Goal: Information Seeking & Learning: Learn about a topic

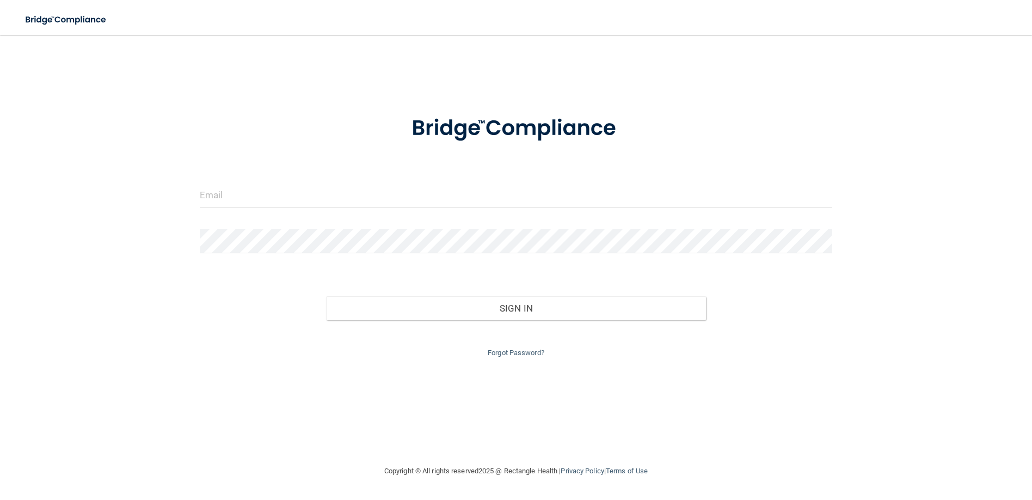
click at [316, 181] on form "Invalid email/password. You don't have permission to access that page. Sign In …" at bounding box center [516, 229] width 633 height 259
click at [313, 196] on input "email" at bounding box center [516, 195] width 633 height 25
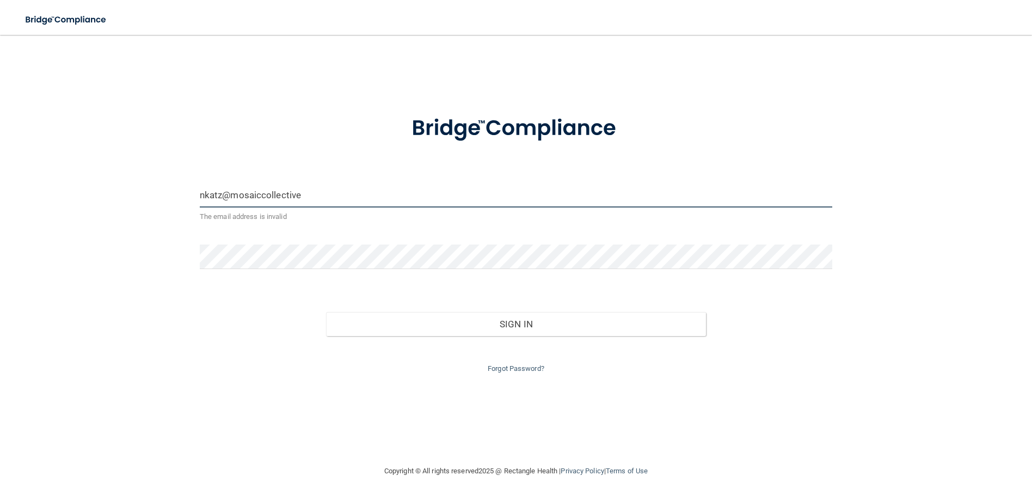
click at [262, 192] on input "nkatz@mosaiccollective" at bounding box center [516, 195] width 633 height 25
click at [335, 197] on input "nkatz@mosaicdentalcollective" at bounding box center [516, 195] width 633 height 25
type input "[EMAIL_ADDRESS][DOMAIN_NAME]"
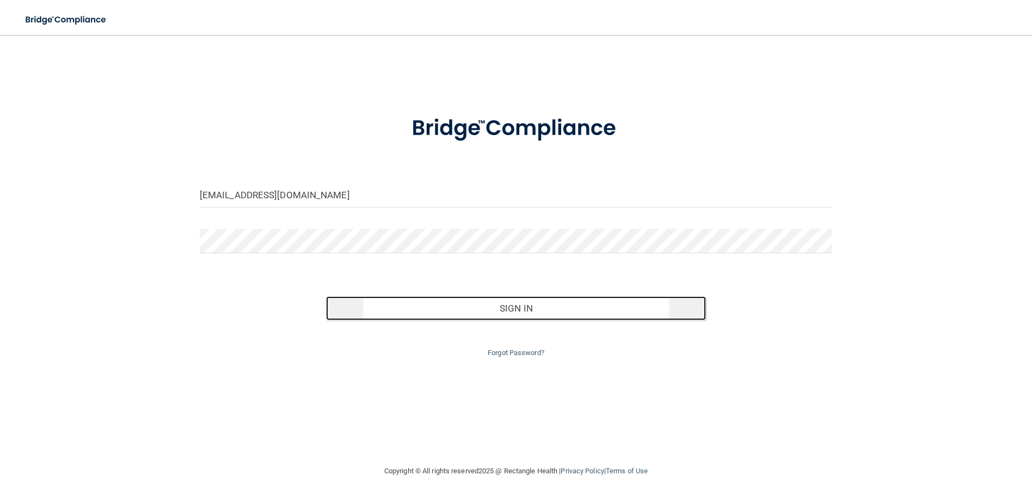
click at [467, 308] on button "Sign In" at bounding box center [516, 308] width 380 height 24
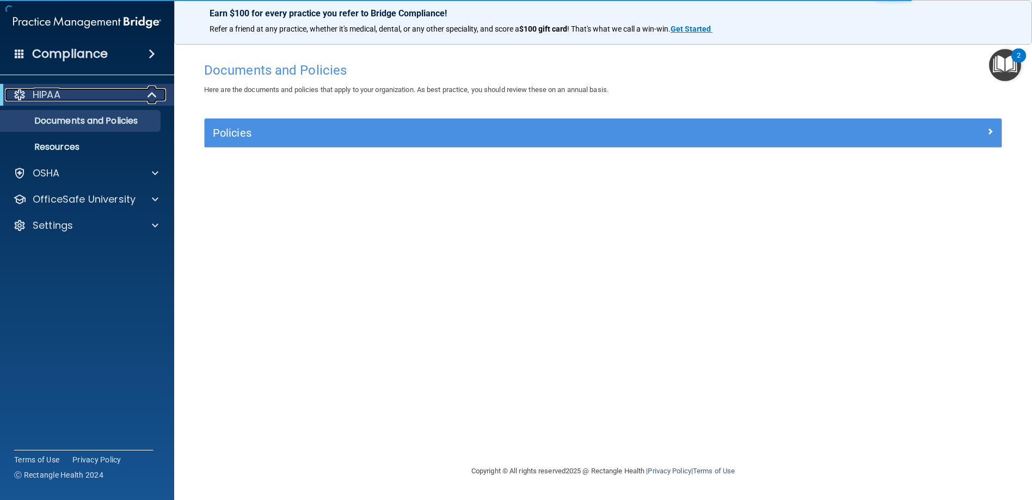
click at [39, 95] on p "HIPAA" at bounding box center [47, 94] width 28 height 13
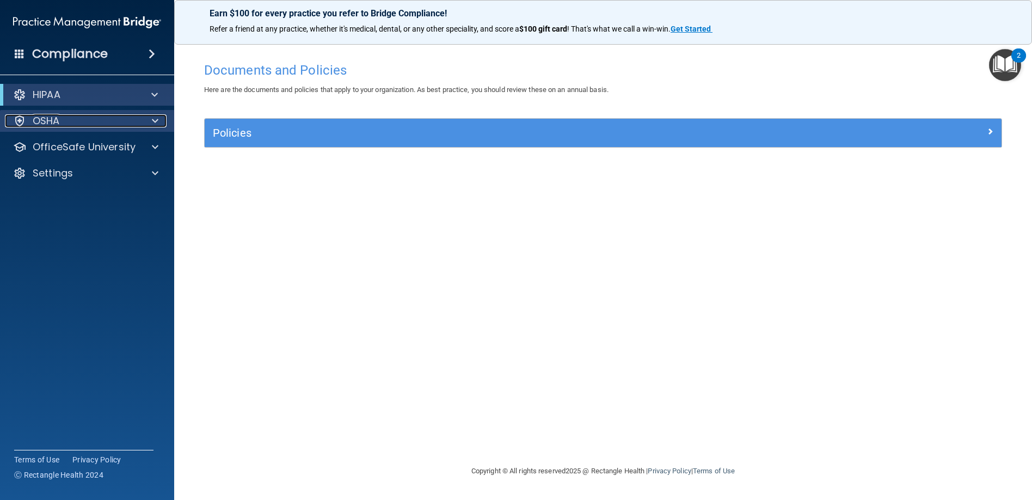
click at [51, 125] on p "OSHA" at bounding box center [46, 120] width 27 height 13
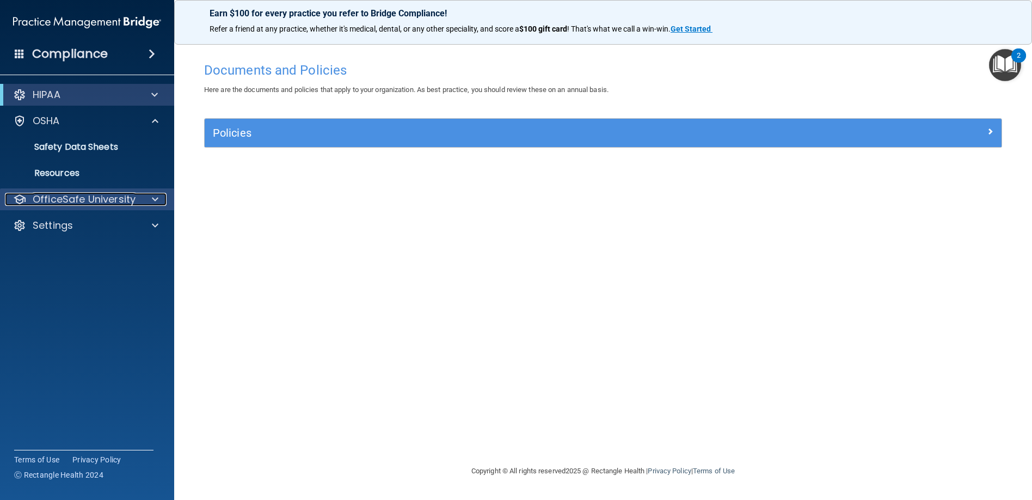
click at [88, 199] on p "OfficeSafe University" at bounding box center [84, 199] width 103 height 13
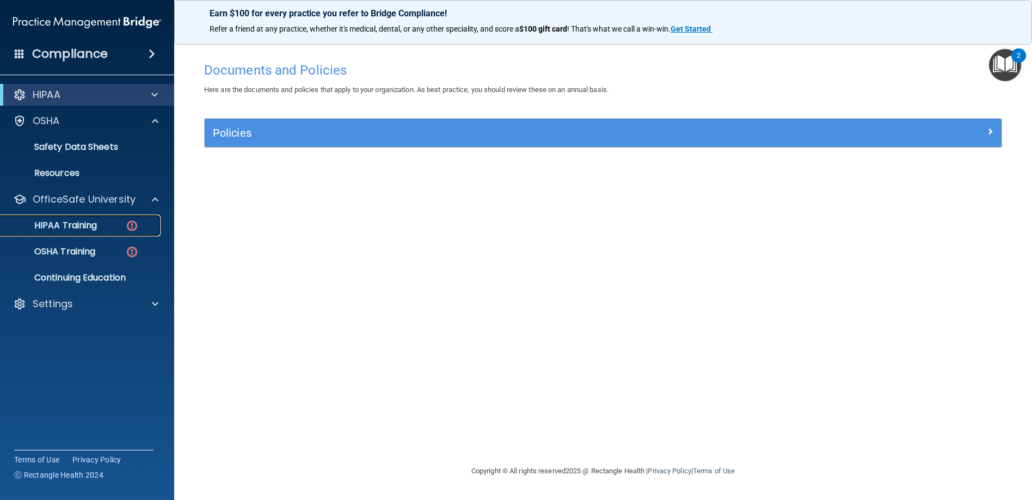
click at [84, 222] on p "HIPAA Training" at bounding box center [52, 225] width 90 height 11
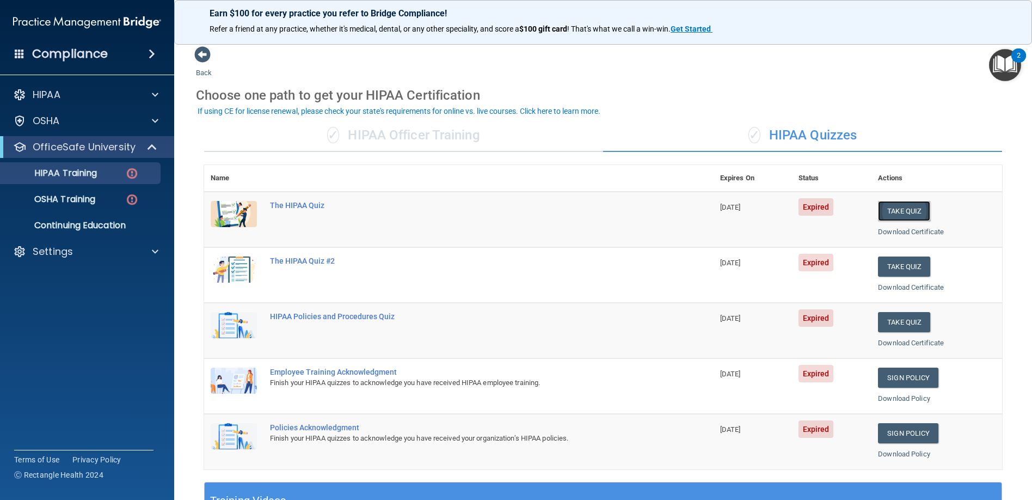
click at [889, 217] on button "Take Quiz" at bounding box center [904, 211] width 52 height 20
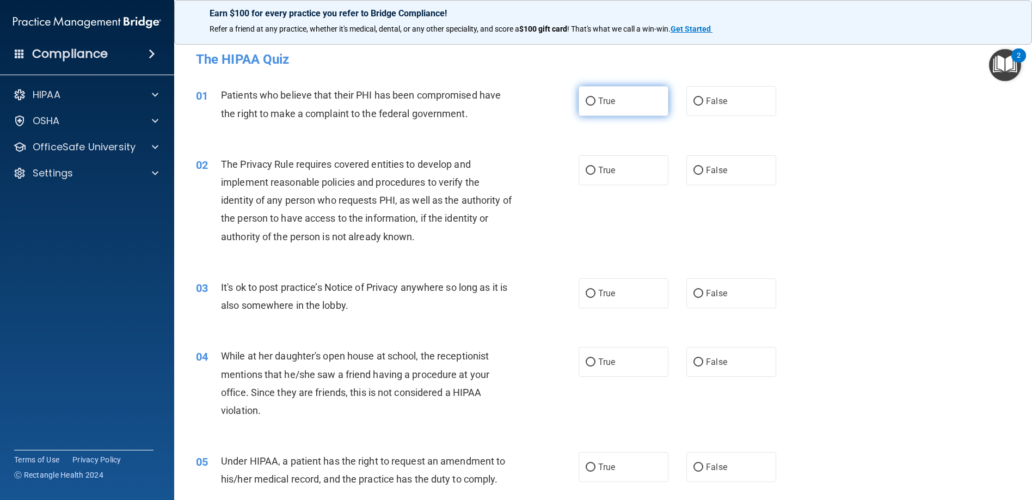
click at [580, 107] on label "True" at bounding box center [624, 101] width 90 height 30
click at [586, 106] on input "True" at bounding box center [591, 101] width 10 height 8
radio input "true"
click at [586, 169] on input "True" at bounding box center [591, 171] width 10 height 8
radio input "true"
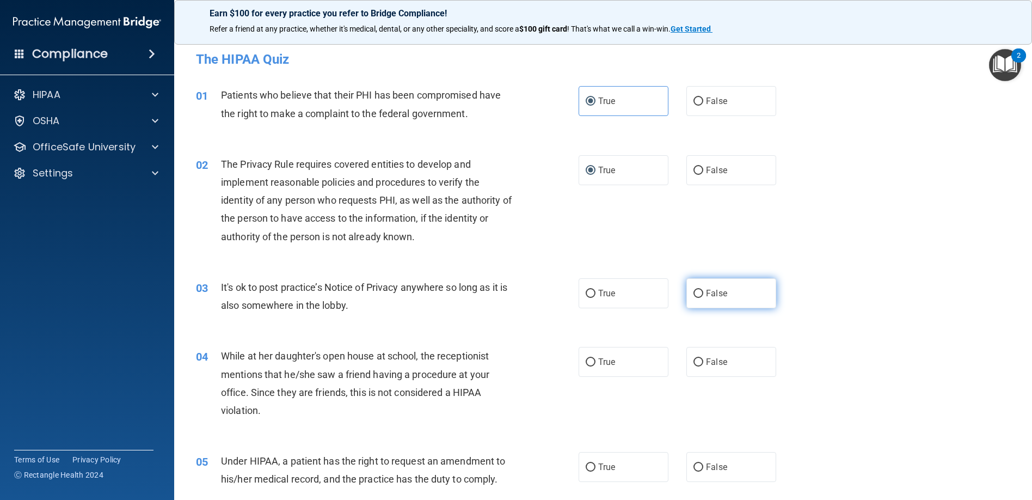
click at [694, 292] on input "False" at bounding box center [699, 294] width 10 height 8
radio input "true"
click at [694, 366] on input "False" at bounding box center [699, 362] width 10 height 8
radio input "true"
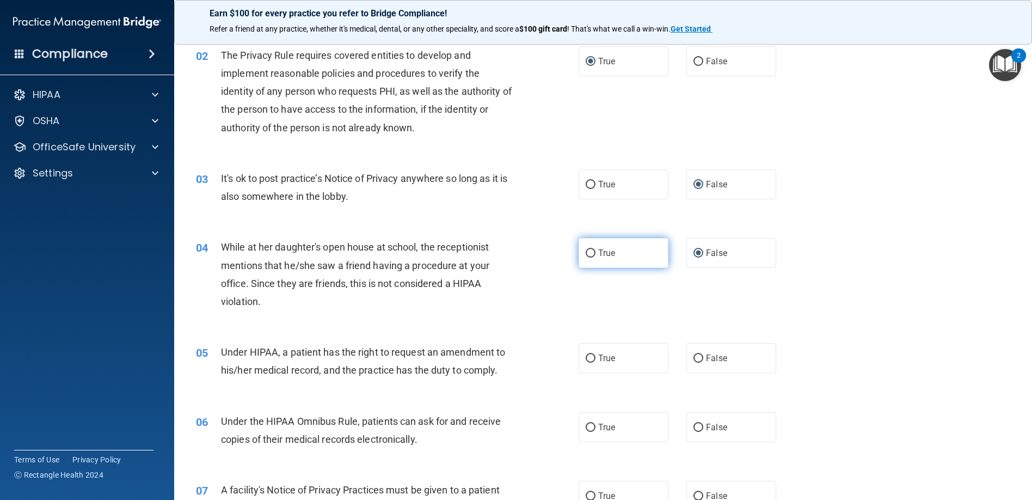
scroll to position [218, 0]
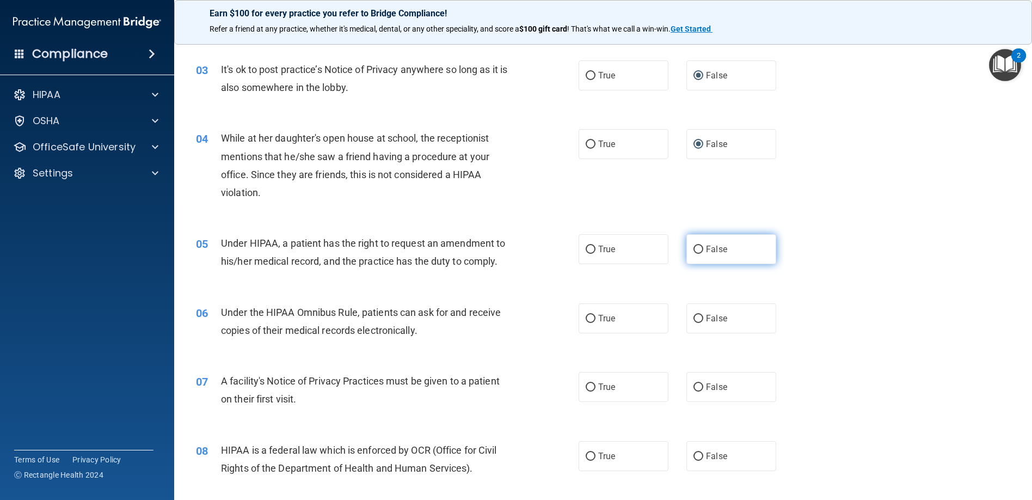
click at [694, 250] on input "False" at bounding box center [699, 250] width 10 height 8
radio input "true"
drag, startPoint x: 586, startPoint y: 318, endPoint x: 591, endPoint y: 325, distance: 8.6
click at [590, 324] on label "True" at bounding box center [624, 318] width 90 height 30
click at [590, 323] on input "True" at bounding box center [591, 319] width 10 height 8
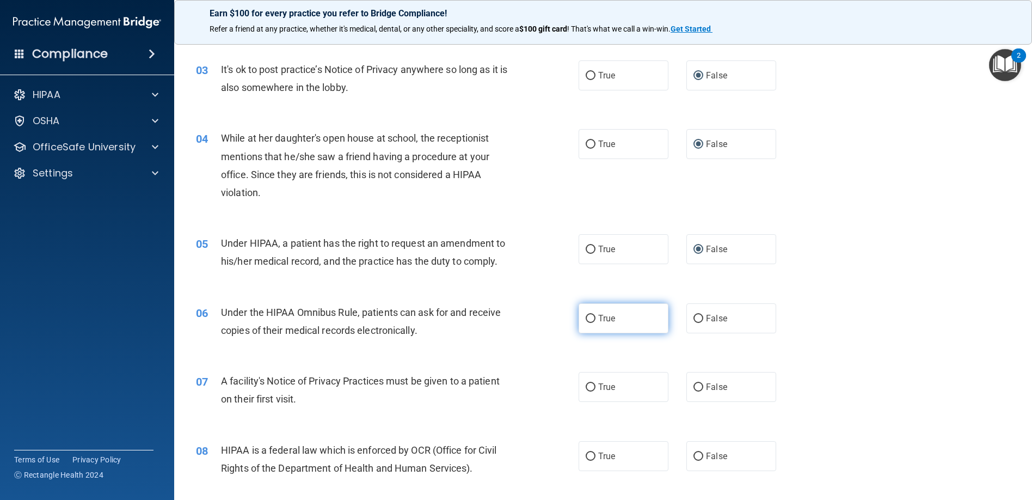
radio input "true"
click at [586, 391] on input "True" at bounding box center [591, 387] width 10 height 8
radio input "true"
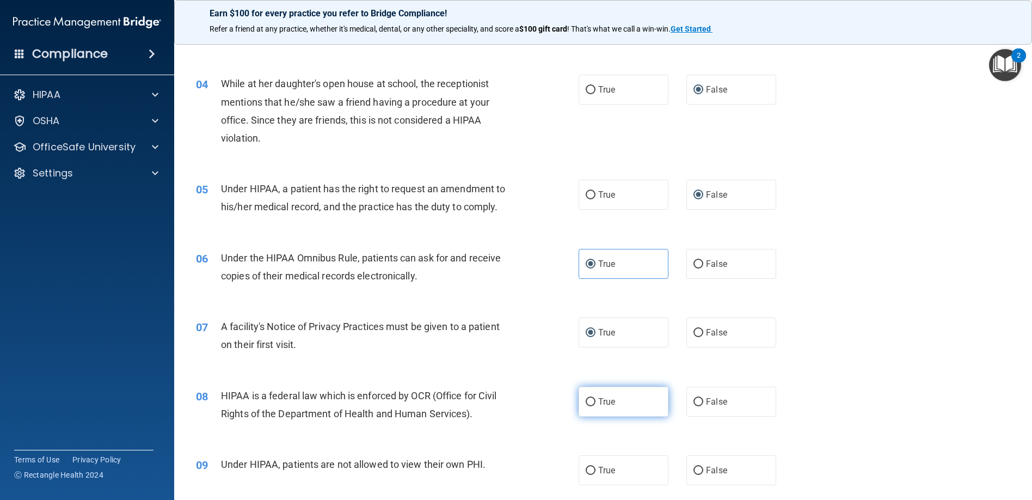
click at [580, 399] on label "True" at bounding box center [624, 402] width 90 height 30
click at [586, 399] on input "True" at bounding box center [591, 402] width 10 height 8
radio input "true"
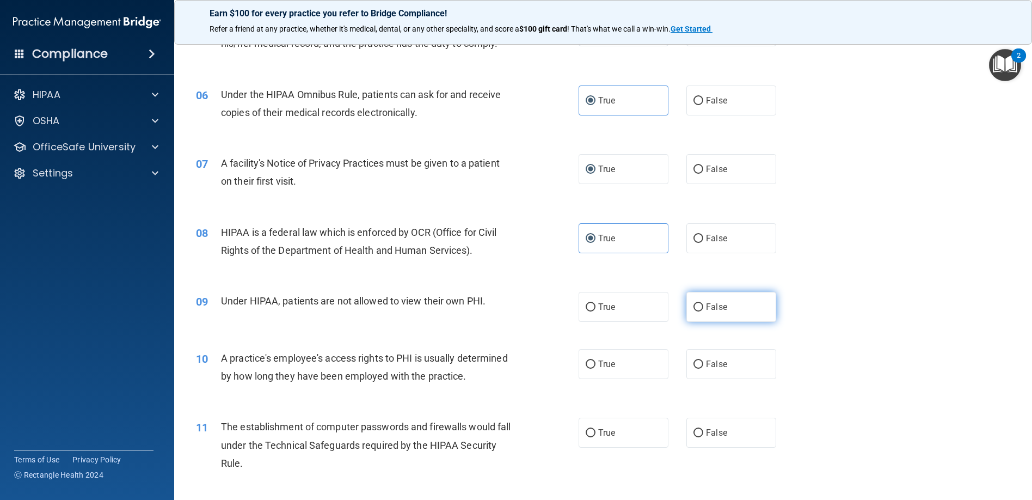
click at [694, 307] on input "False" at bounding box center [699, 307] width 10 height 8
radio input "true"
click at [694, 364] on input "False" at bounding box center [699, 364] width 10 height 8
radio input "true"
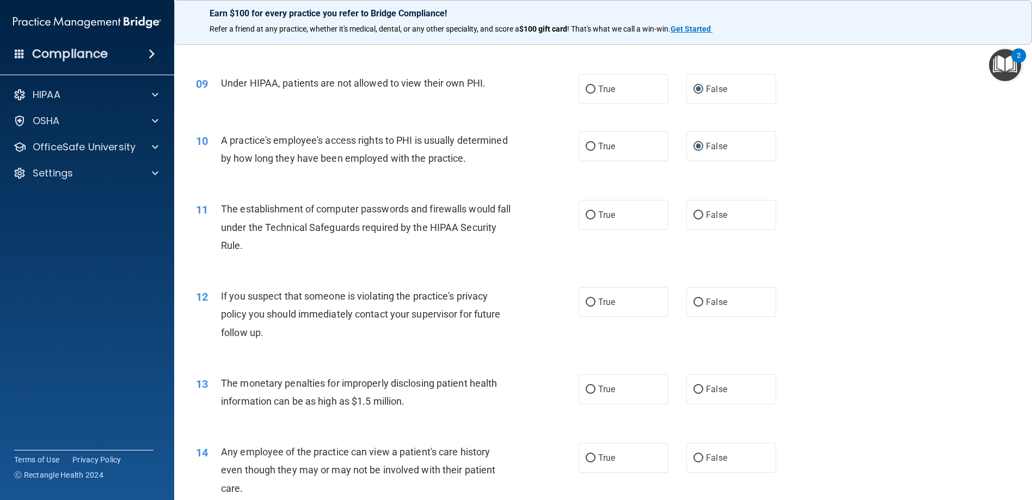
drag, startPoint x: 585, startPoint y: 236, endPoint x: 596, endPoint y: 249, distance: 17.0
click at [592, 230] on label "True" at bounding box center [624, 215] width 90 height 30
click at [592, 219] on input "True" at bounding box center [591, 215] width 10 height 8
radio input "true"
drag, startPoint x: 585, startPoint y: 318, endPoint x: 602, endPoint y: 332, distance: 21.3
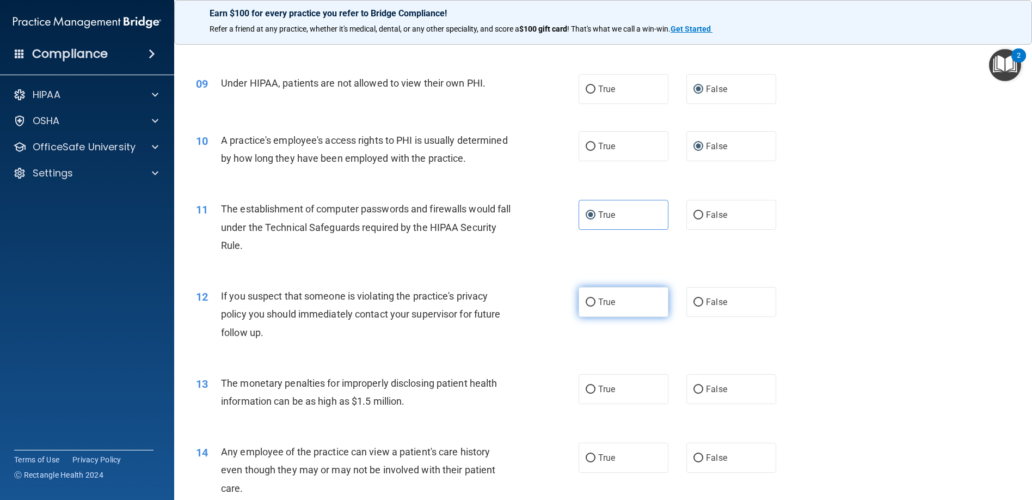
click at [589, 307] on input "True" at bounding box center [591, 302] width 10 height 8
radio input "true"
click at [586, 394] on input "True" at bounding box center [591, 390] width 10 height 8
radio input "true"
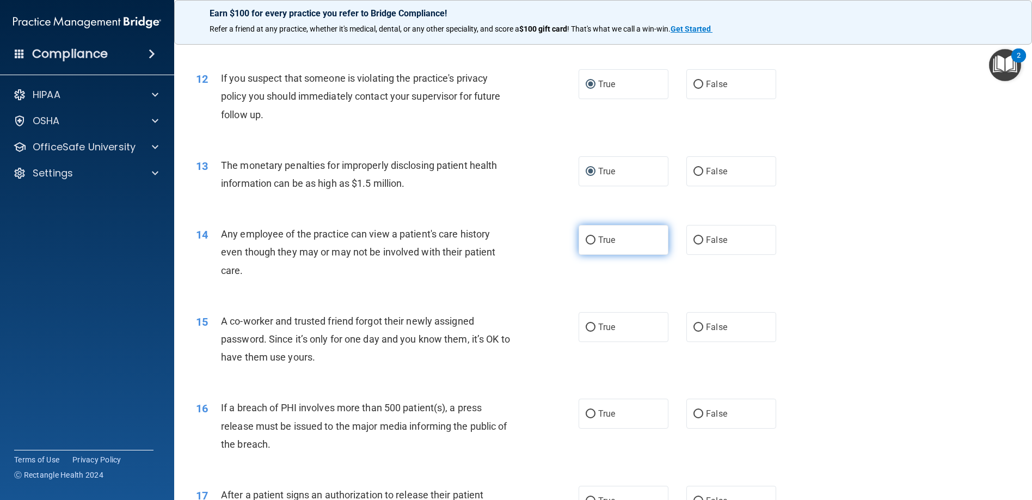
click at [586, 245] on input "True" at bounding box center [591, 240] width 10 height 8
radio input "true"
drag, startPoint x: 652, startPoint y: 270, endPoint x: 491, endPoint y: 265, distance: 161.8
drag, startPoint x: 491, startPoint y: 265, endPoint x: 694, endPoint y: 256, distance: 203.9
click at [694, 245] on input "False" at bounding box center [699, 240] width 10 height 8
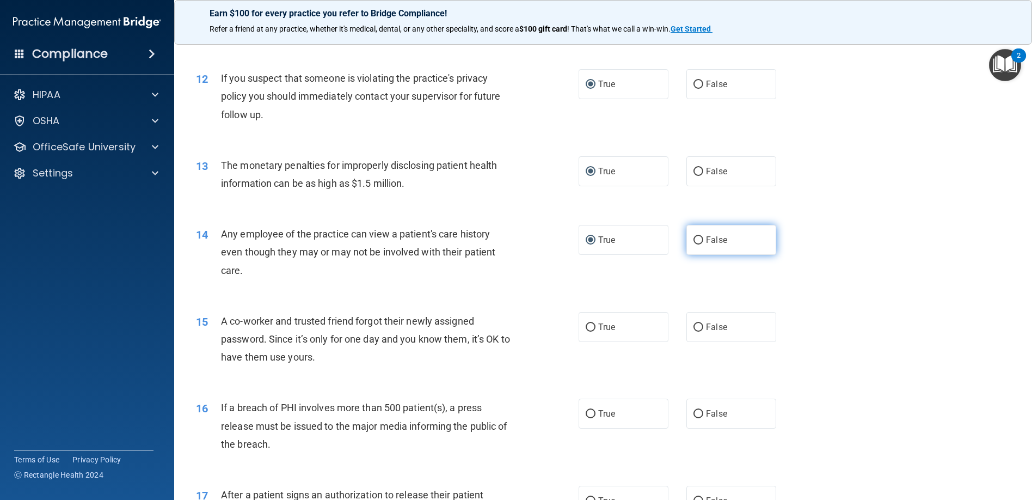
radio input "true"
radio input "false"
click at [694, 332] on input "False" at bounding box center [699, 327] width 10 height 8
radio input "true"
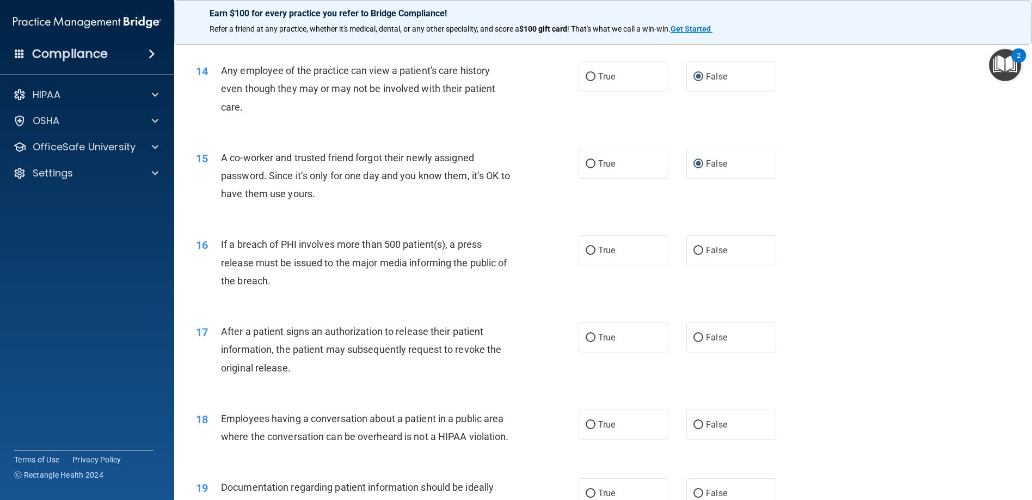
scroll to position [1089, 0]
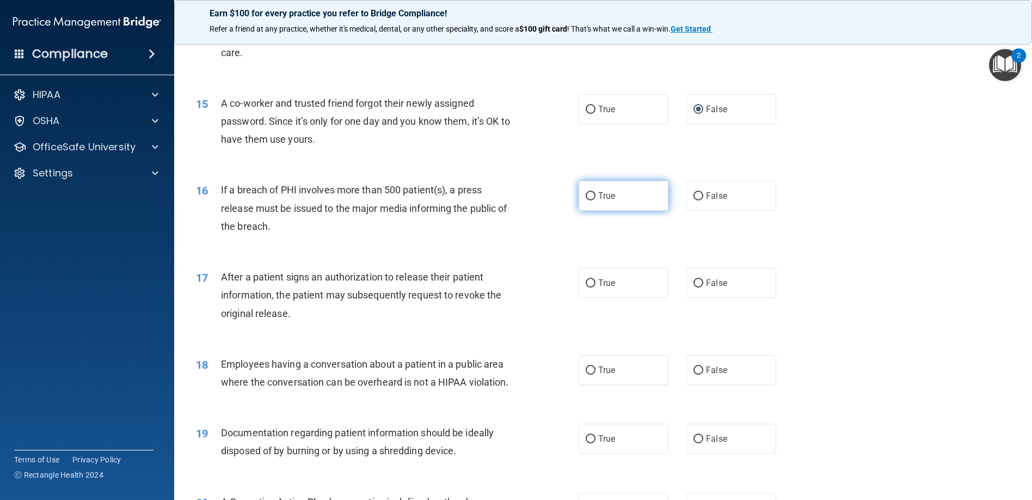
drag, startPoint x: 583, startPoint y: 215, endPoint x: 588, endPoint y: 221, distance: 8.2
click at [586, 211] on label "True" at bounding box center [624, 196] width 90 height 30
click at [586, 200] on input "True" at bounding box center [591, 196] width 10 height 8
radio input "true"
click at [590, 288] on input "True" at bounding box center [591, 283] width 10 height 8
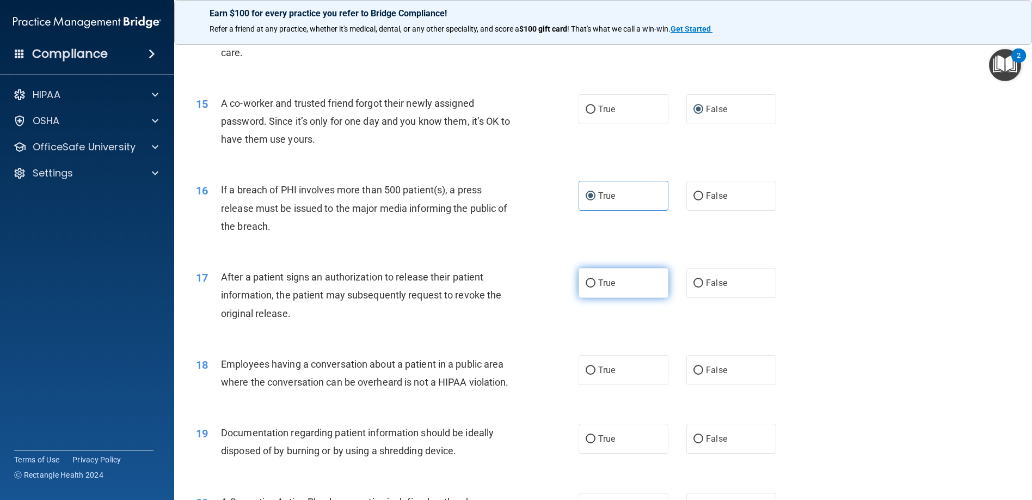
radio input "true"
click at [694, 375] on input "False" at bounding box center [699, 370] width 10 height 8
radio input "true"
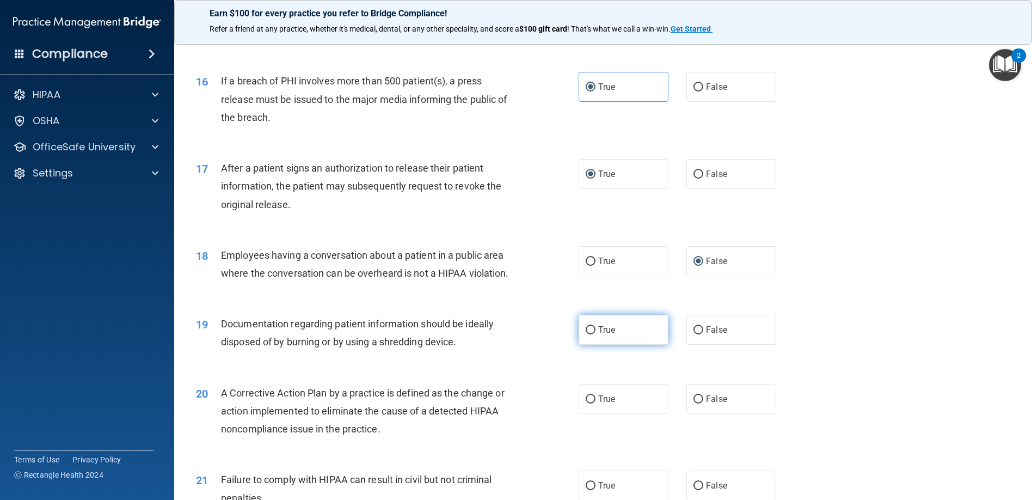
scroll to position [1252, 0]
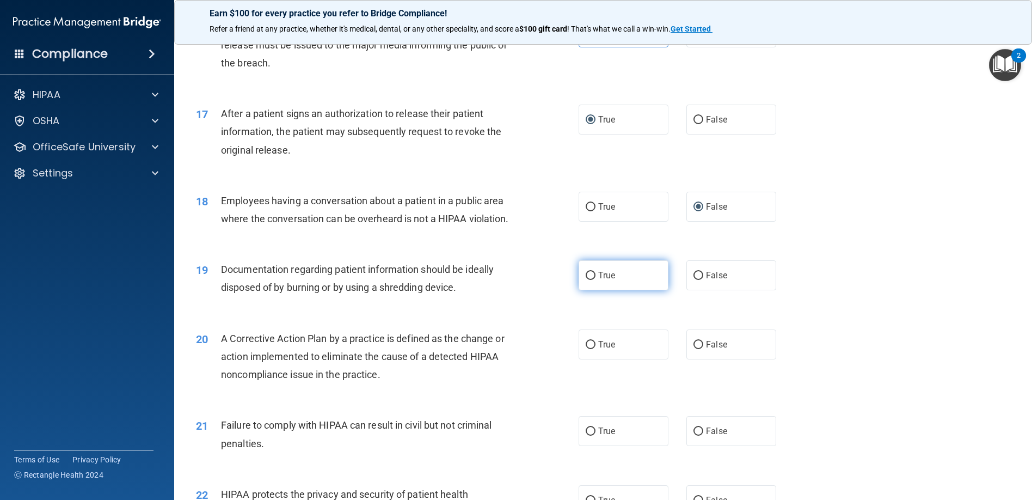
click at [589, 290] on label "True" at bounding box center [624, 275] width 90 height 30
click at [589, 280] on input "True" at bounding box center [591, 276] width 10 height 8
radio input "true"
click at [586, 349] on input "True" at bounding box center [591, 345] width 10 height 8
radio input "true"
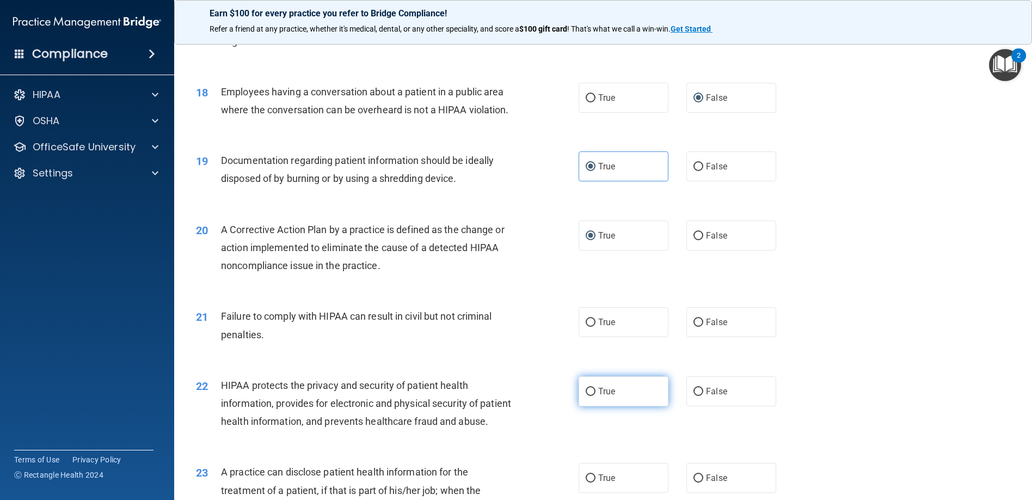
scroll to position [1416, 0]
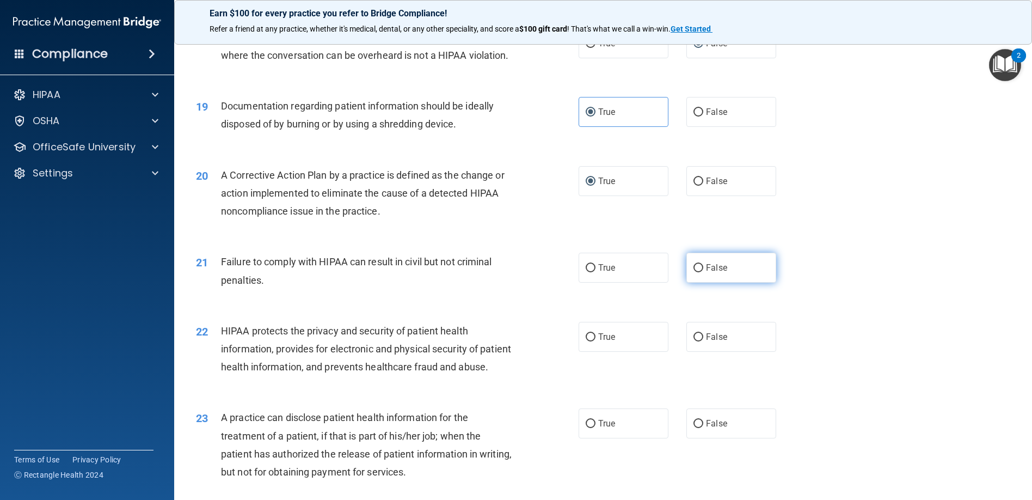
click at [694, 272] on input "False" at bounding box center [699, 268] width 10 height 8
radio input "true"
click at [587, 341] on input "True" at bounding box center [591, 337] width 10 height 8
radio input "true"
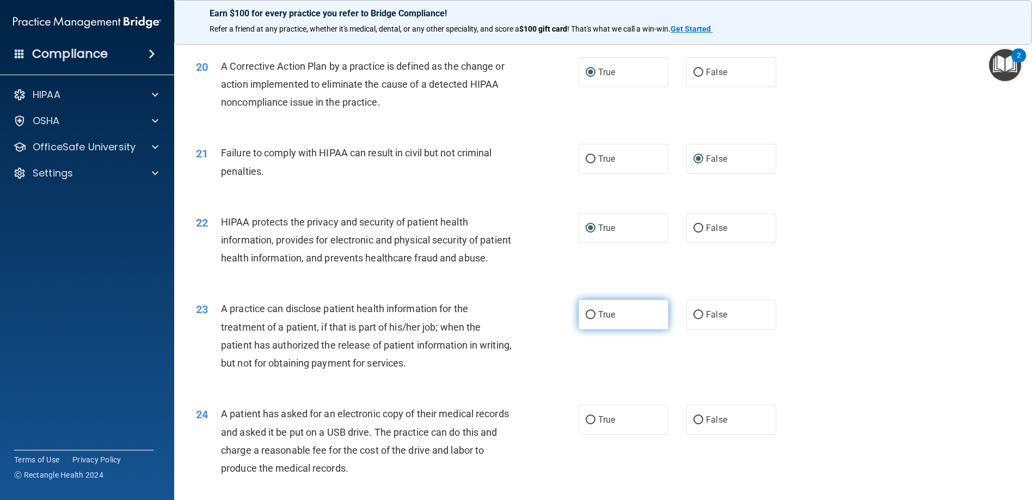
scroll to position [1579, 0]
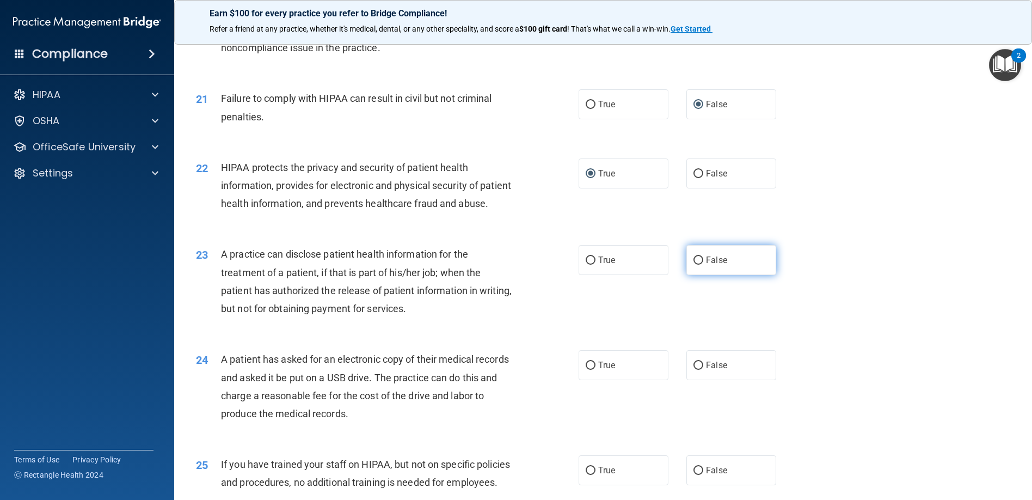
click at [695, 265] on input "False" at bounding box center [699, 260] width 10 height 8
radio input "true"
click at [586, 370] on input "True" at bounding box center [591, 366] width 10 height 8
radio input "true"
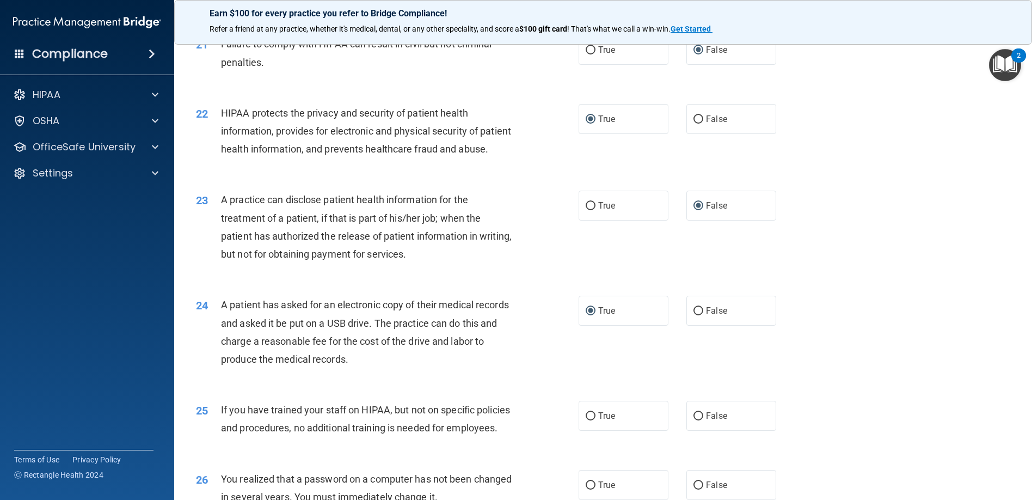
scroll to position [1743, 0]
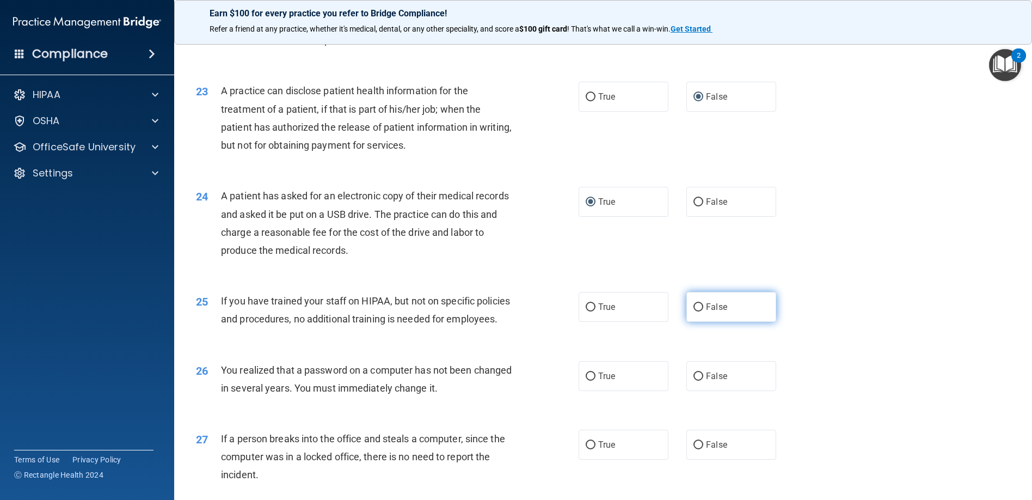
click at [694, 311] on input "False" at bounding box center [699, 307] width 10 height 8
radio input "true"
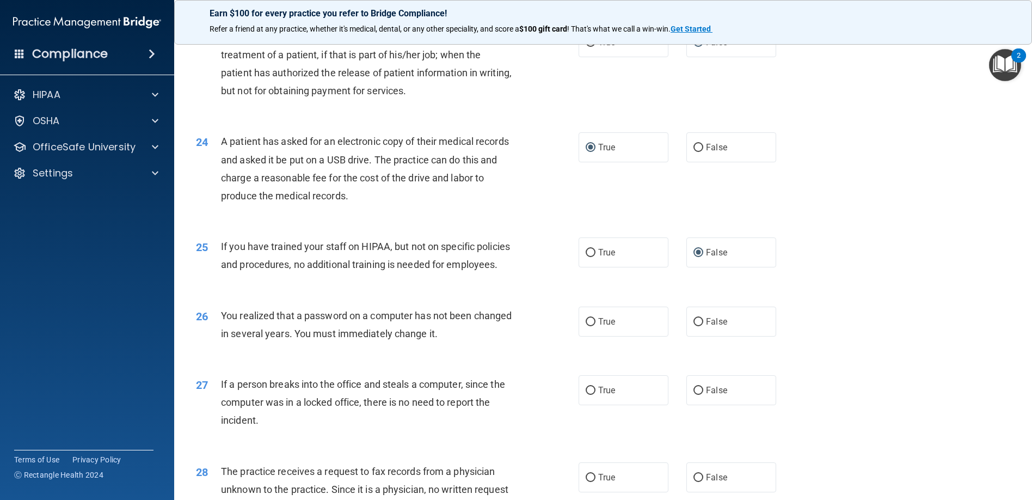
scroll to position [1851, 0]
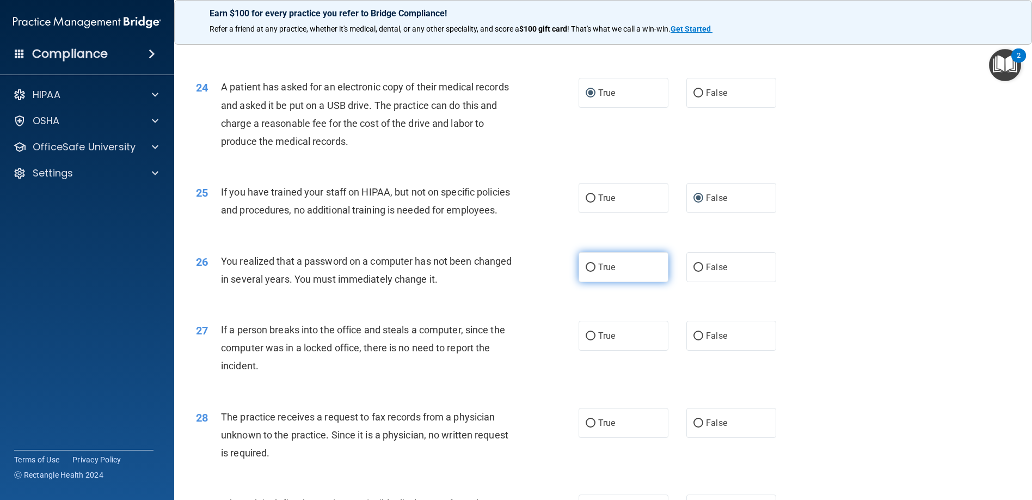
click at [588, 272] on input "True" at bounding box center [591, 268] width 10 height 8
radio input "true"
drag, startPoint x: 693, startPoint y: 411, endPoint x: 690, endPoint y: 405, distance: 6.8
click at [694, 340] on input "False" at bounding box center [699, 336] width 10 height 8
radio input "true"
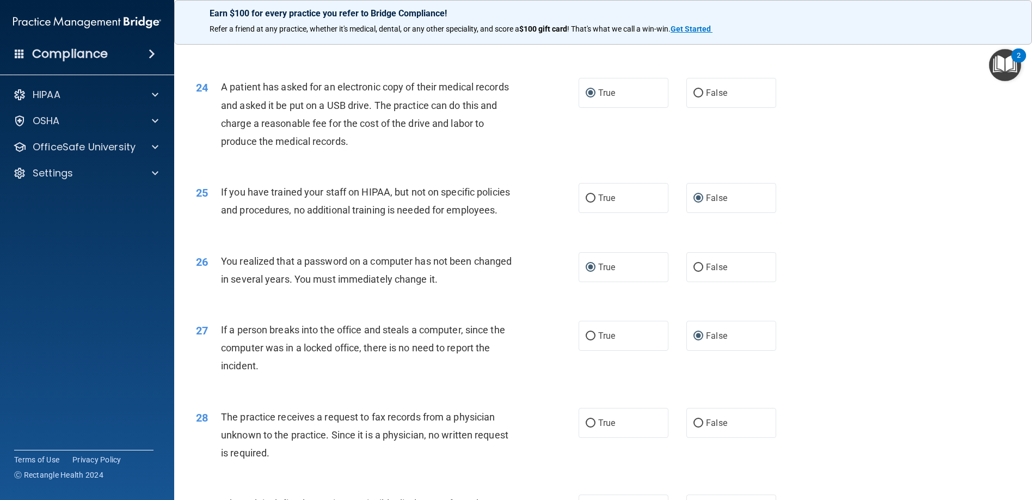
scroll to position [2015, 0]
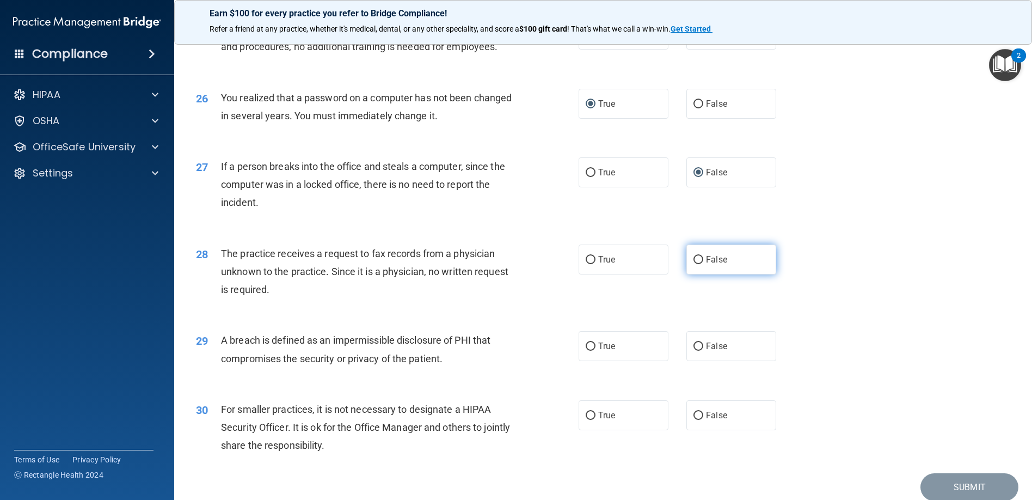
click at [694, 274] on label "False" at bounding box center [732, 260] width 90 height 30
click at [694, 264] on input "False" at bounding box center [699, 260] width 10 height 8
radio input "true"
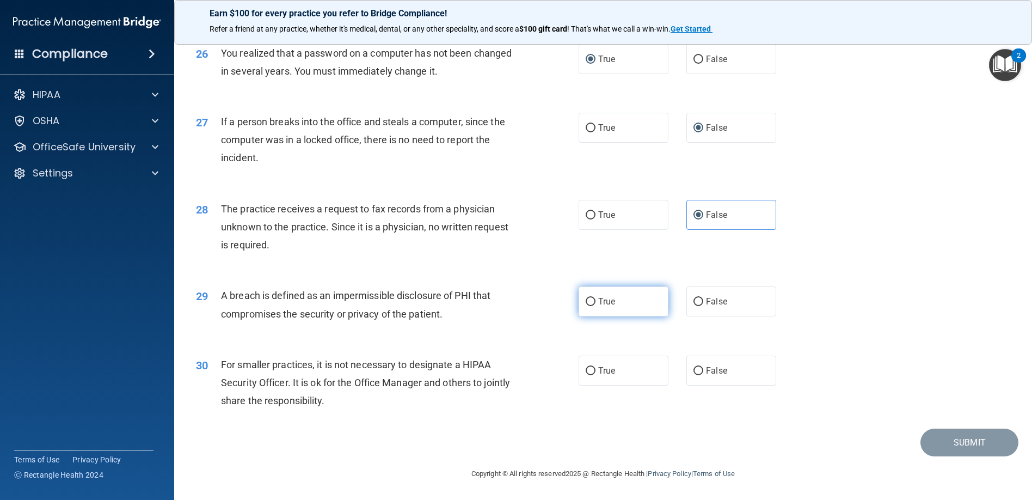
click at [586, 302] on input "True" at bounding box center [591, 302] width 10 height 8
radio input "true"
click at [694, 371] on input "False" at bounding box center [699, 371] width 10 height 8
radio input "true"
click at [955, 449] on button "Submit" at bounding box center [970, 443] width 98 height 28
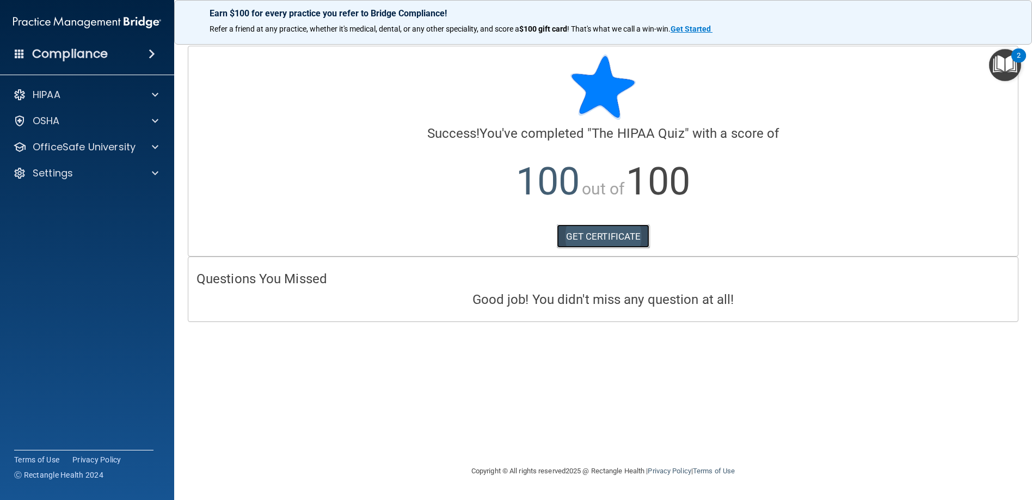
click at [576, 238] on link "GET CERTIFICATE" at bounding box center [603, 236] width 93 height 24
click at [71, 150] on p "OfficeSafe University" at bounding box center [84, 146] width 103 height 13
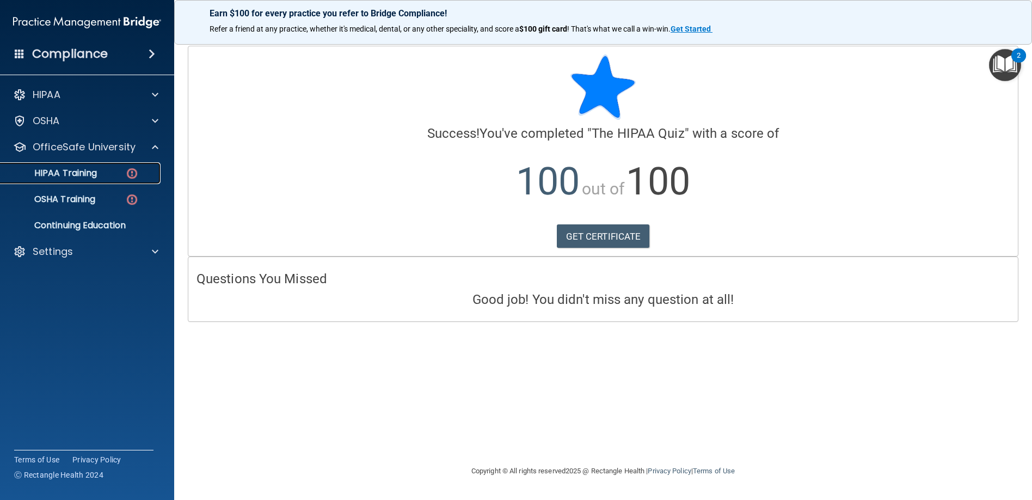
click at [80, 169] on p "HIPAA Training" at bounding box center [52, 173] width 90 height 11
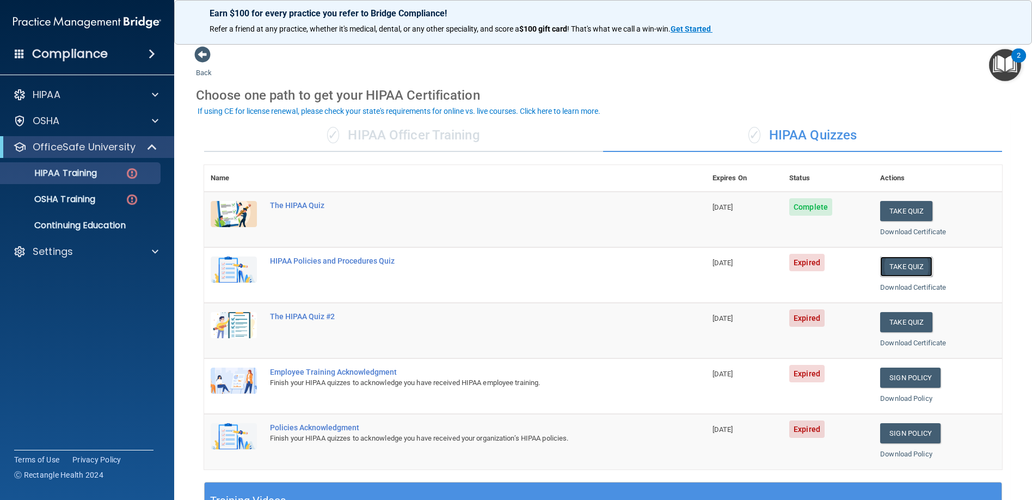
click at [899, 262] on button "Take Quiz" at bounding box center [907, 266] width 52 height 20
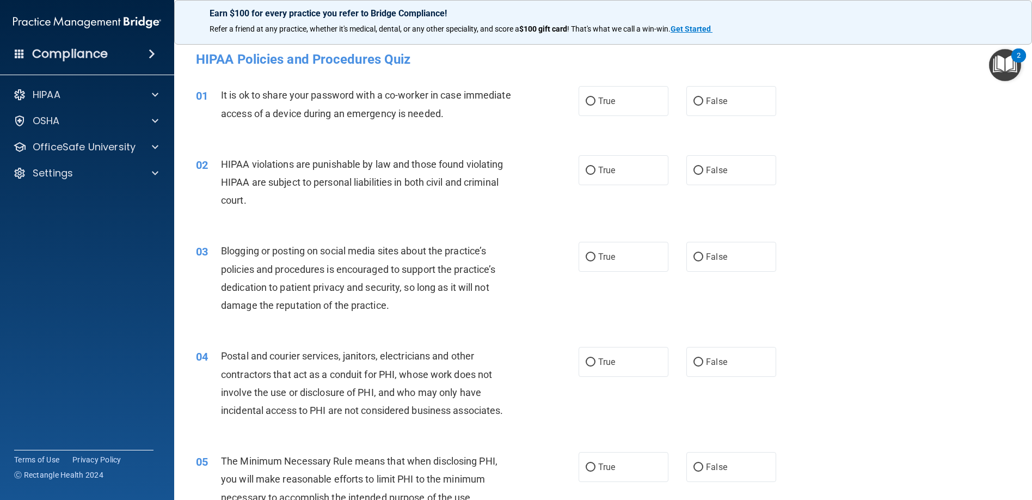
drag, startPoint x: 693, startPoint y: 101, endPoint x: 705, endPoint y: 125, distance: 26.8
click at [694, 102] on input "False" at bounding box center [699, 101] width 10 height 8
radio input "true"
click at [694, 257] on input "False" at bounding box center [699, 257] width 10 height 8
radio input "true"
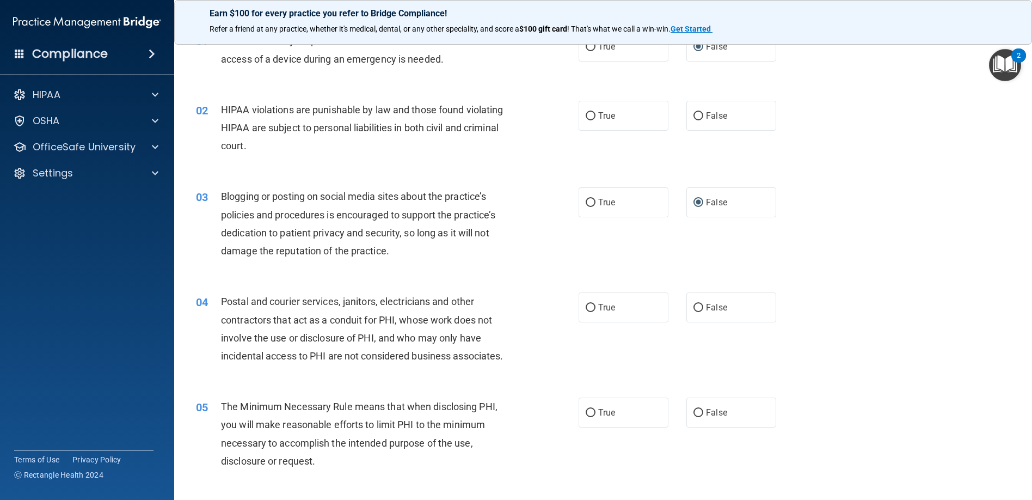
scroll to position [163, 0]
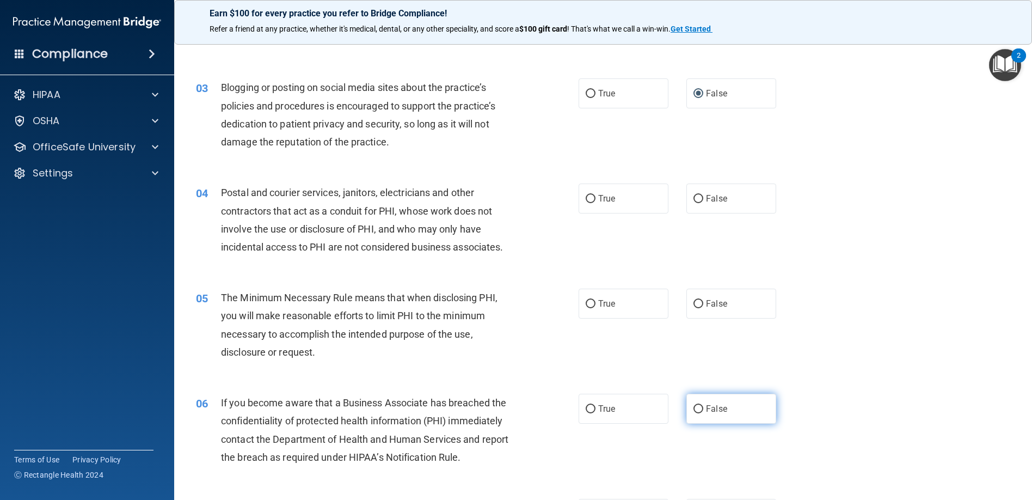
click at [694, 410] on input "False" at bounding box center [699, 409] width 10 height 8
radio input "true"
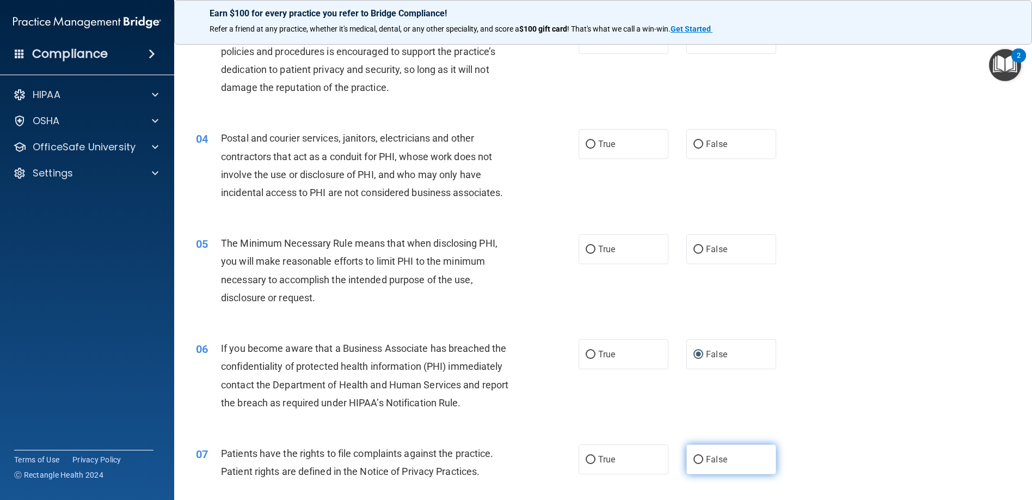
scroll to position [272, 0]
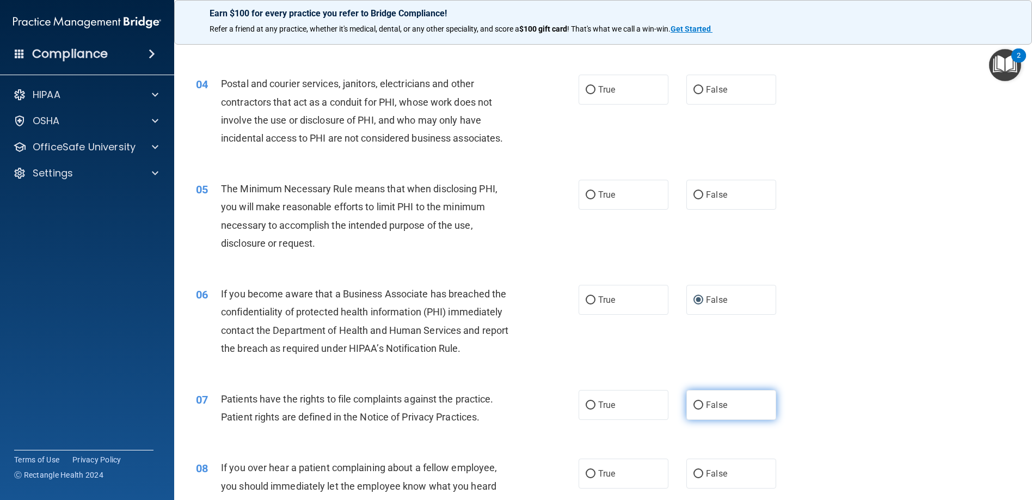
click at [687, 406] on label "False" at bounding box center [732, 405] width 90 height 30
click at [694, 406] on input "False" at bounding box center [699, 405] width 10 height 8
radio input "true"
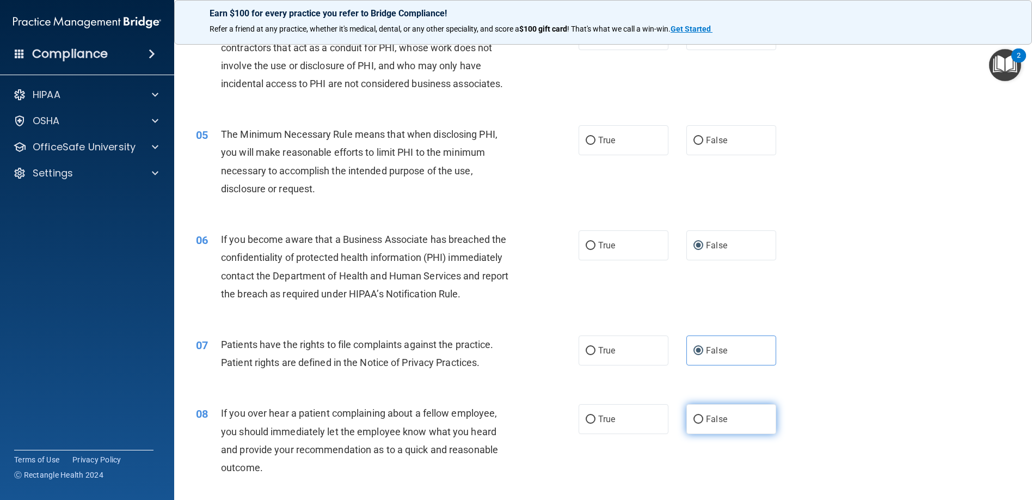
click at [694, 418] on input "False" at bounding box center [699, 419] width 10 height 8
radio input "true"
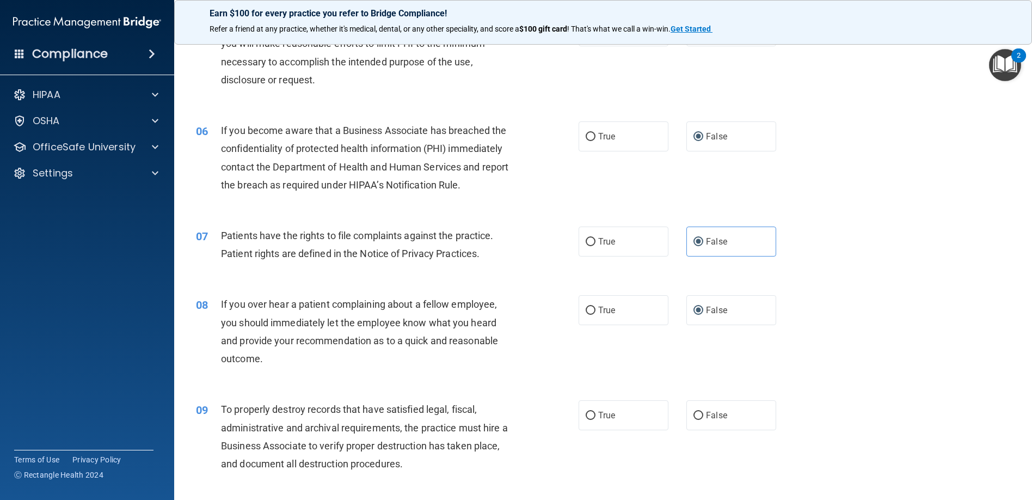
scroll to position [490, 0]
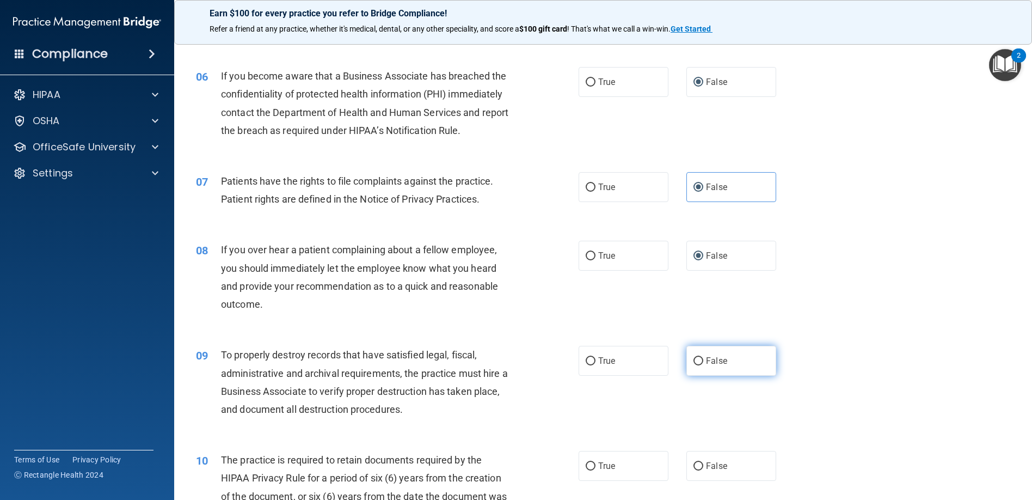
click at [695, 359] on input "False" at bounding box center [699, 361] width 10 height 8
radio input "true"
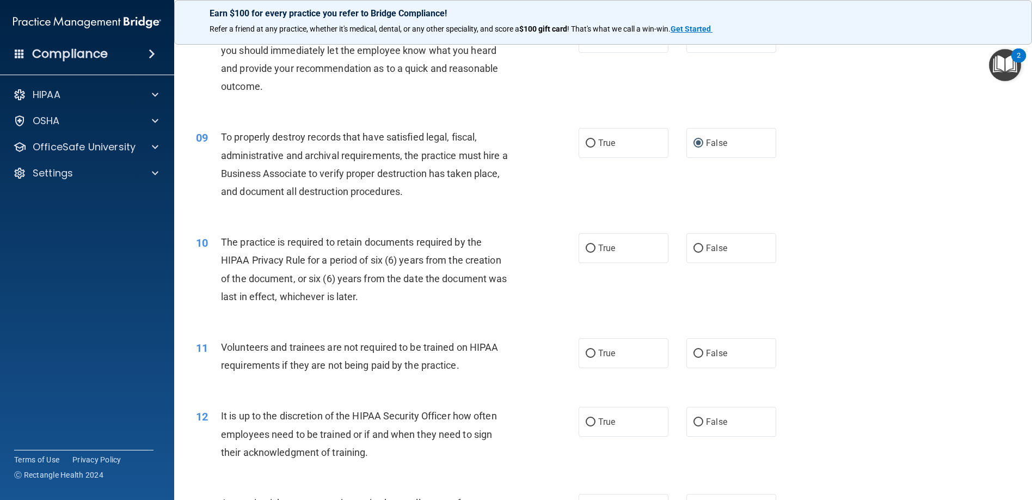
scroll to position [762, 0]
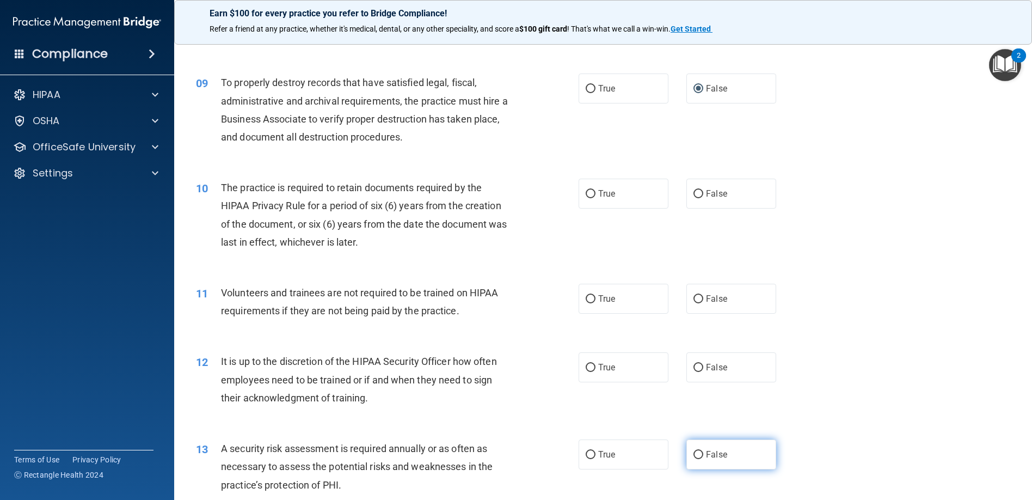
click at [694, 454] on input "False" at bounding box center [699, 455] width 10 height 8
radio input "true"
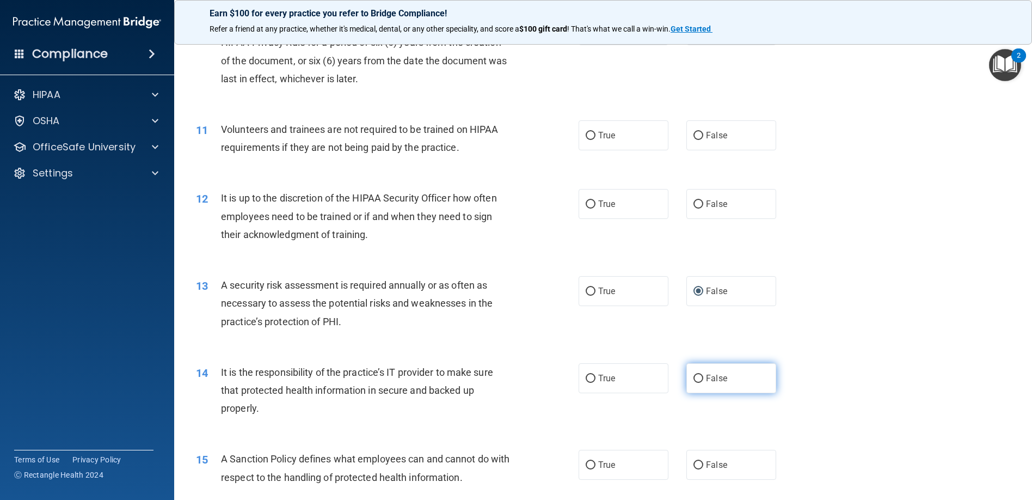
click at [687, 376] on label "False" at bounding box center [732, 378] width 90 height 30
click at [694, 376] on input "False" at bounding box center [699, 379] width 10 height 8
radio input "true"
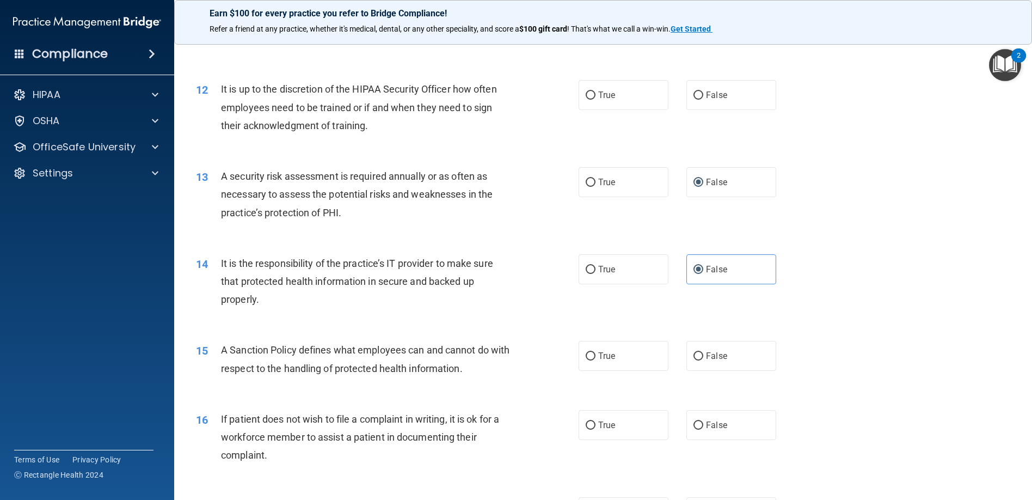
scroll to position [1144, 0]
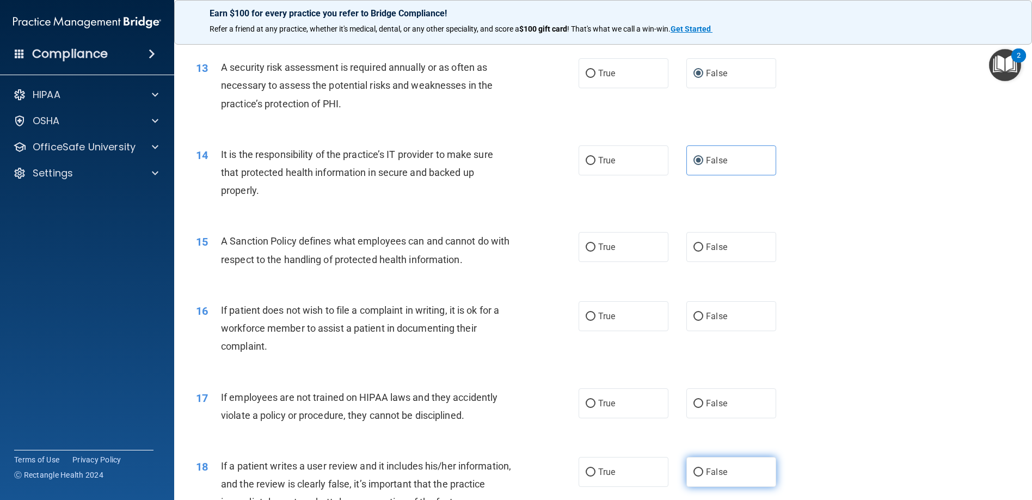
click at [694, 471] on input "False" at bounding box center [699, 472] width 10 height 8
radio input "true"
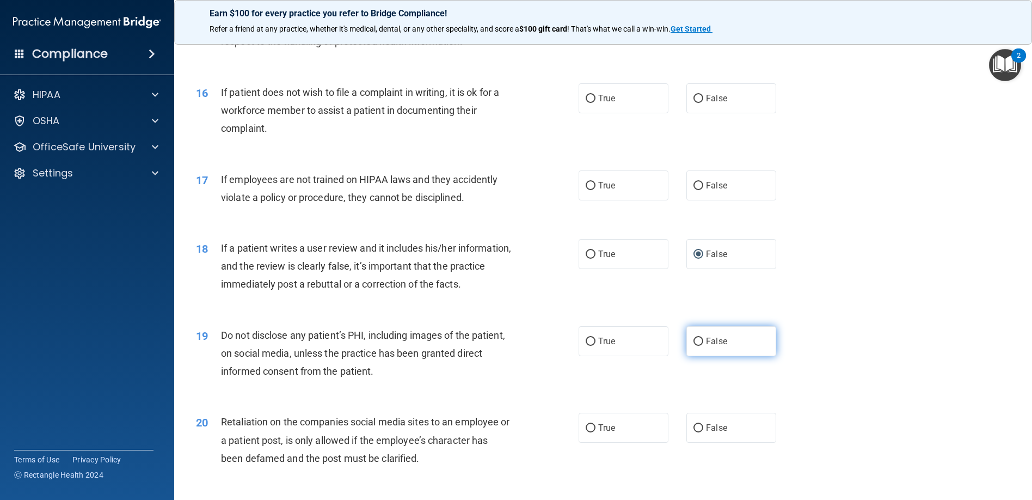
click at [695, 341] on input "False" at bounding box center [699, 342] width 10 height 8
radio input "true"
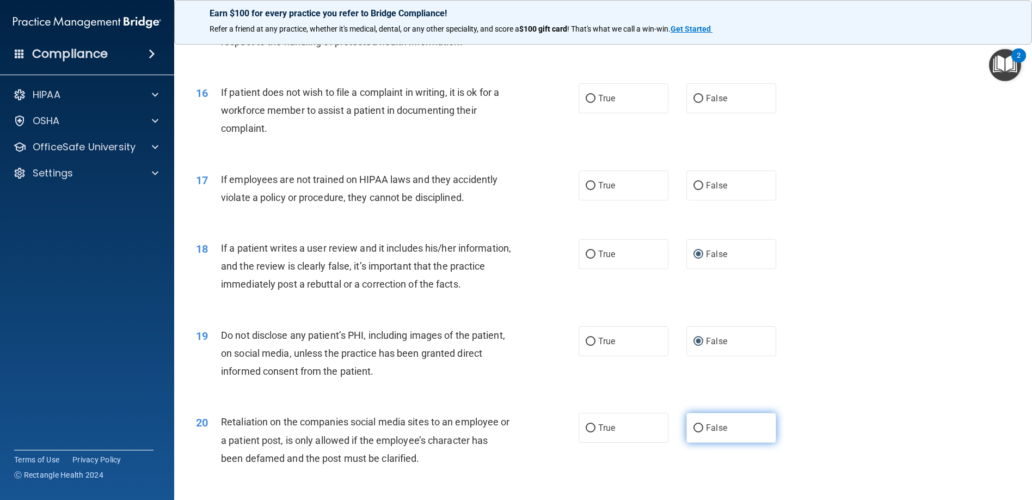
drag, startPoint x: 689, startPoint y: 426, endPoint x: 714, endPoint y: 427, distance: 25.6
click at [694, 426] on input "False" at bounding box center [699, 428] width 10 height 8
radio input "true"
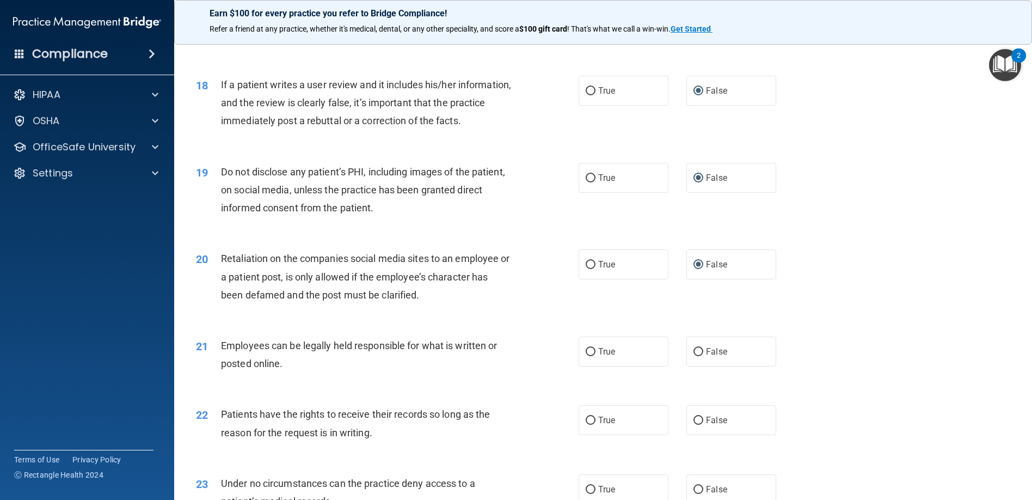
scroll to position [1579, 0]
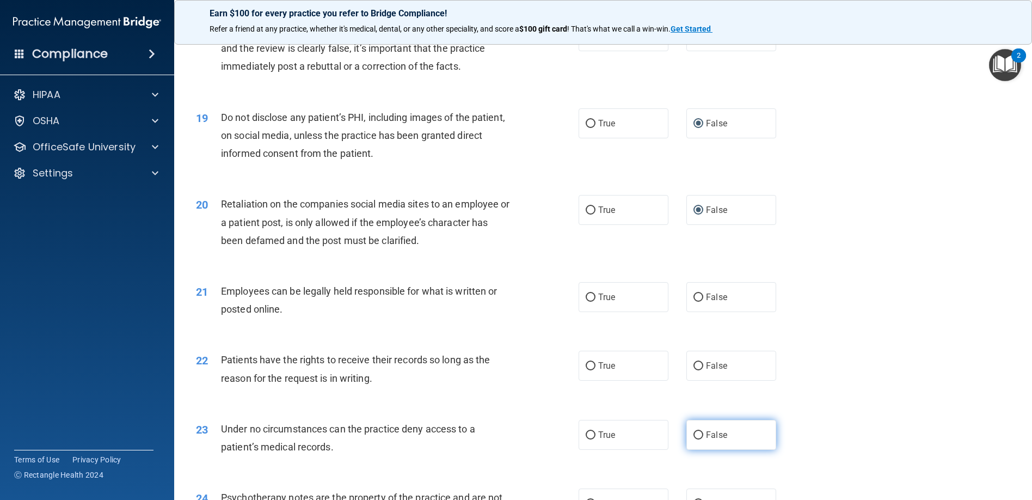
click at [694, 434] on input "False" at bounding box center [699, 435] width 10 height 8
radio input "true"
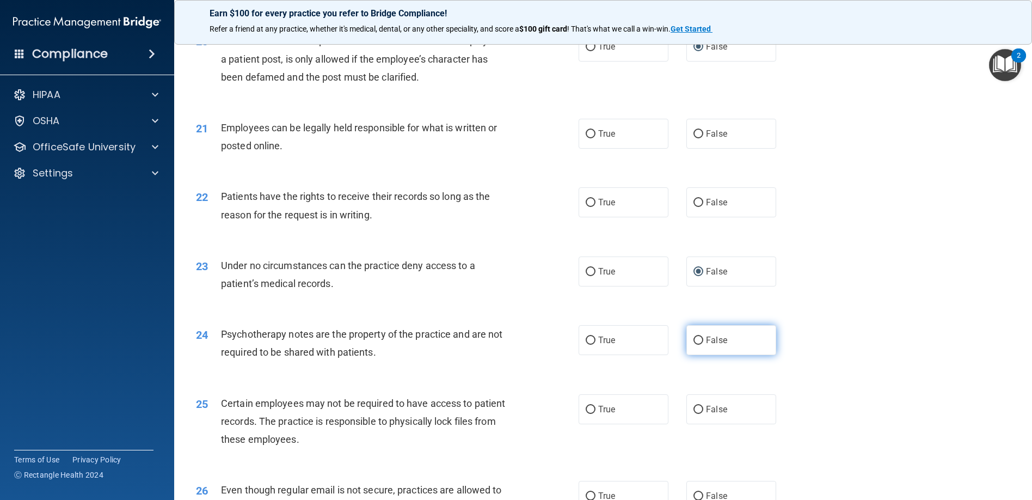
click at [694, 340] on input "False" at bounding box center [699, 341] width 10 height 8
radio input "true"
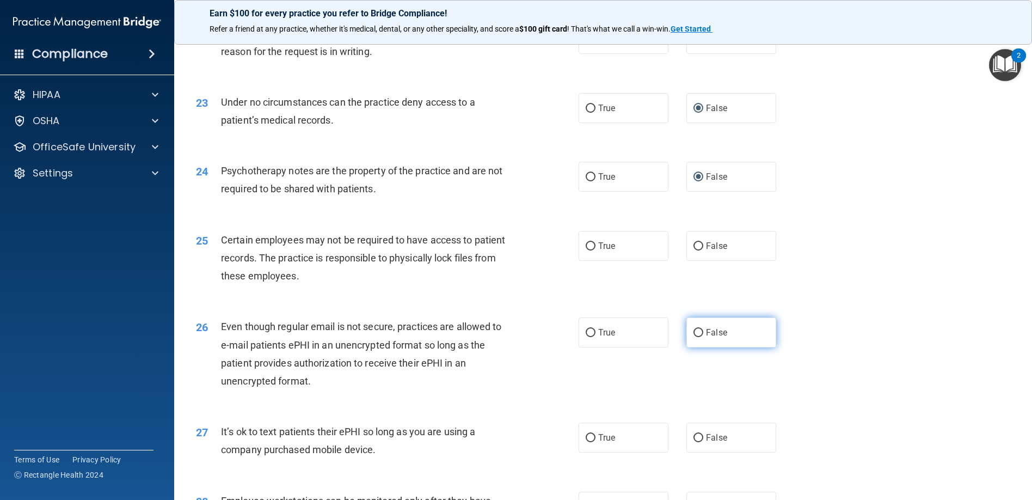
drag, startPoint x: 692, startPoint y: 331, endPoint x: 707, endPoint y: 343, distance: 19.5
click at [694, 332] on input "False" at bounding box center [699, 333] width 10 height 8
radio input "true"
click at [694, 437] on input "False" at bounding box center [699, 438] width 10 height 8
radio input "true"
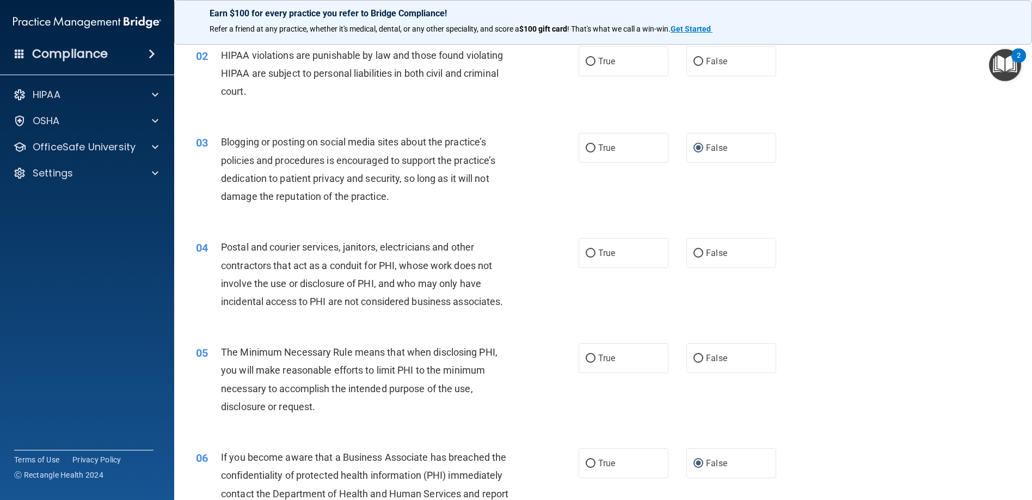
scroll to position [0, 0]
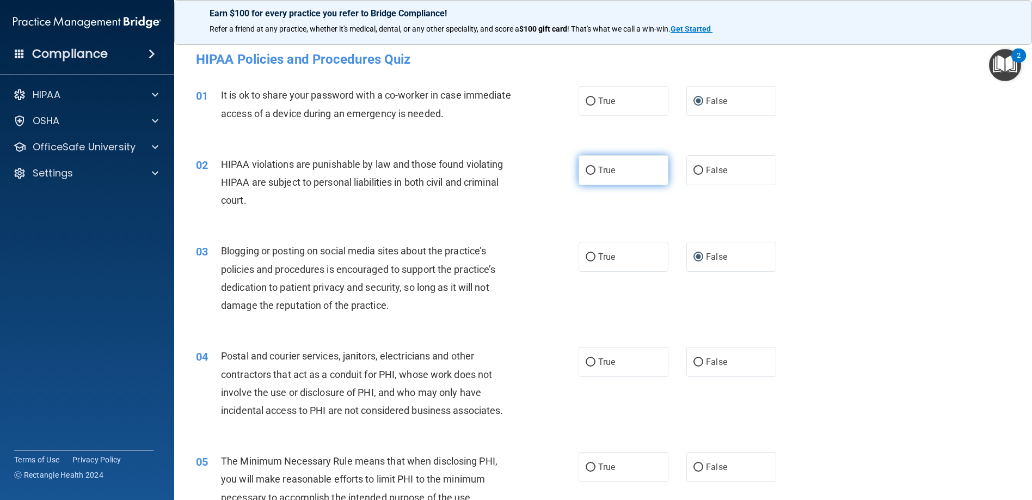
drag, startPoint x: 585, startPoint y: 167, endPoint x: 591, endPoint y: 179, distance: 13.6
click at [586, 168] on input "True" at bounding box center [591, 171] width 10 height 8
radio input "true"
drag, startPoint x: 583, startPoint y: 359, endPoint x: 592, endPoint y: 362, distance: 9.5
click at [586, 360] on input "True" at bounding box center [591, 362] width 10 height 8
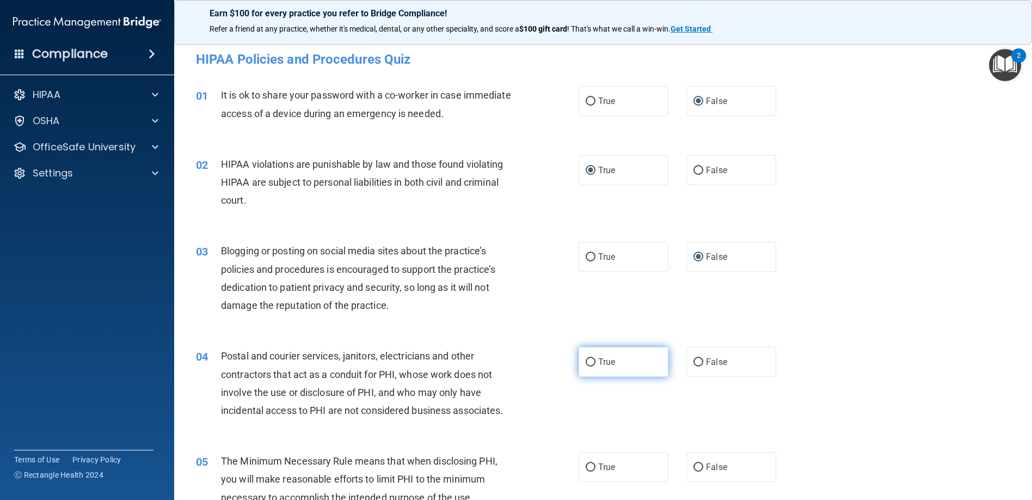
radio input "true"
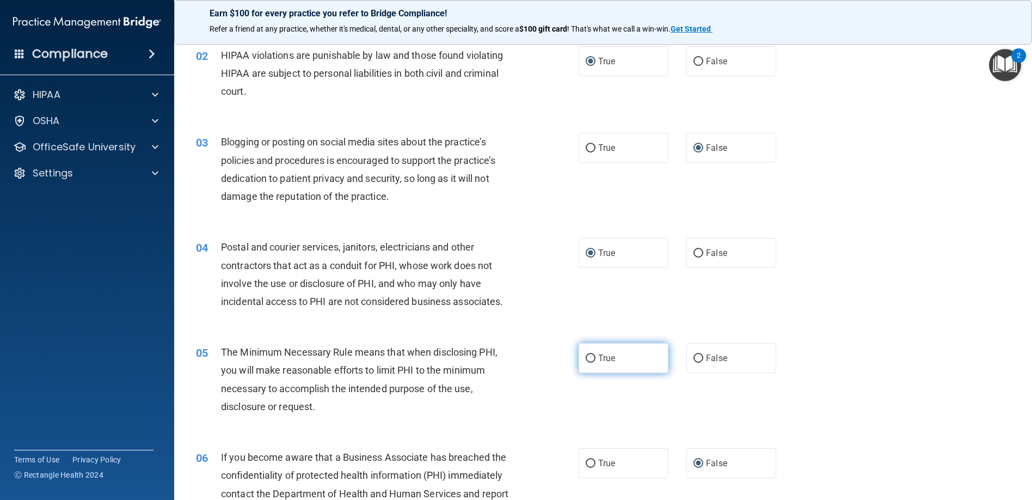
click at [586, 356] on input "True" at bounding box center [591, 358] width 10 height 8
radio input "true"
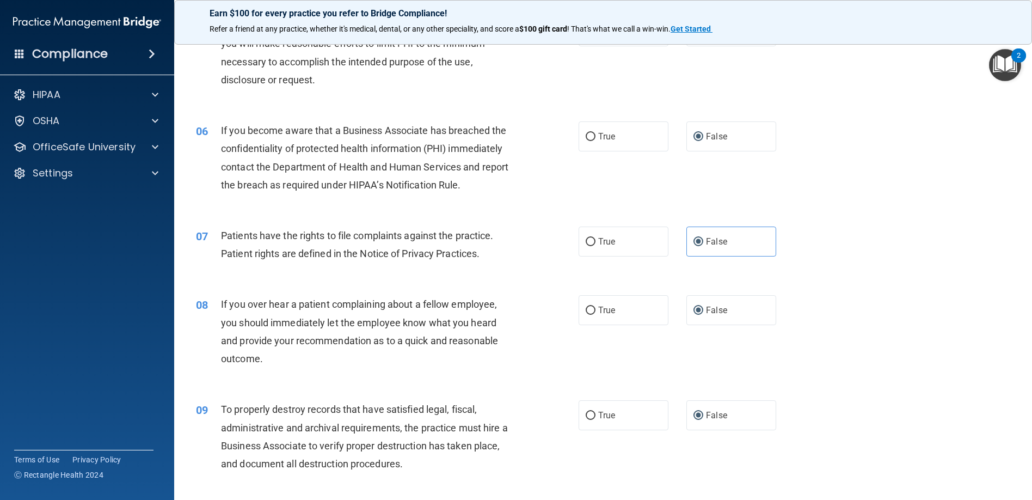
scroll to position [545, 0]
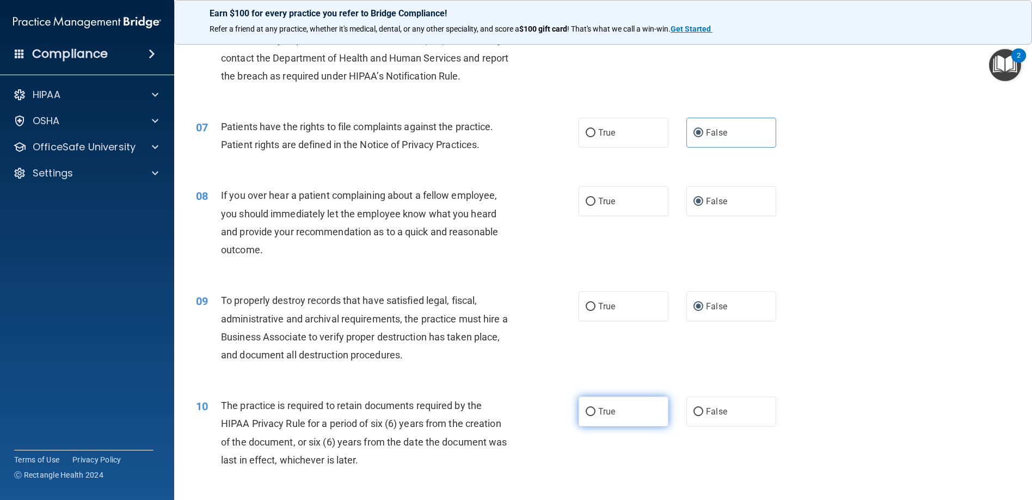
click at [586, 411] on input "True" at bounding box center [591, 412] width 10 height 8
radio input "true"
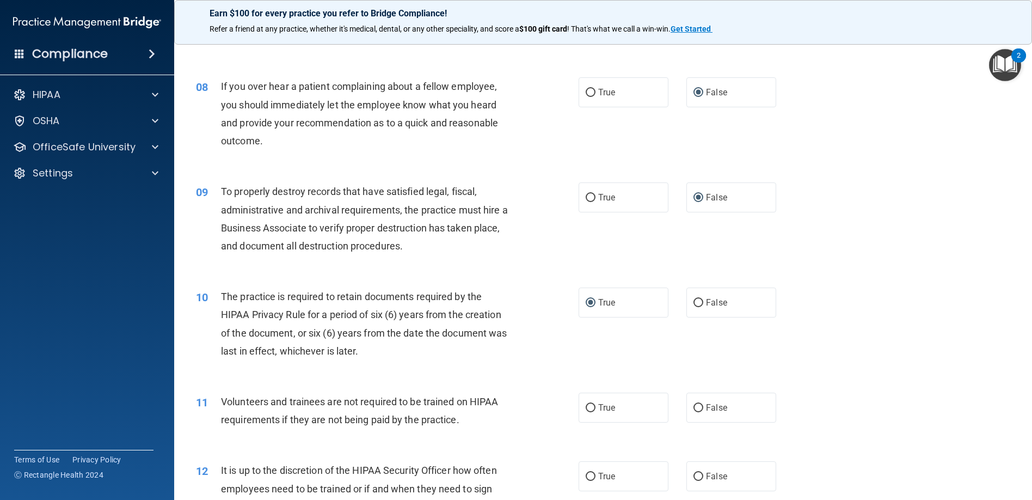
scroll to position [708, 0]
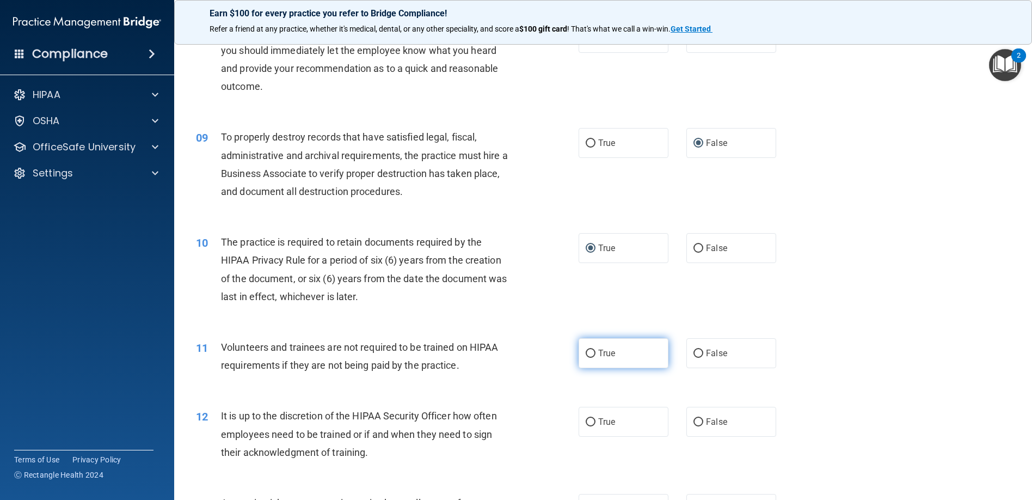
click at [586, 352] on input "True" at bounding box center [591, 354] width 10 height 8
radio input "true"
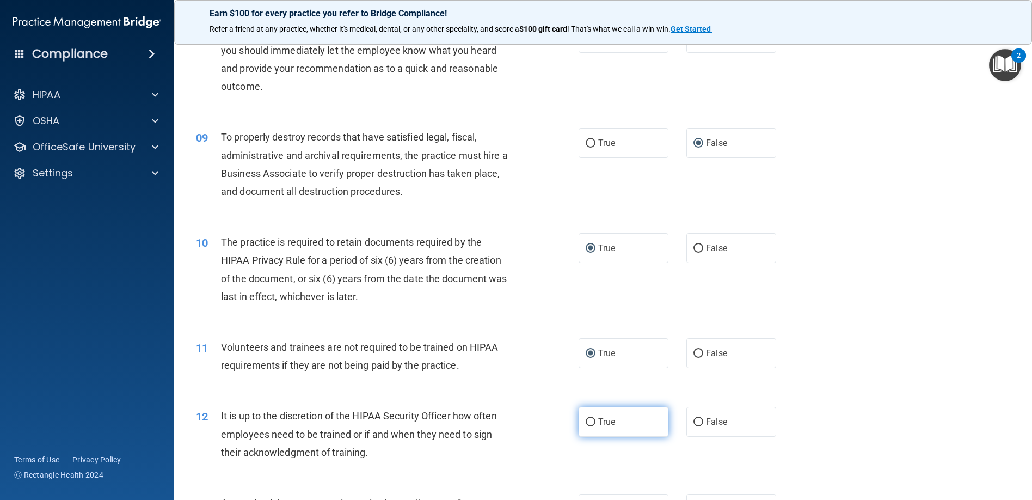
click at [586, 420] on input "True" at bounding box center [591, 422] width 10 height 8
radio input "true"
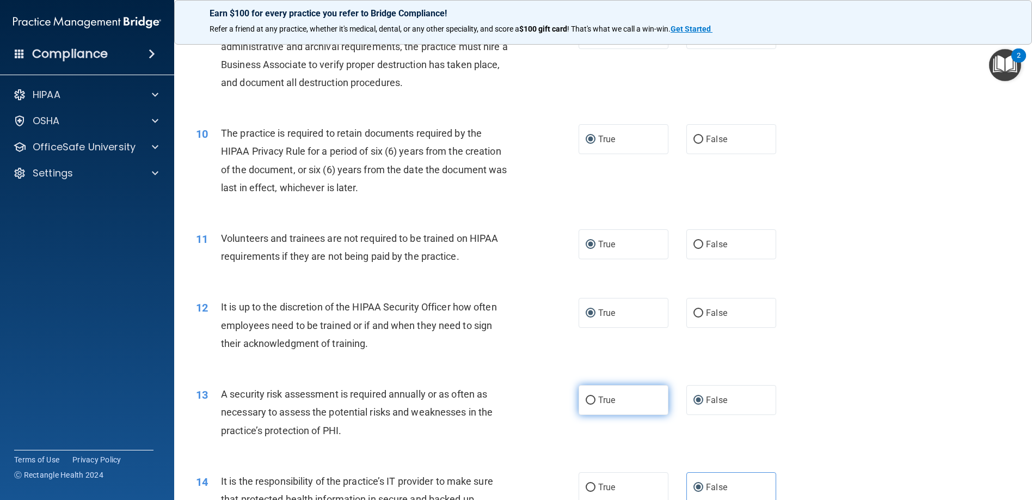
scroll to position [926, 0]
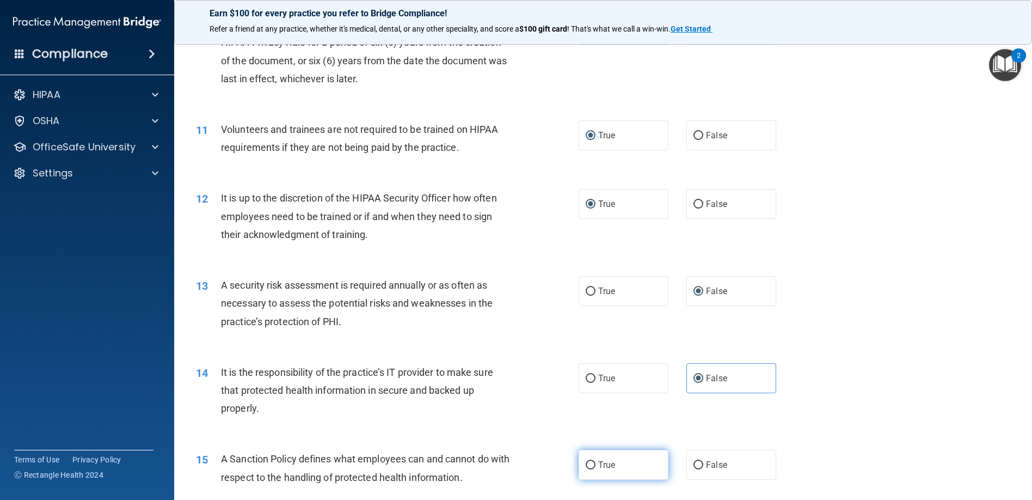
click at [586, 464] on input "True" at bounding box center [591, 465] width 10 height 8
radio input "true"
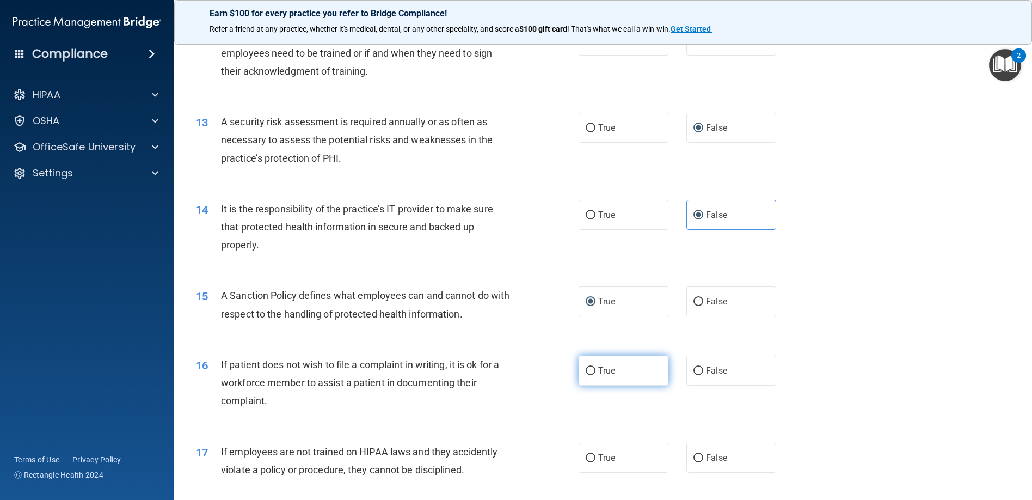
click at [586, 375] on input "True" at bounding box center [591, 371] width 10 height 8
radio input "true"
click at [586, 457] on input "True" at bounding box center [591, 458] width 10 height 8
radio input "true"
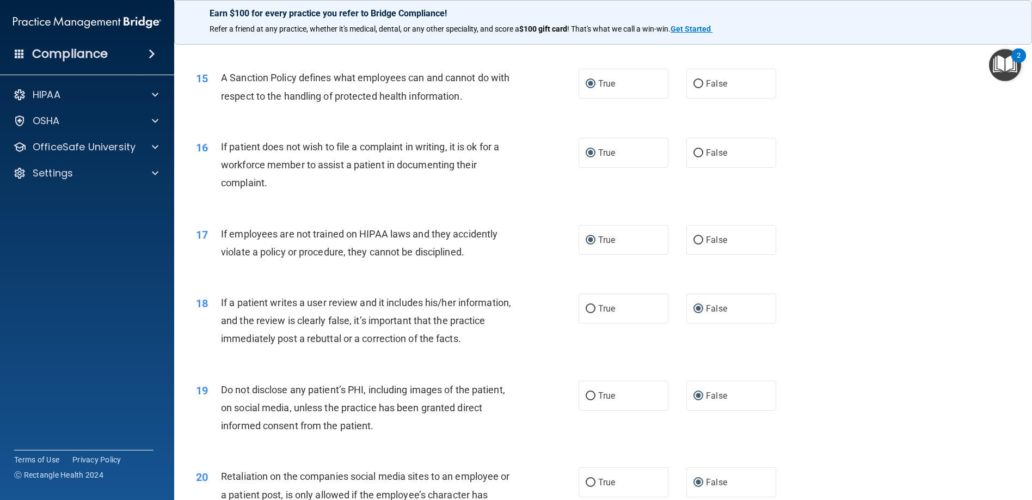
scroll to position [1416, 0]
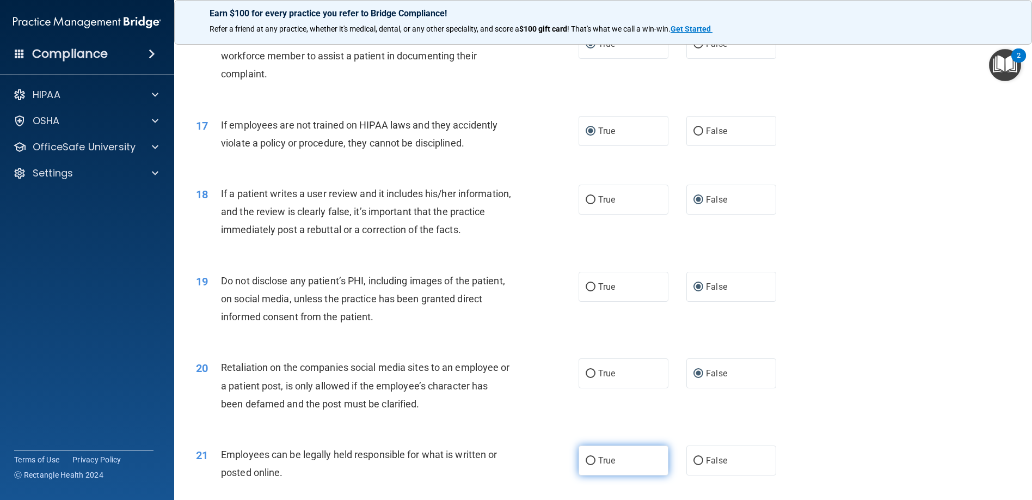
click at [589, 461] on input "True" at bounding box center [591, 461] width 10 height 8
radio input "true"
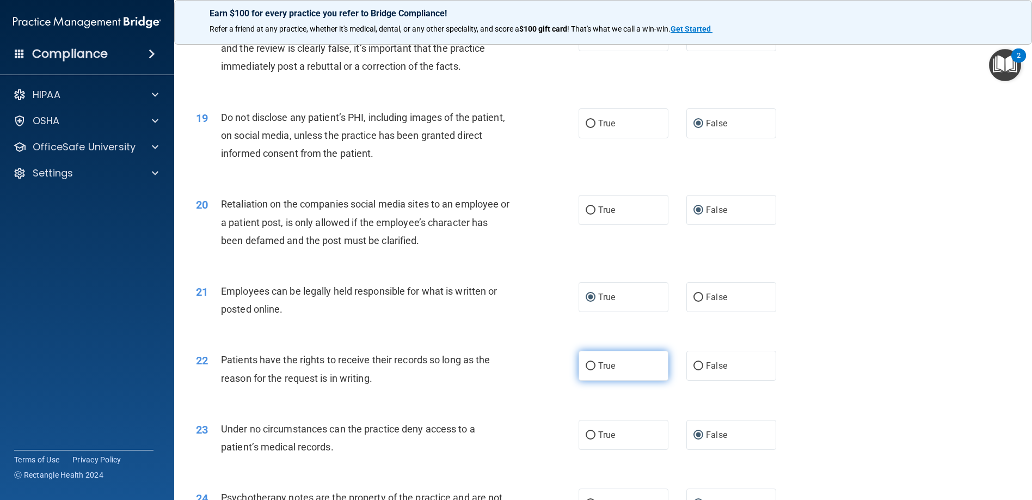
click at [586, 365] on input "True" at bounding box center [591, 366] width 10 height 8
radio input "true"
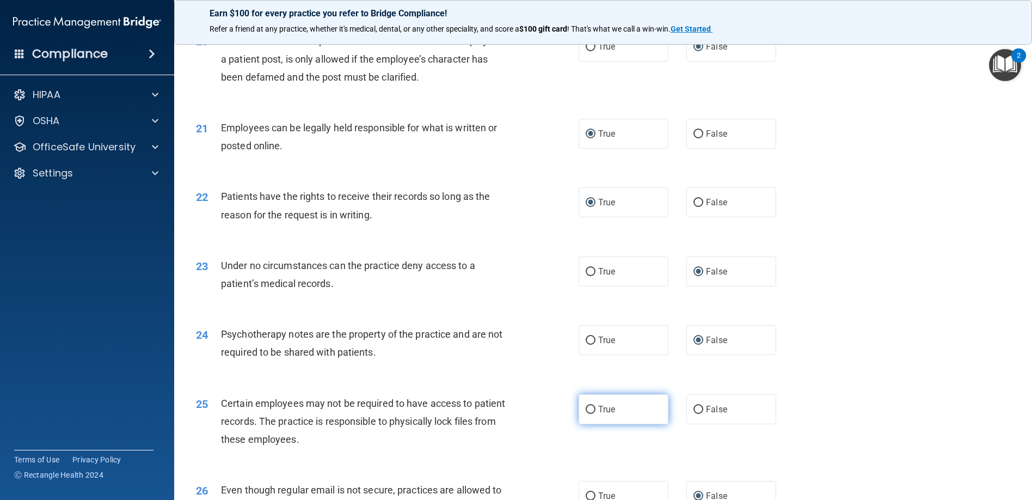
click at [586, 409] on input "True" at bounding box center [591, 410] width 10 height 8
radio input "true"
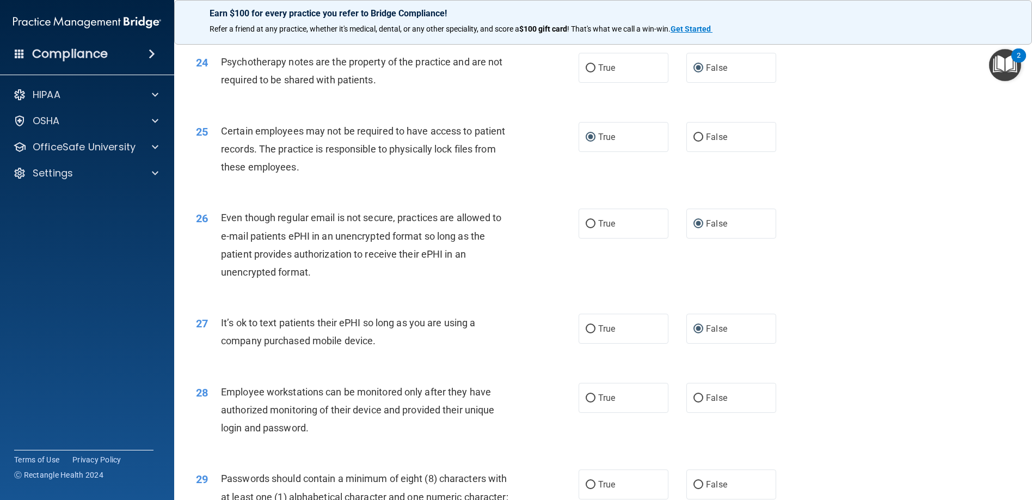
scroll to position [2178, 0]
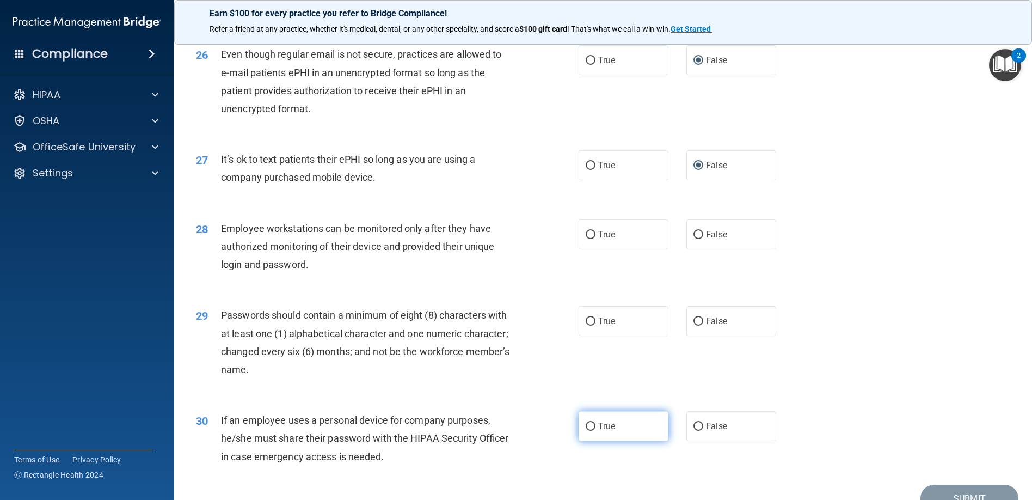
click at [586, 426] on input "True" at bounding box center [591, 427] width 10 height 8
radio input "true"
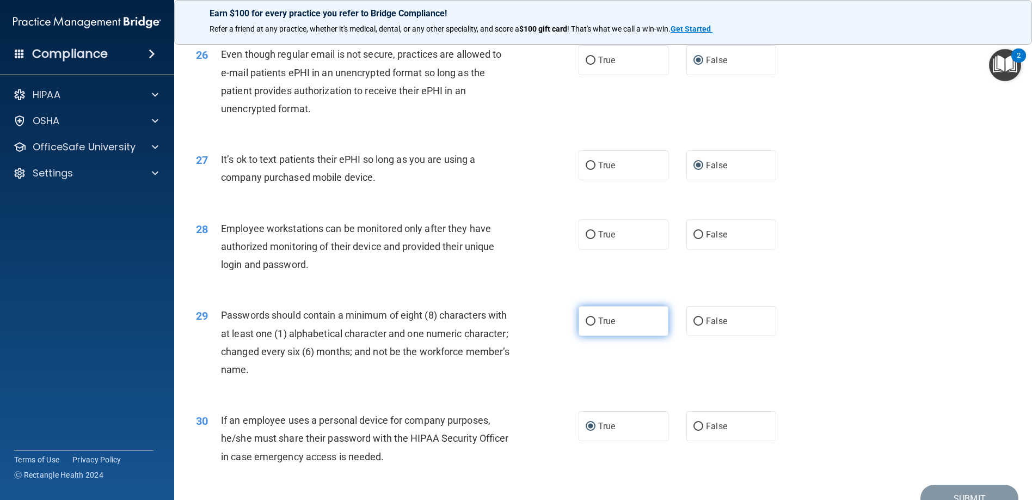
click at [586, 321] on input "True" at bounding box center [591, 321] width 10 height 8
radio input "true"
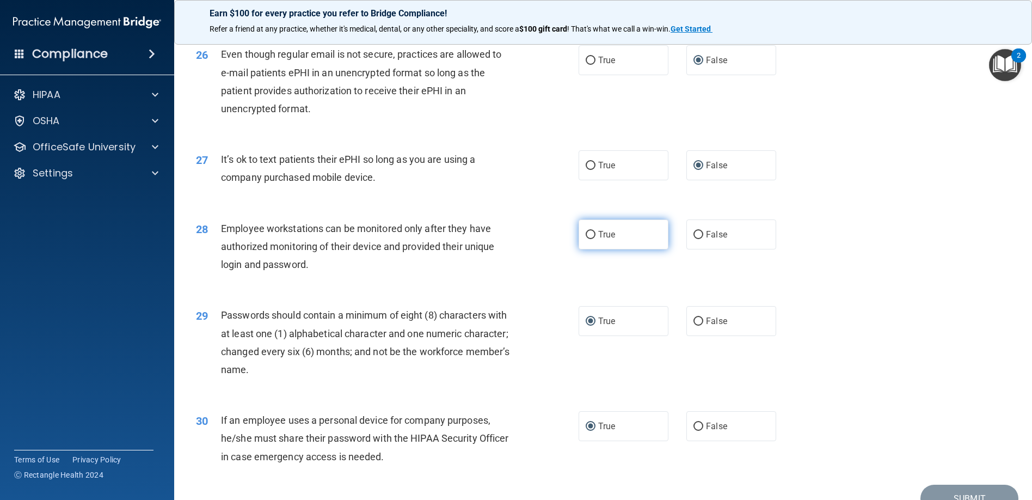
click at [586, 231] on input "True" at bounding box center [591, 235] width 10 height 8
radio input "true"
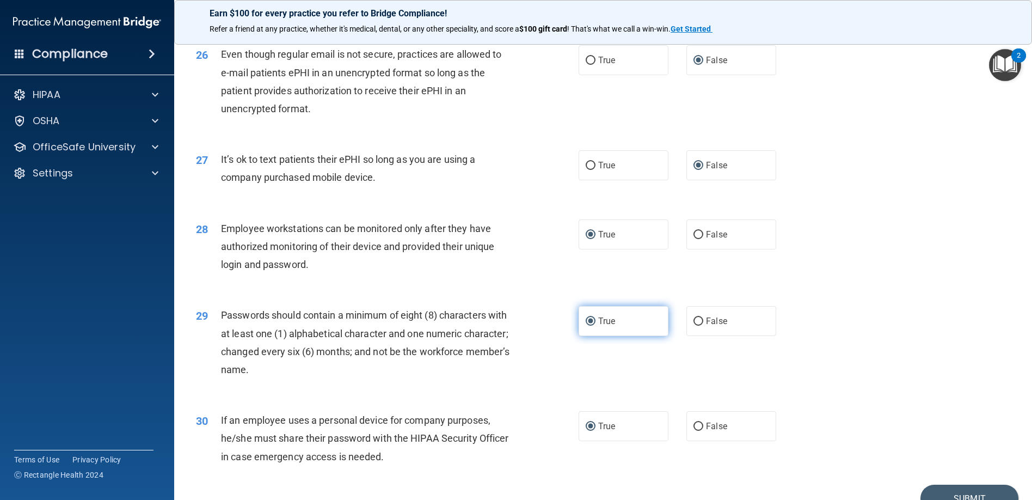
scroll to position [2234, 0]
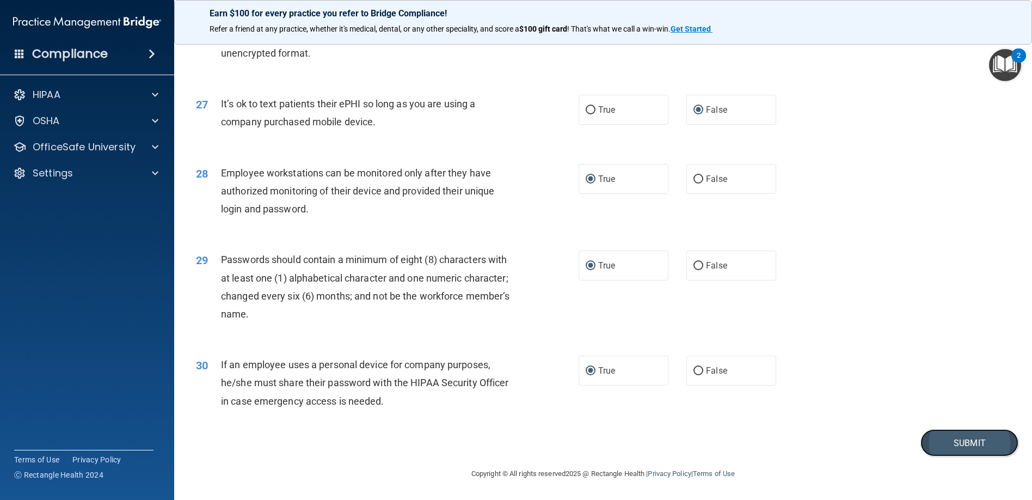
click at [952, 445] on button "Submit" at bounding box center [970, 443] width 98 height 28
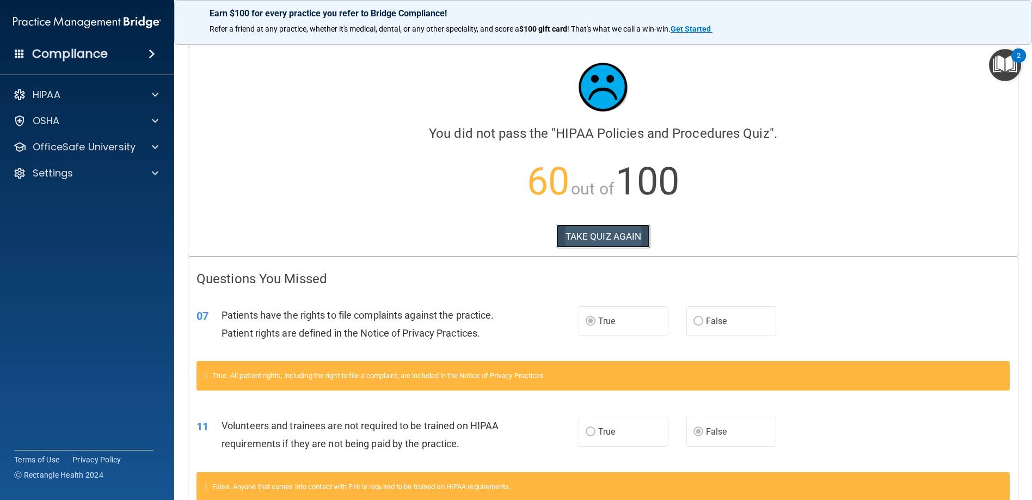
click at [569, 234] on button "TAKE QUIZ AGAIN" at bounding box center [604, 236] width 94 height 24
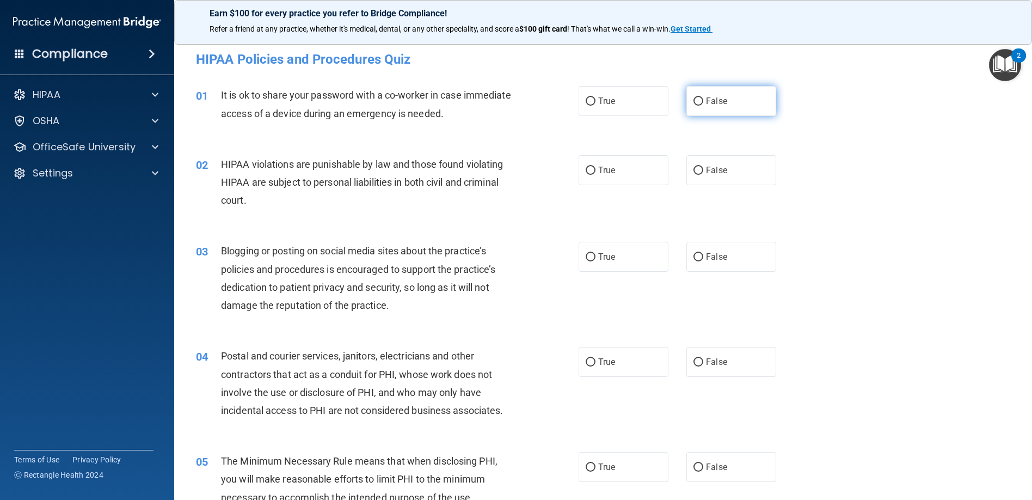
click at [694, 100] on input "False" at bounding box center [699, 101] width 10 height 8
radio input "true"
click at [588, 167] on input "True" at bounding box center [591, 171] width 10 height 8
radio input "true"
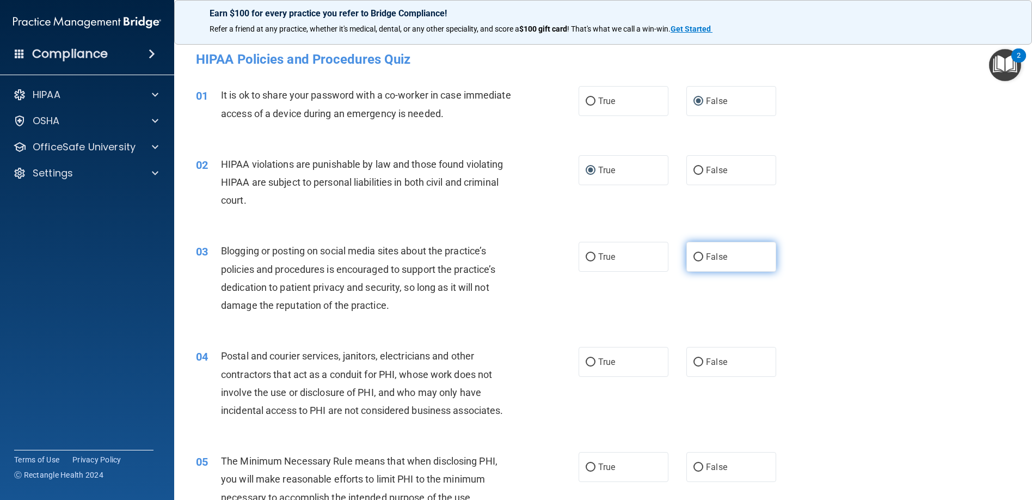
click at [694, 258] on input "False" at bounding box center [699, 257] width 10 height 8
radio input "true"
click at [588, 361] on input "True" at bounding box center [591, 362] width 10 height 8
radio input "true"
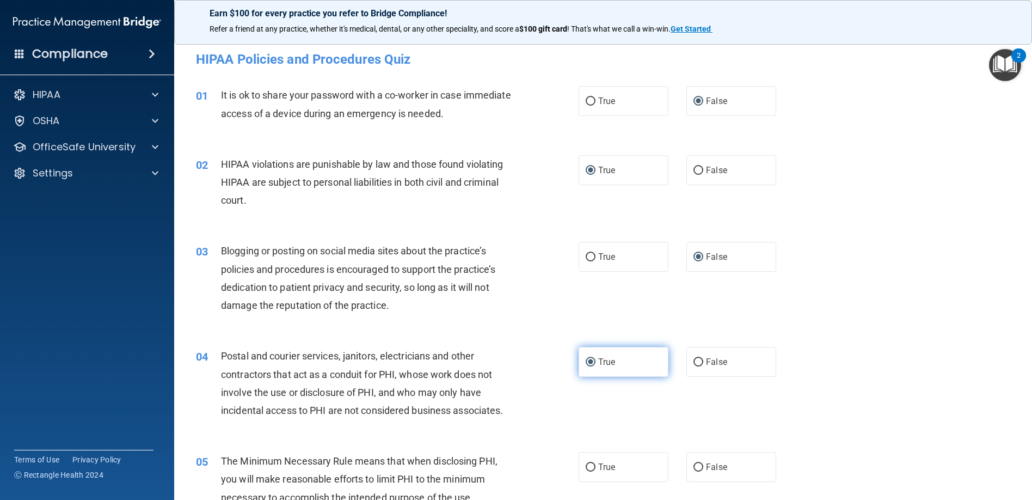
scroll to position [109, 0]
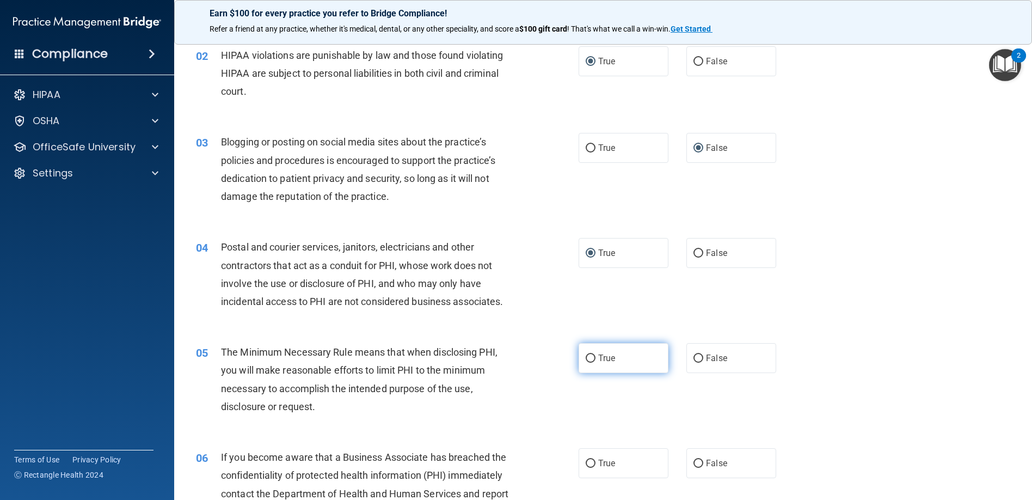
drag, startPoint x: 585, startPoint y: 359, endPoint x: 599, endPoint y: 362, distance: 13.9
click at [586, 359] on input "True" at bounding box center [591, 358] width 10 height 8
radio input "true"
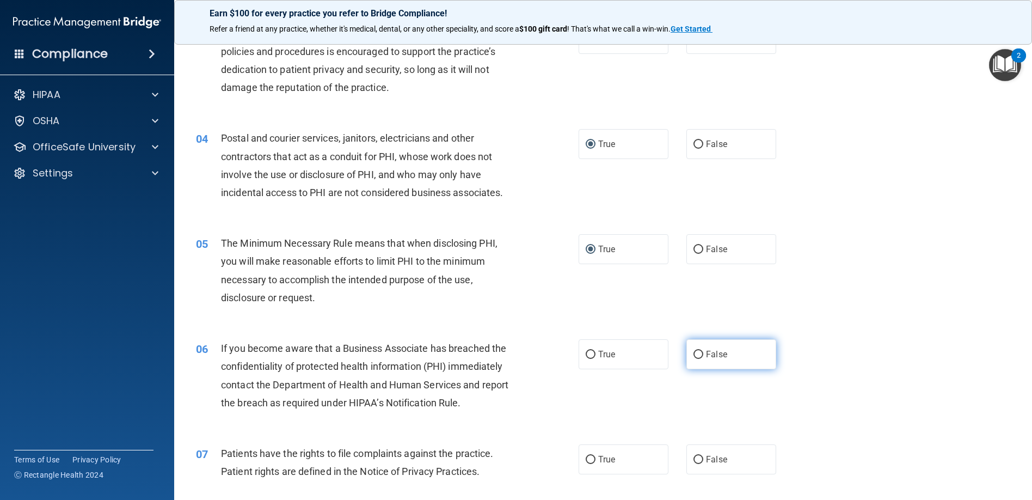
click at [694, 356] on input "False" at bounding box center [699, 355] width 10 height 8
radio input "true"
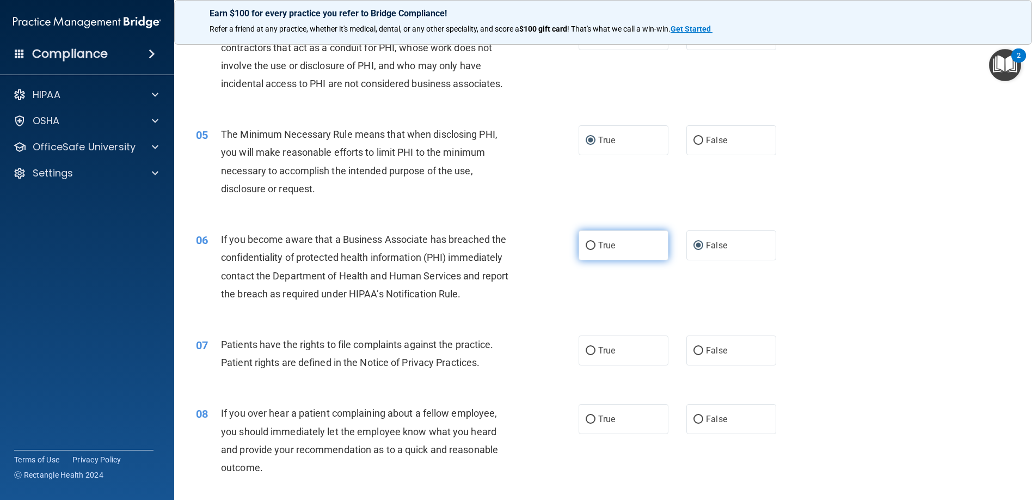
scroll to position [381, 0]
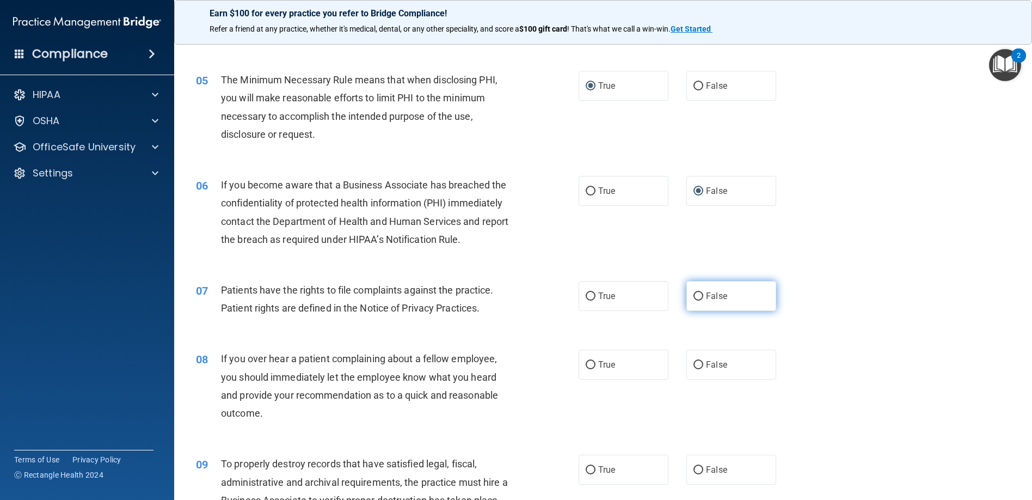
click at [694, 295] on input "False" at bounding box center [699, 296] width 10 height 8
radio input "true"
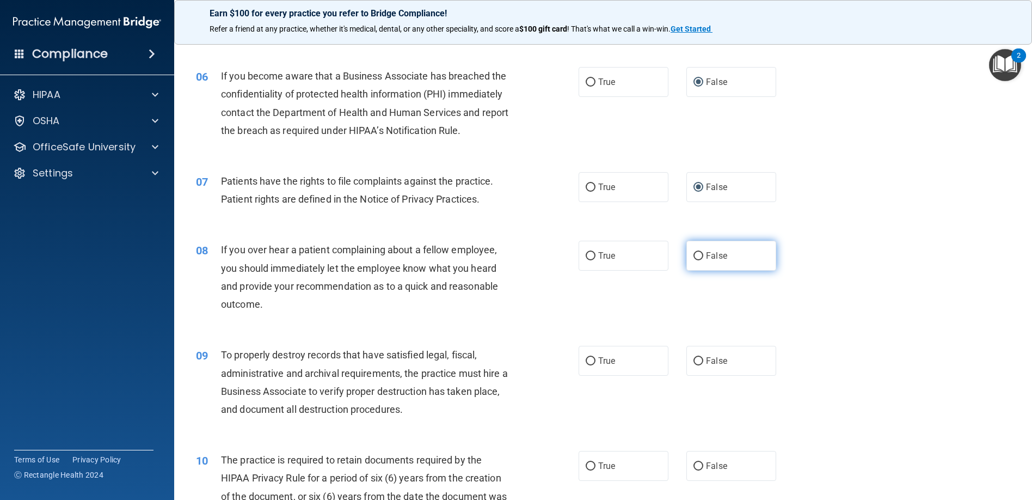
drag, startPoint x: 695, startPoint y: 254, endPoint x: 695, endPoint y: 265, distance: 10.9
click at [695, 262] on label "False" at bounding box center [732, 256] width 90 height 30
click at [695, 260] on input "False" at bounding box center [699, 256] width 10 height 8
radio input "true"
click at [694, 363] on input "False" at bounding box center [699, 361] width 10 height 8
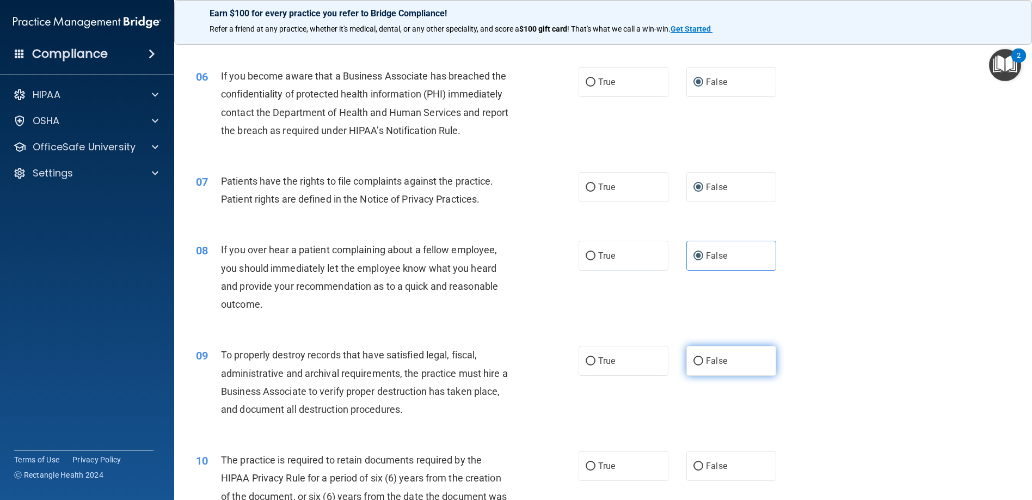
radio input "true"
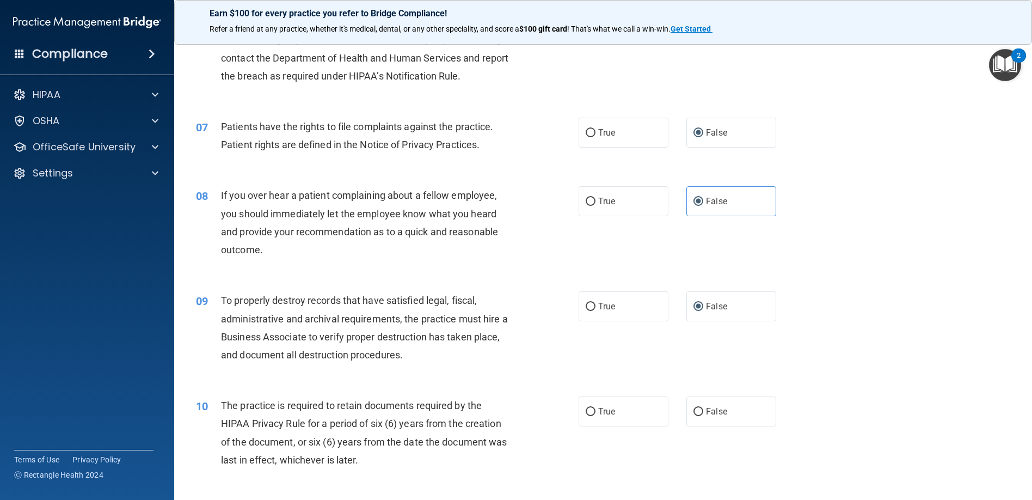
scroll to position [599, 0]
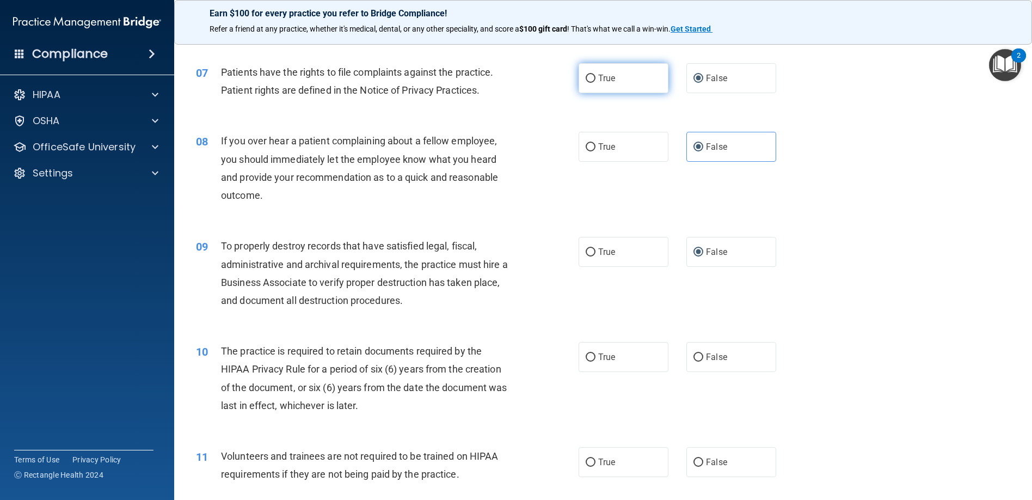
click at [586, 82] on input "True" at bounding box center [591, 79] width 10 height 8
radio input "true"
radio input "false"
drag, startPoint x: 586, startPoint y: 356, endPoint x: 598, endPoint y: 358, distance: 11.6
click at [590, 359] on input "True" at bounding box center [591, 357] width 10 height 8
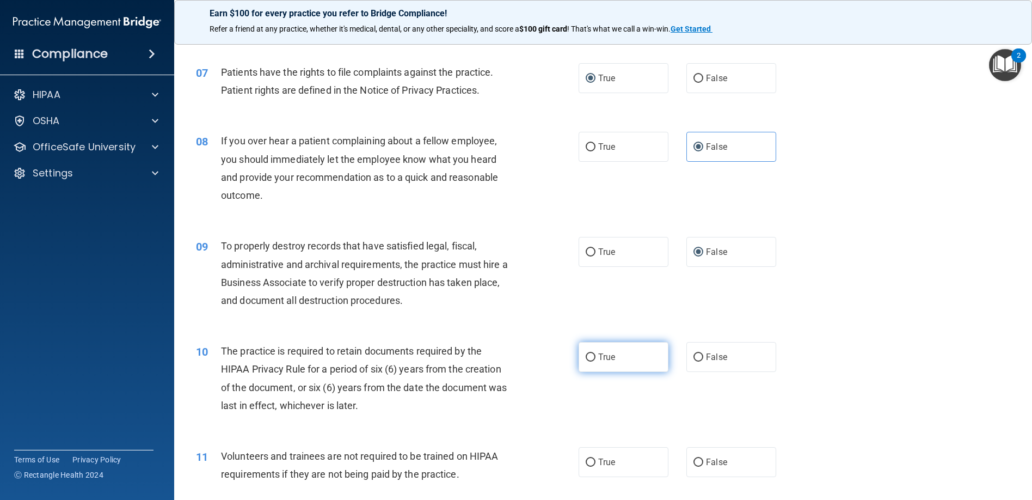
radio input "true"
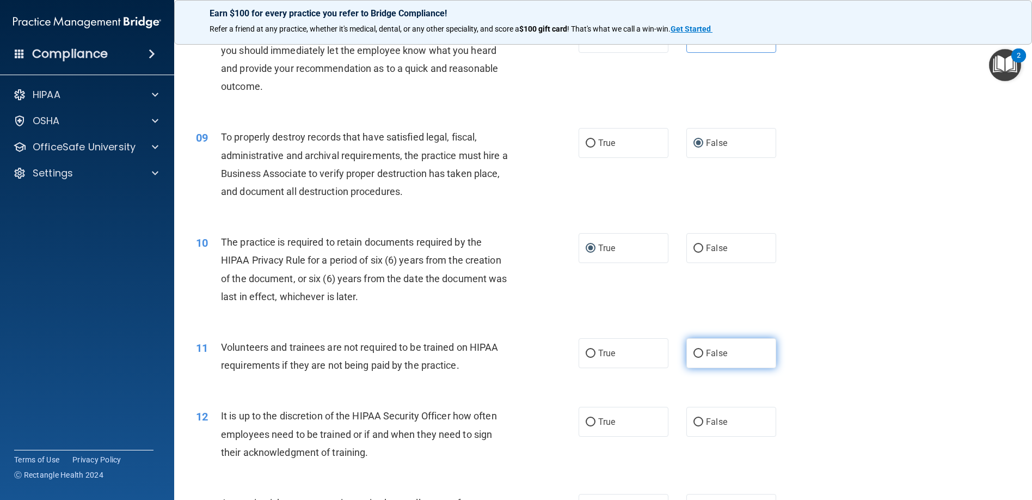
click at [694, 351] on input "False" at bounding box center [699, 354] width 10 height 8
radio input "true"
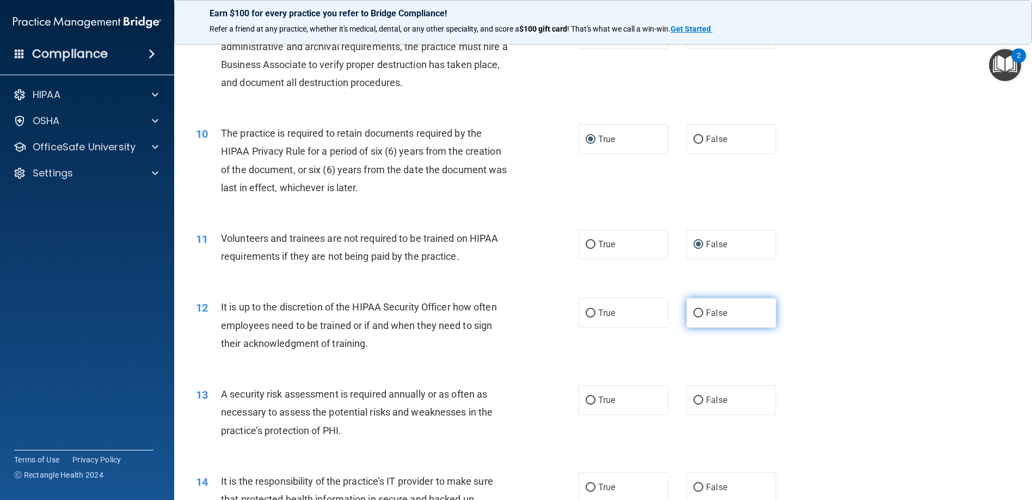
click at [694, 313] on input "False" at bounding box center [699, 313] width 10 height 8
radio input "true"
drag, startPoint x: 588, startPoint y: 400, endPoint x: 593, endPoint y: 402, distance: 5.9
click at [588, 400] on input "True" at bounding box center [591, 400] width 10 height 8
radio input "true"
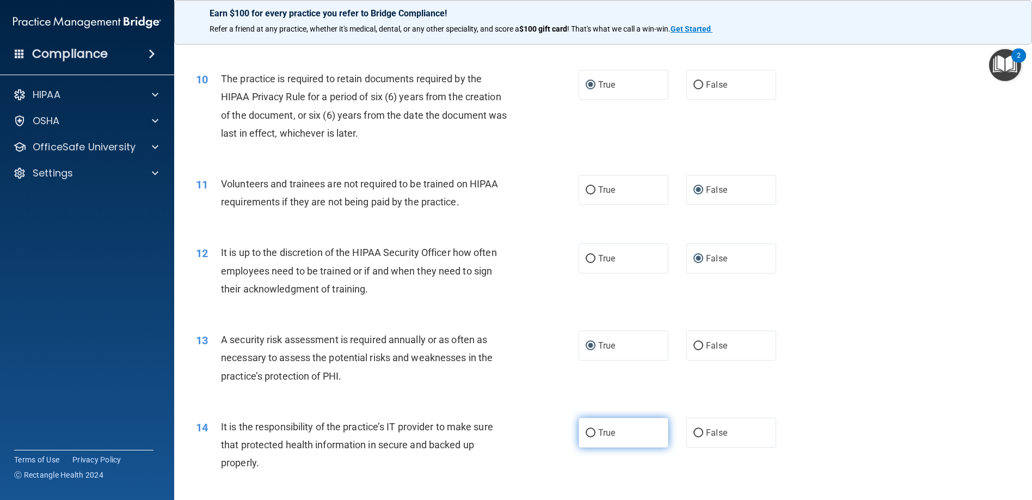
scroll to position [926, 0]
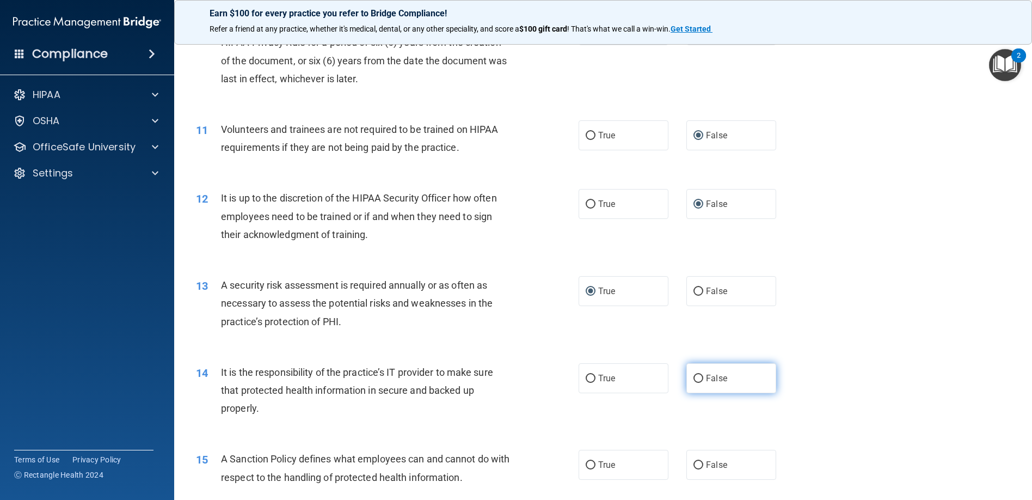
click at [694, 377] on input "False" at bounding box center [699, 379] width 10 height 8
radio input "true"
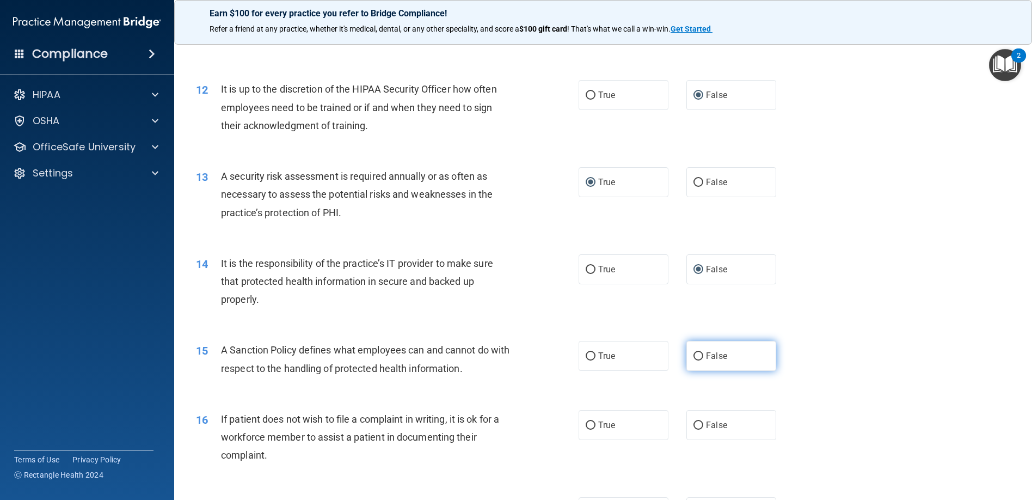
click at [695, 356] on input "False" at bounding box center [699, 356] width 10 height 8
radio input "true"
click at [586, 426] on input "True" at bounding box center [591, 425] width 10 height 8
radio input "true"
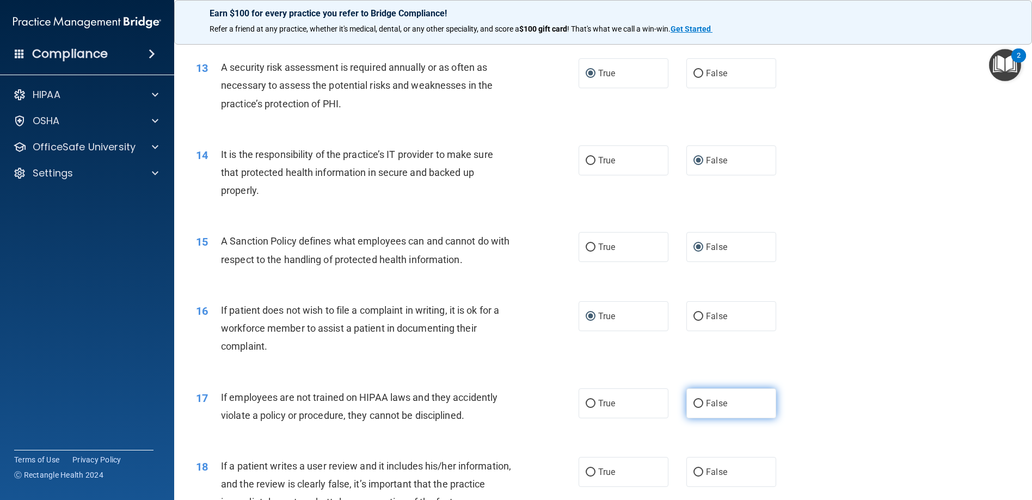
click at [692, 396] on label "False" at bounding box center [732, 403] width 90 height 30
click at [694, 400] on input "False" at bounding box center [699, 404] width 10 height 8
radio input "true"
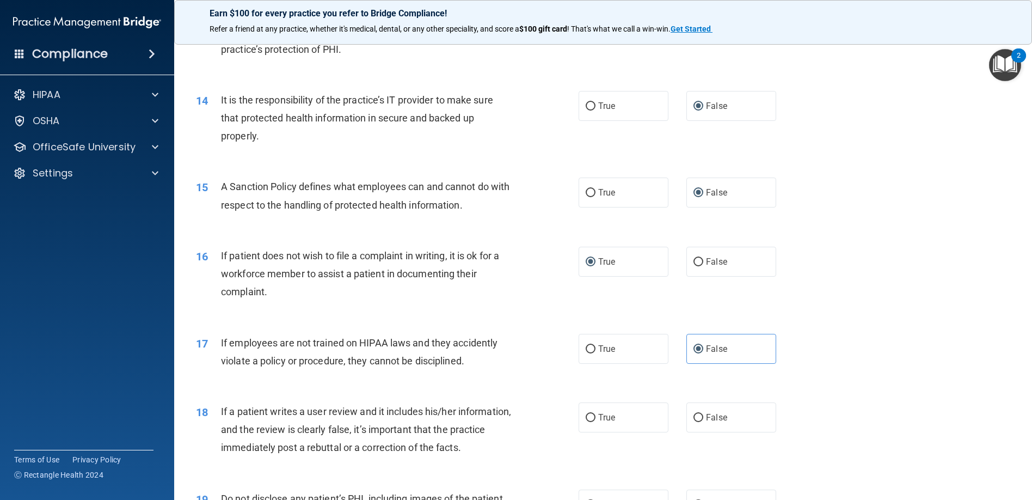
scroll to position [1252, 0]
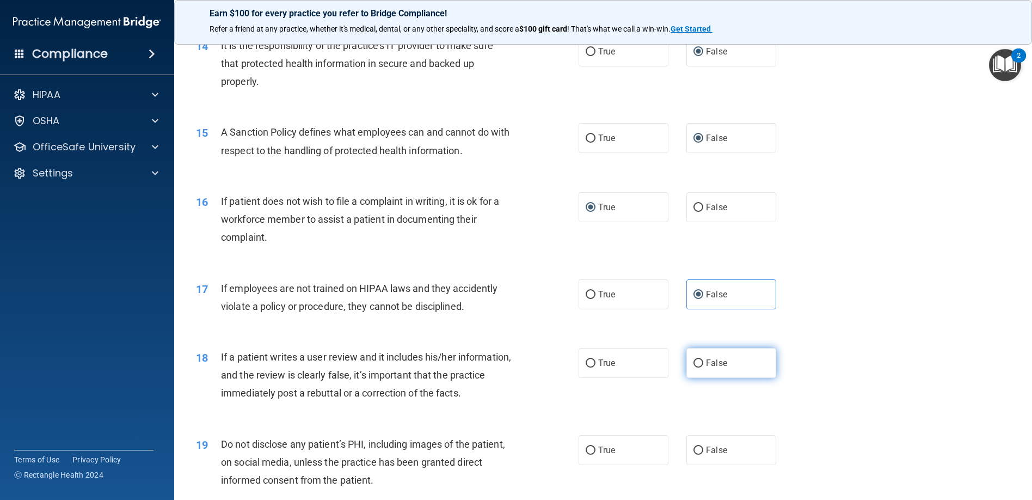
click at [694, 360] on input "False" at bounding box center [699, 363] width 10 height 8
radio input "true"
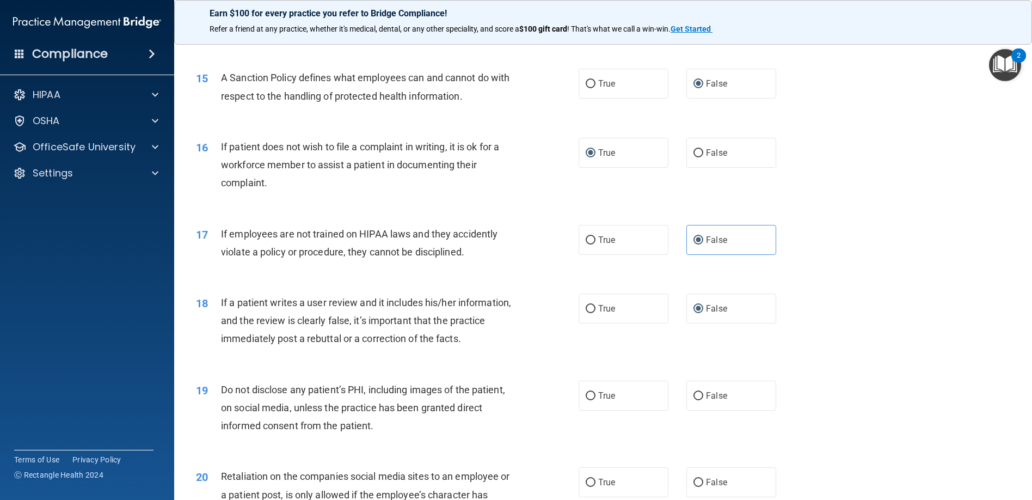
scroll to position [1361, 0]
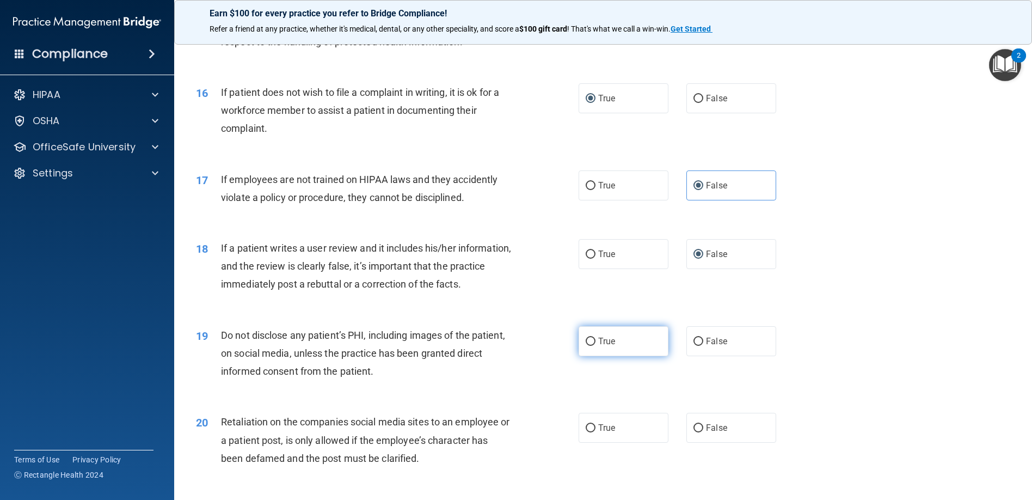
click at [587, 340] on input "True" at bounding box center [591, 342] width 10 height 8
radio input "true"
click at [697, 425] on input "False" at bounding box center [699, 428] width 10 height 8
radio input "true"
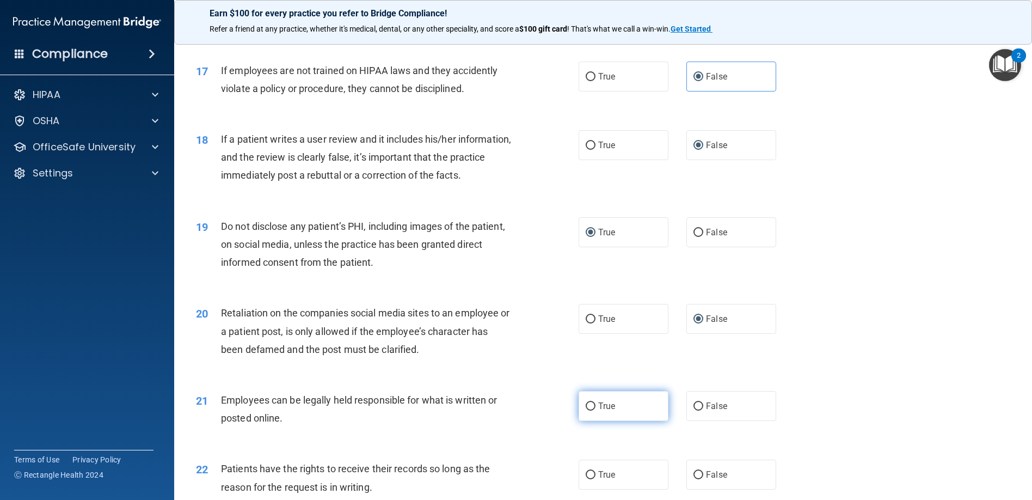
drag, startPoint x: 587, startPoint y: 407, endPoint x: 621, endPoint y: 435, distance: 43.8
click at [588, 408] on input "True" at bounding box center [591, 406] width 10 height 8
radio input "true"
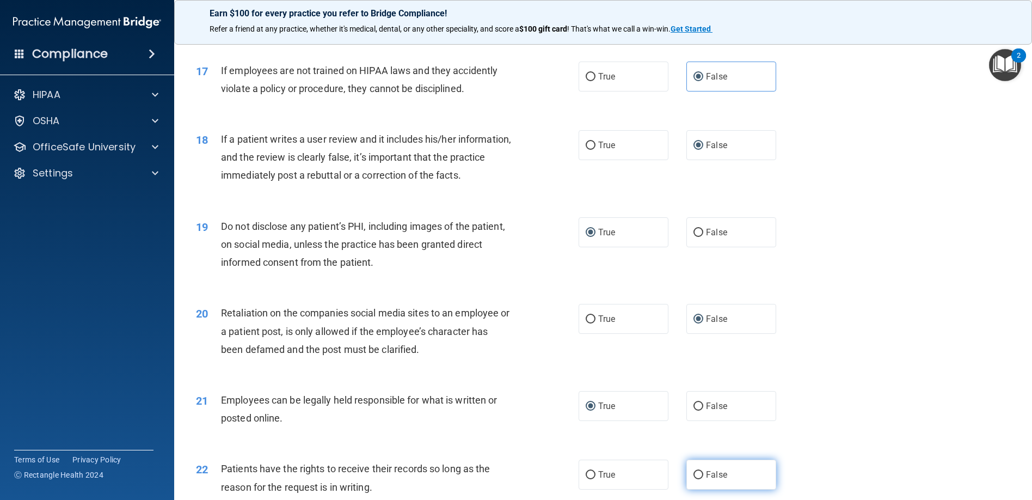
click at [694, 475] on input "False" at bounding box center [699, 475] width 10 height 8
radio input "true"
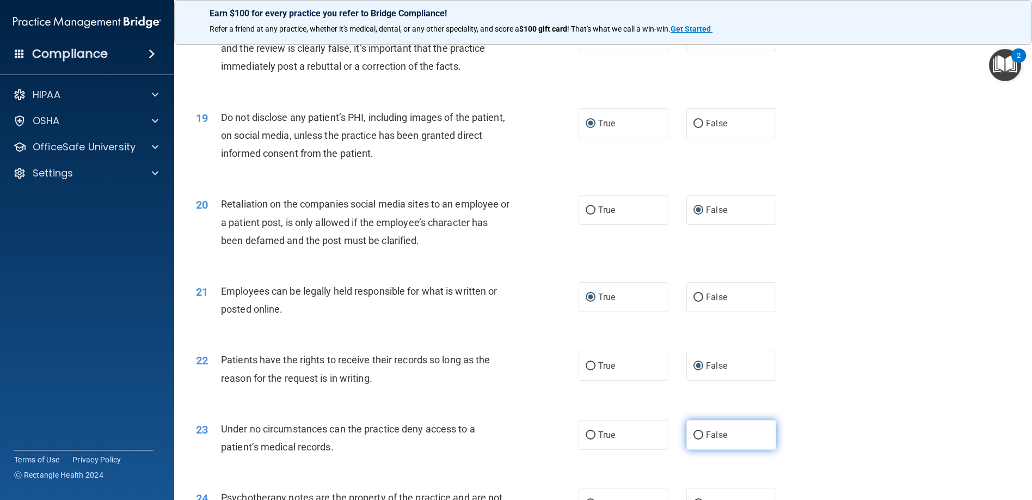
click at [694, 431] on input "False" at bounding box center [699, 435] width 10 height 8
radio input "true"
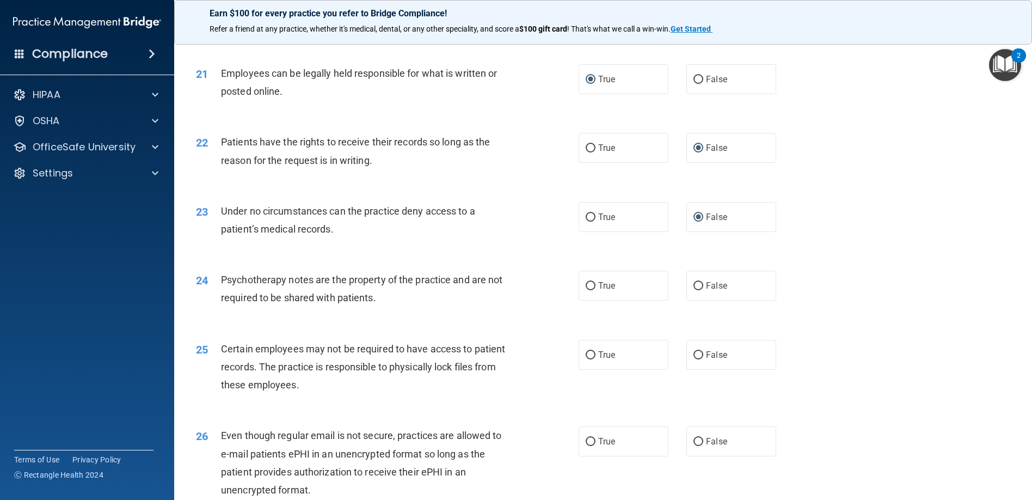
scroll to position [1851, 0]
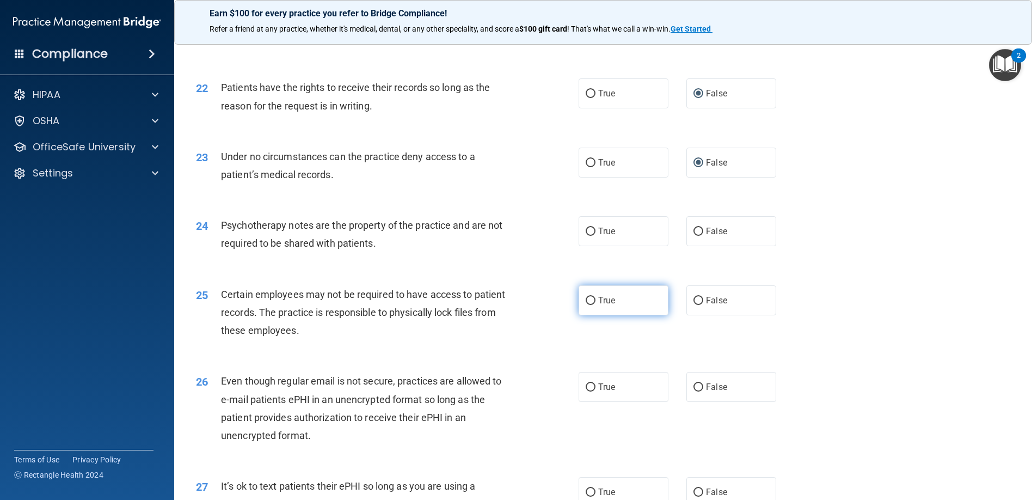
click at [580, 297] on label "True" at bounding box center [624, 300] width 90 height 30
click at [586, 297] on input "True" at bounding box center [591, 301] width 10 height 8
radio input "true"
click at [586, 232] on input "True" at bounding box center [591, 232] width 10 height 8
radio input "true"
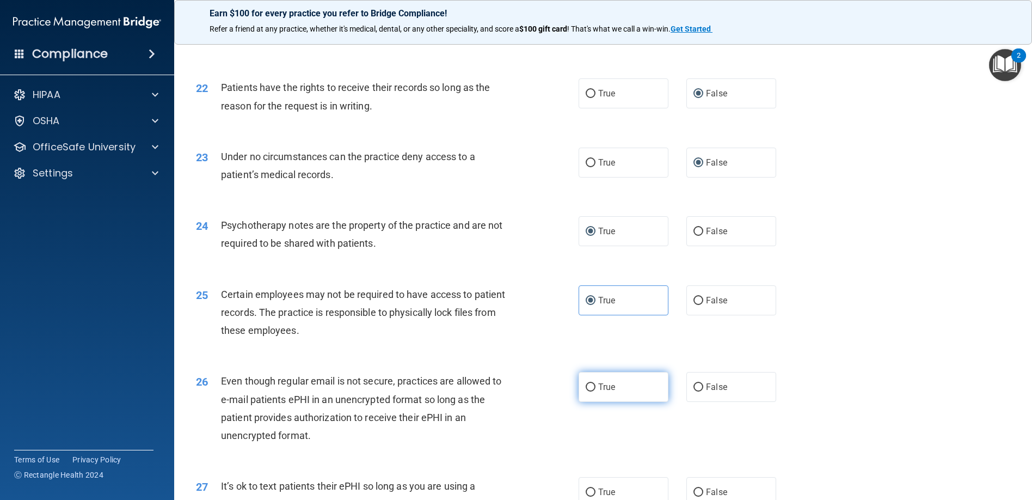
click at [586, 388] on input "True" at bounding box center [591, 387] width 10 height 8
radio input "true"
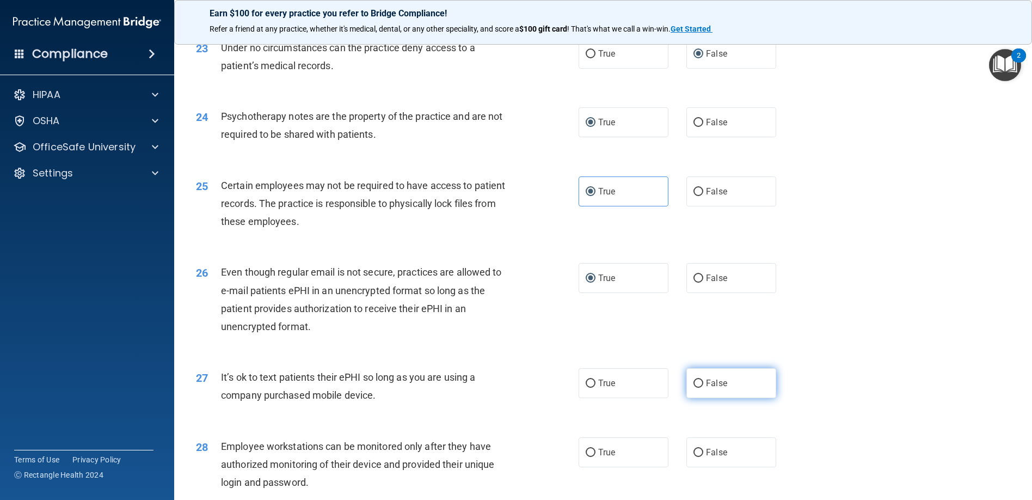
click at [694, 386] on input "False" at bounding box center [699, 384] width 10 height 8
radio input "true"
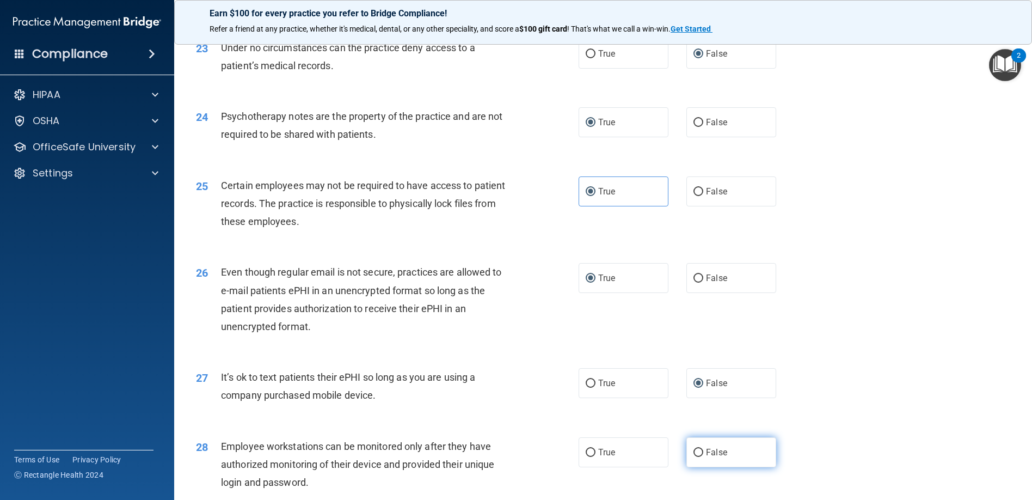
click at [694, 454] on input "False" at bounding box center [699, 453] width 10 height 8
radio input "true"
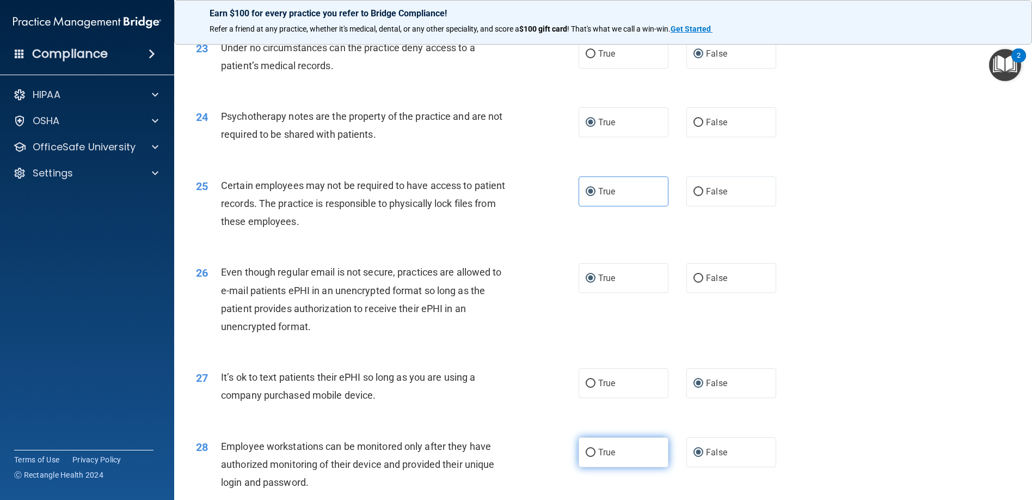
scroll to position [2069, 0]
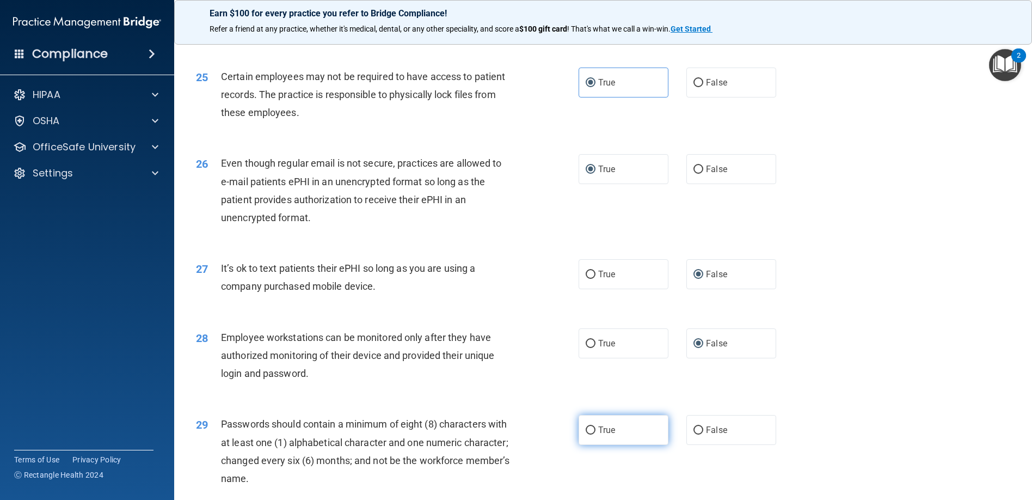
click at [586, 430] on input "True" at bounding box center [591, 430] width 10 height 8
radio input "true"
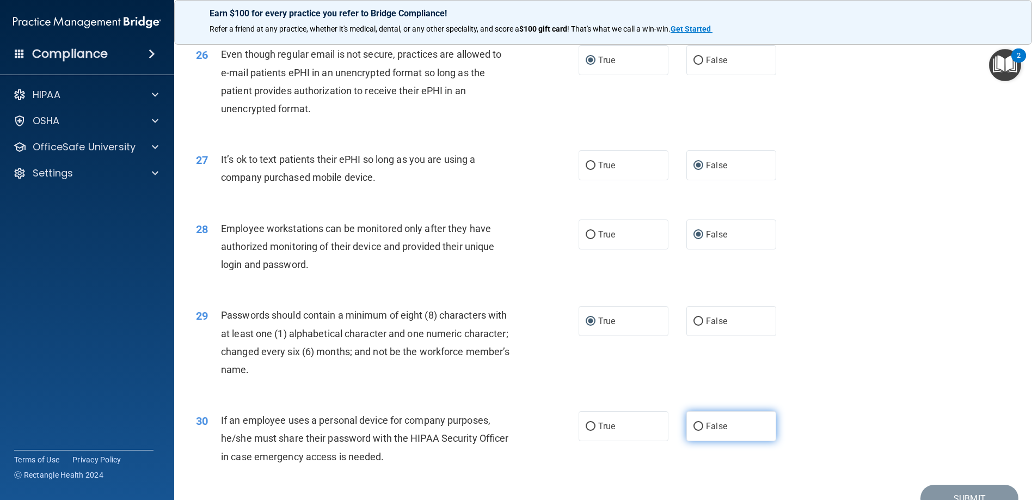
click at [694, 426] on input "False" at bounding box center [699, 427] width 10 height 8
radio input "true"
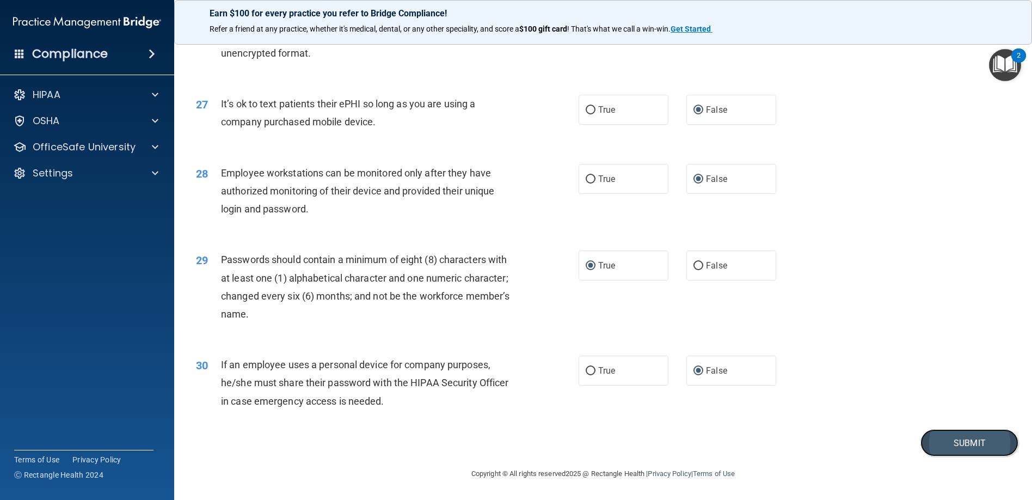
click at [960, 448] on button "Submit" at bounding box center [970, 443] width 98 height 28
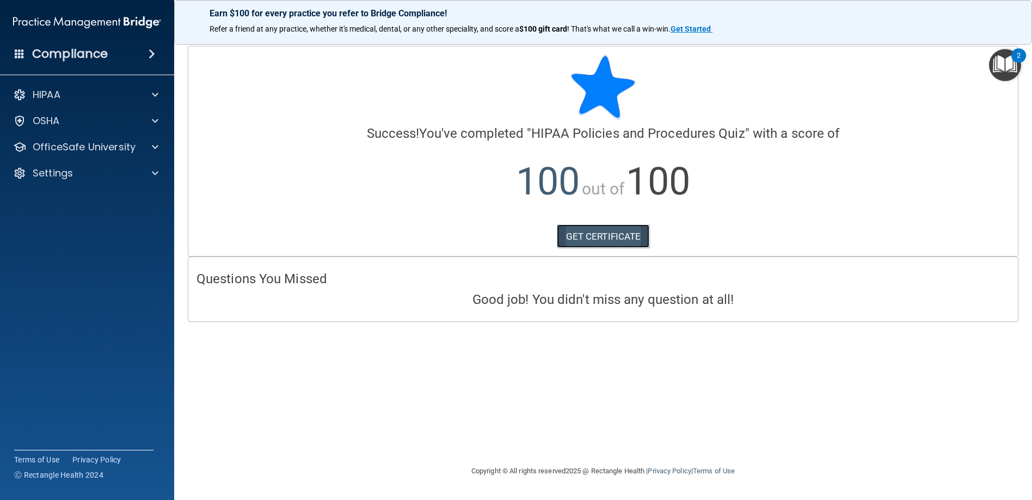
click at [602, 236] on link "GET CERTIFICATE" at bounding box center [603, 236] width 93 height 24
click at [90, 148] on p "OfficeSafe University" at bounding box center [84, 146] width 103 height 13
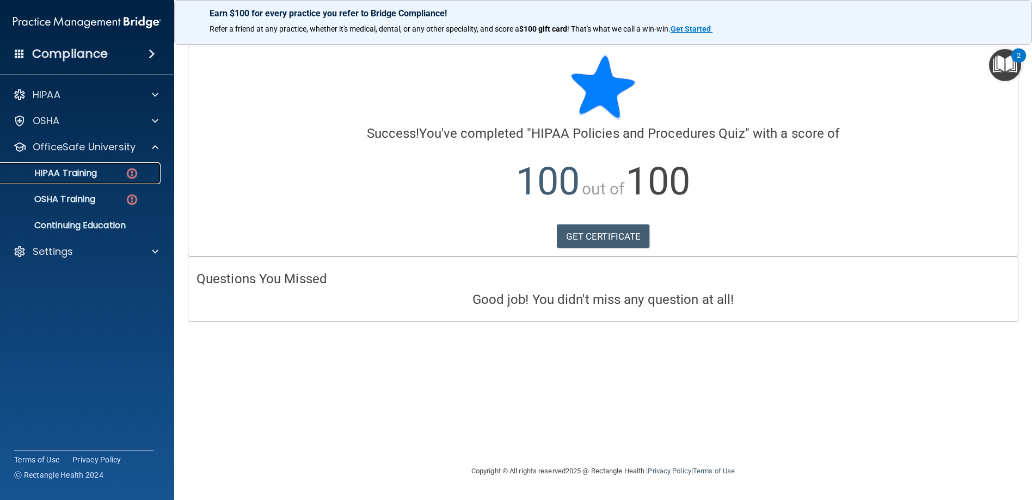
click at [58, 172] on p "HIPAA Training" at bounding box center [52, 173] width 90 height 11
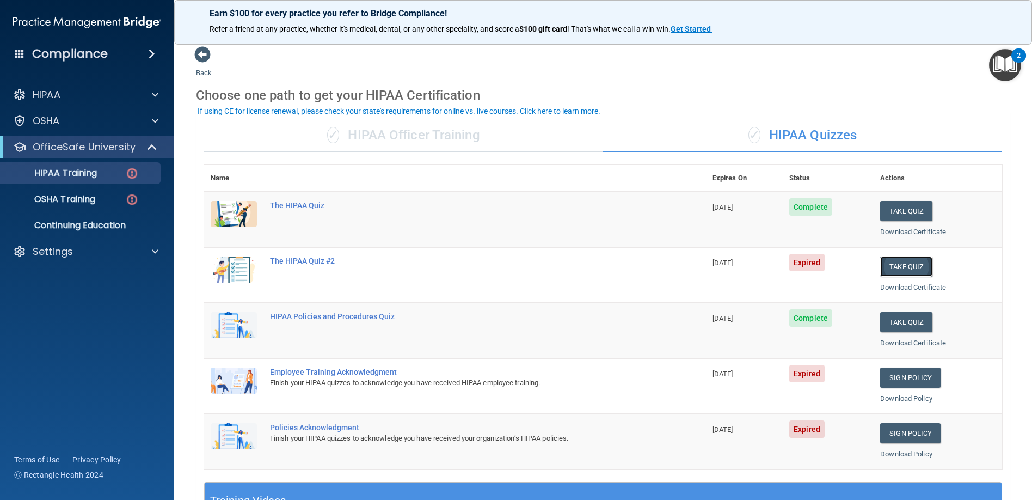
click at [899, 264] on button "Take Quiz" at bounding box center [907, 266] width 52 height 20
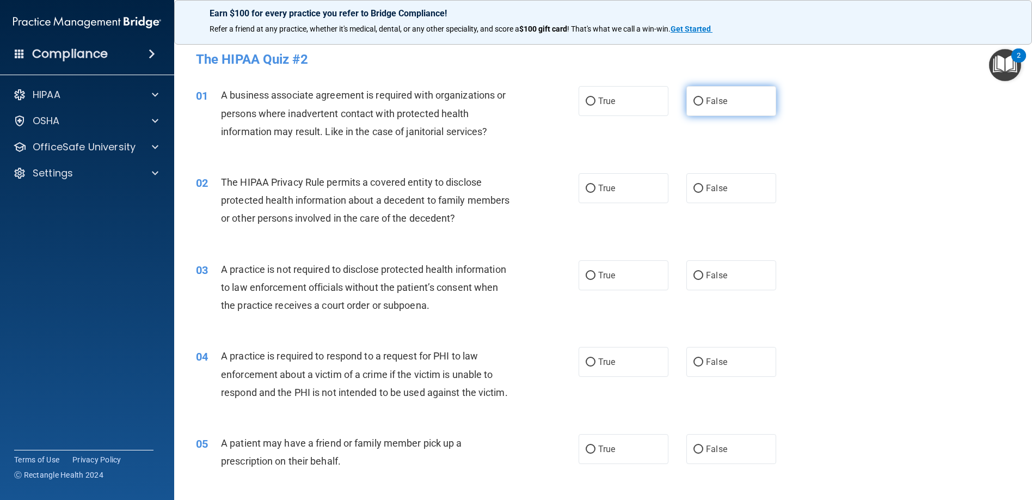
click at [694, 103] on input "False" at bounding box center [699, 101] width 10 height 8
radio input "true"
drag, startPoint x: 584, startPoint y: 188, endPoint x: 617, endPoint y: 203, distance: 36.1
click at [589, 190] on input "True" at bounding box center [591, 189] width 10 height 8
radio input "true"
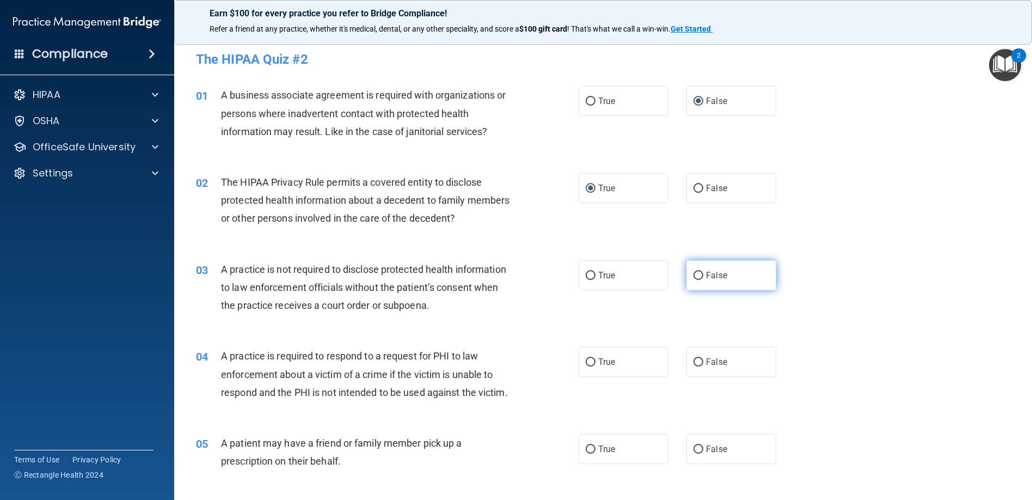
click at [694, 274] on input "False" at bounding box center [699, 276] width 10 height 8
radio input "true"
click at [586, 364] on input "True" at bounding box center [591, 362] width 10 height 8
radio input "true"
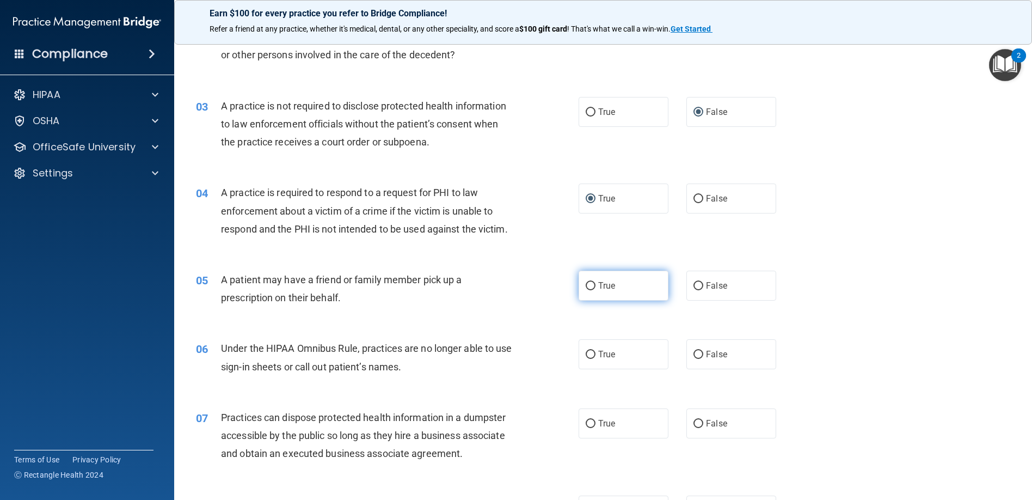
click at [586, 290] on input "True" at bounding box center [591, 286] width 10 height 8
radio input "true"
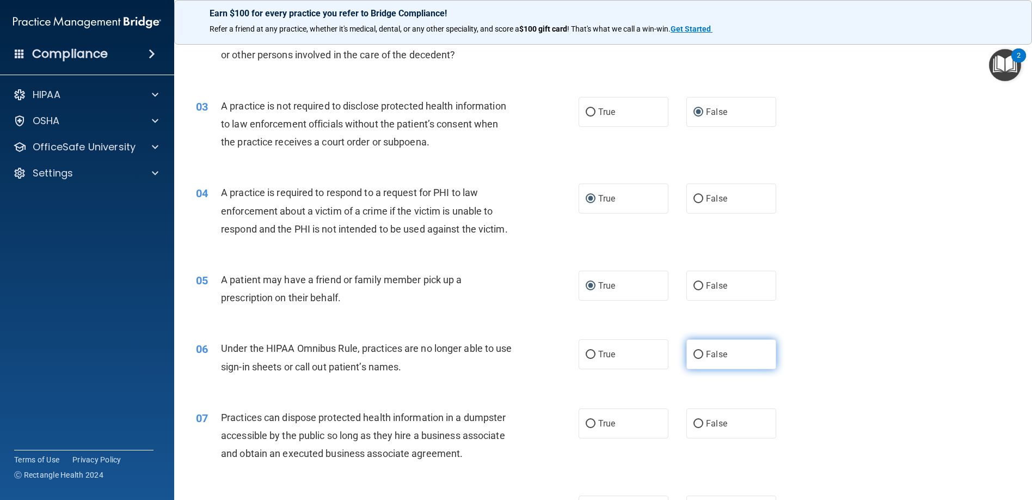
click at [694, 359] on input "False" at bounding box center [699, 355] width 10 height 8
radio input "true"
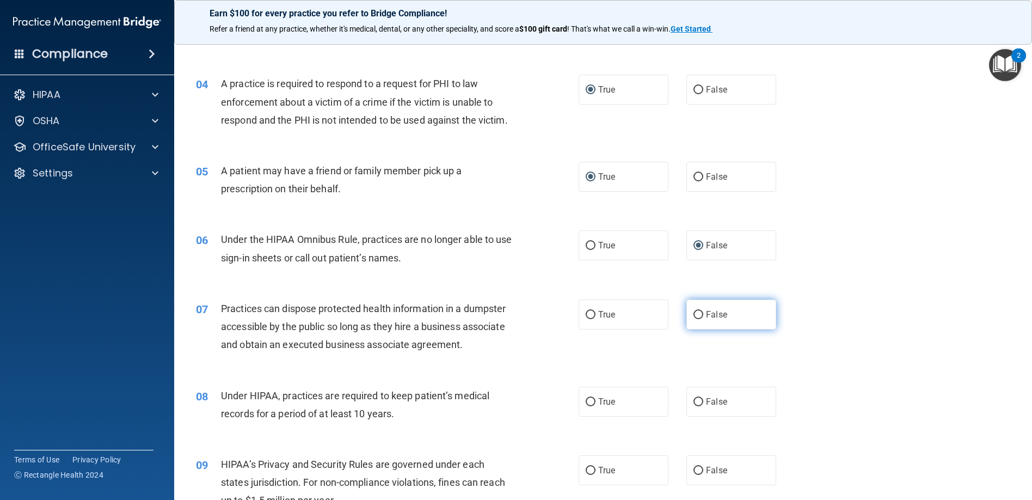
click at [687, 329] on label "False" at bounding box center [732, 314] width 90 height 30
click at [694, 319] on input "False" at bounding box center [699, 315] width 10 height 8
radio input "true"
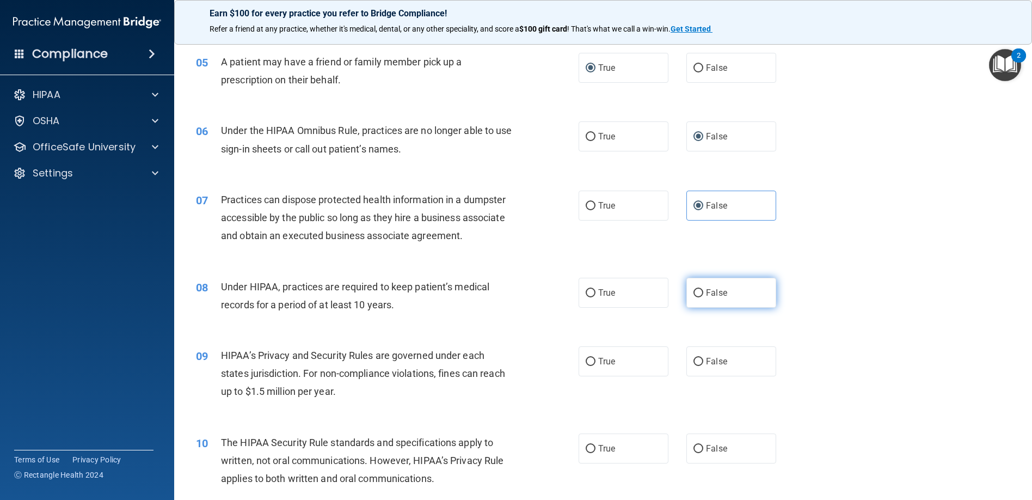
drag, startPoint x: 695, startPoint y: 310, endPoint x: 701, endPoint y: 337, distance: 27.9
click at [695, 297] on input "False" at bounding box center [699, 293] width 10 height 8
radio input "true"
click at [693, 376] on label "False" at bounding box center [732, 361] width 90 height 30
click at [694, 366] on input "False" at bounding box center [699, 362] width 10 height 8
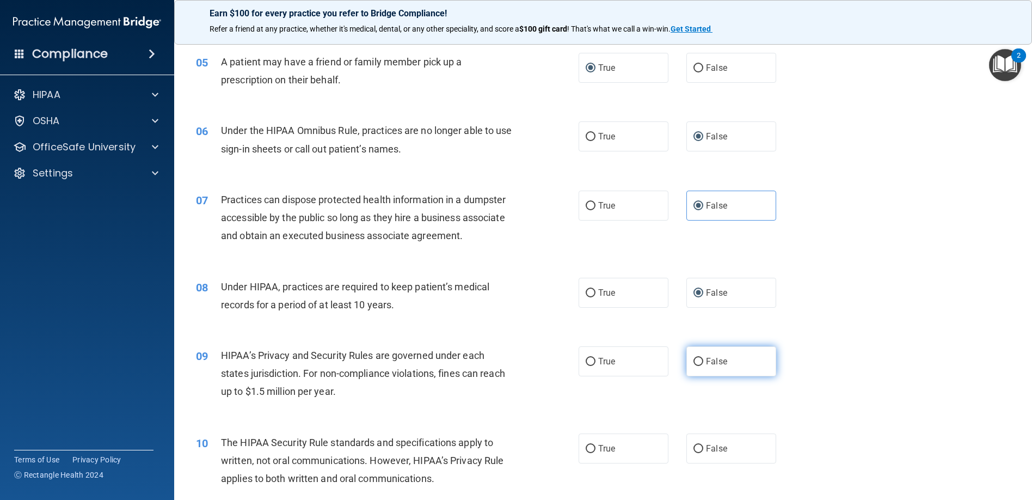
radio input "true"
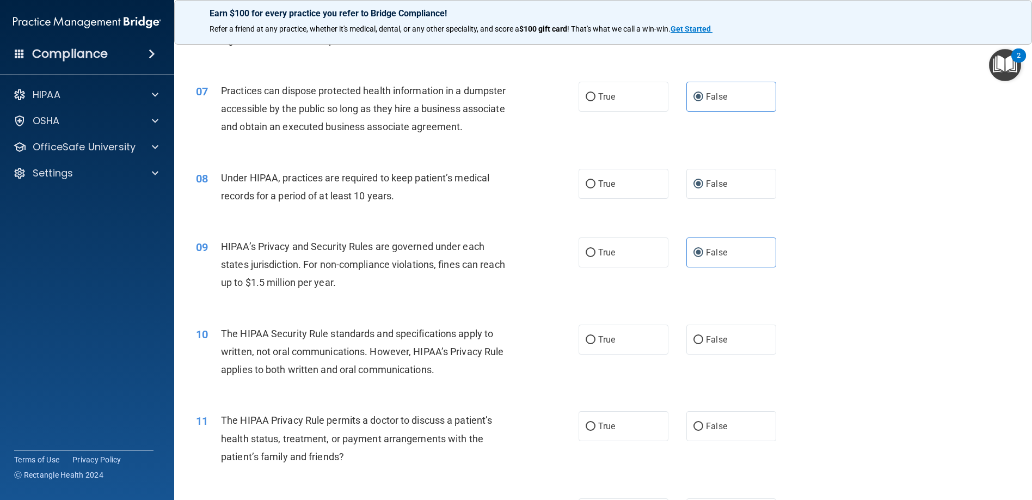
drag, startPoint x: 585, startPoint y: 359, endPoint x: 598, endPoint y: 404, distance: 45.9
click at [586, 354] on label "True" at bounding box center [624, 340] width 90 height 30
click at [586, 344] on input "True" at bounding box center [591, 340] width 10 height 8
radio input "true"
click at [586, 431] on input "True" at bounding box center [591, 427] width 10 height 8
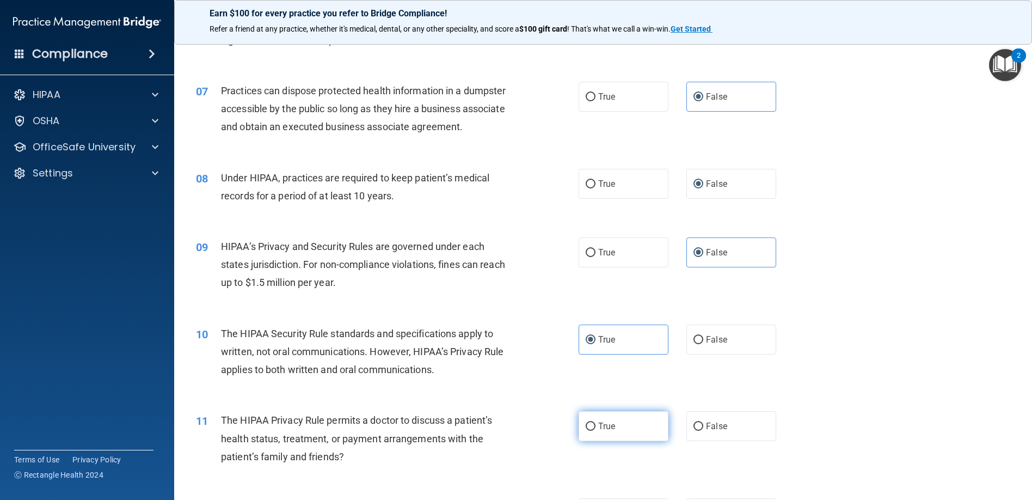
radio input "true"
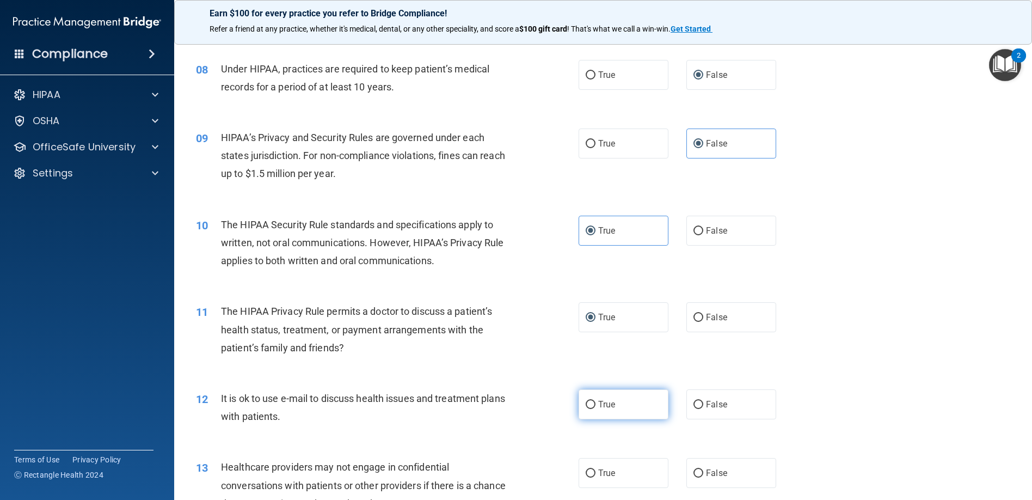
click at [586, 409] on input "True" at bounding box center [591, 405] width 10 height 8
radio input "true"
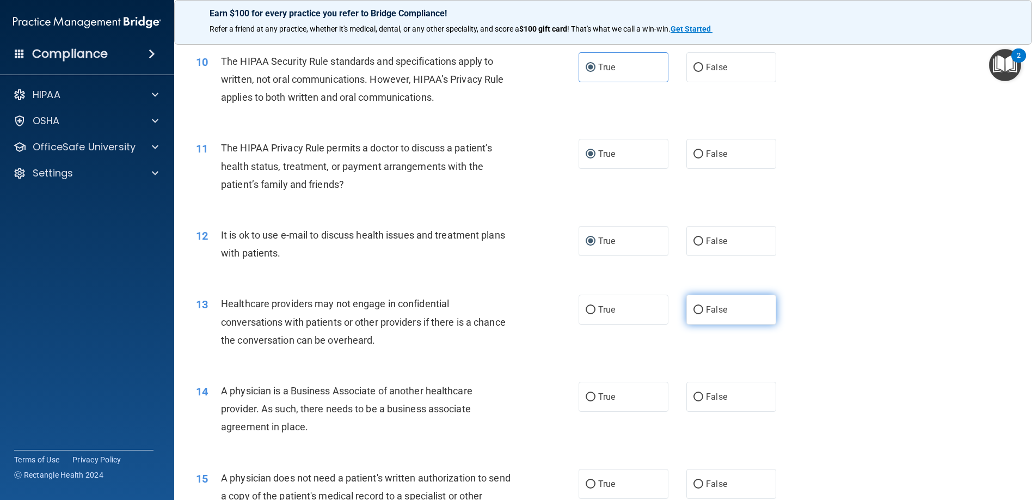
drag, startPoint x: 692, startPoint y: 329, endPoint x: 693, endPoint y: 335, distance: 6.1
click at [694, 314] on input "False" at bounding box center [699, 310] width 10 height 8
radio input "true"
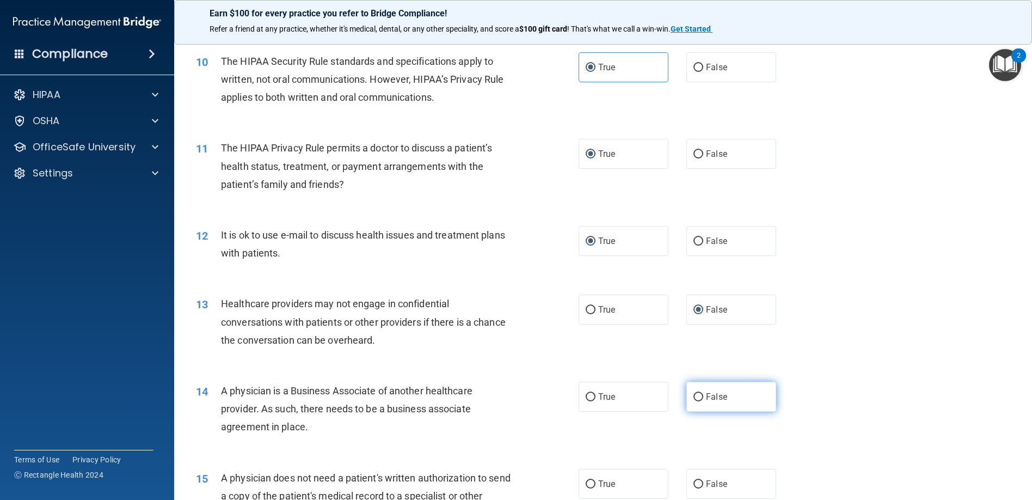
click at [694, 401] on input "False" at bounding box center [699, 397] width 10 height 8
radio input "true"
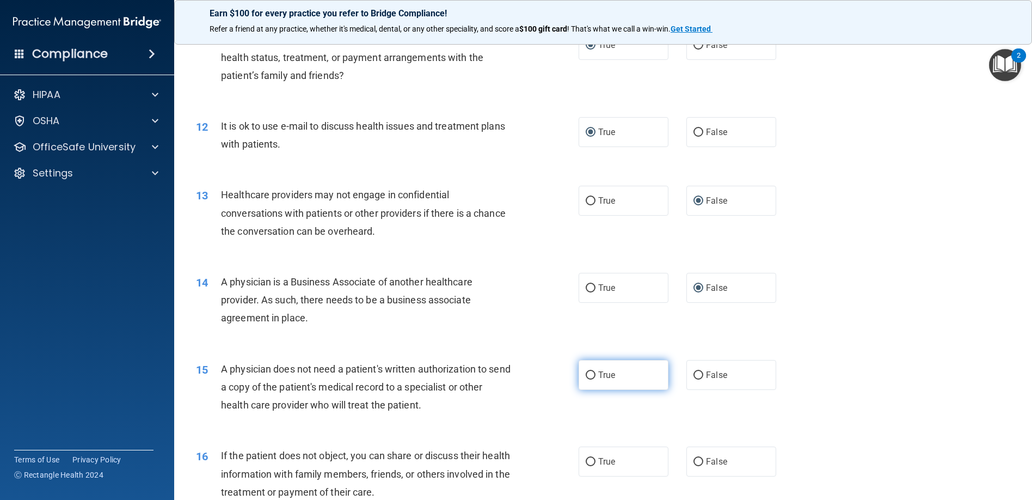
drag, startPoint x: 582, startPoint y: 390, endPoint x: 587, endPoint y: 402, distance: 12.7
click at [586, 380] on input "True" at bounding box center [591, 375] width 10 height 8
radio input "true"
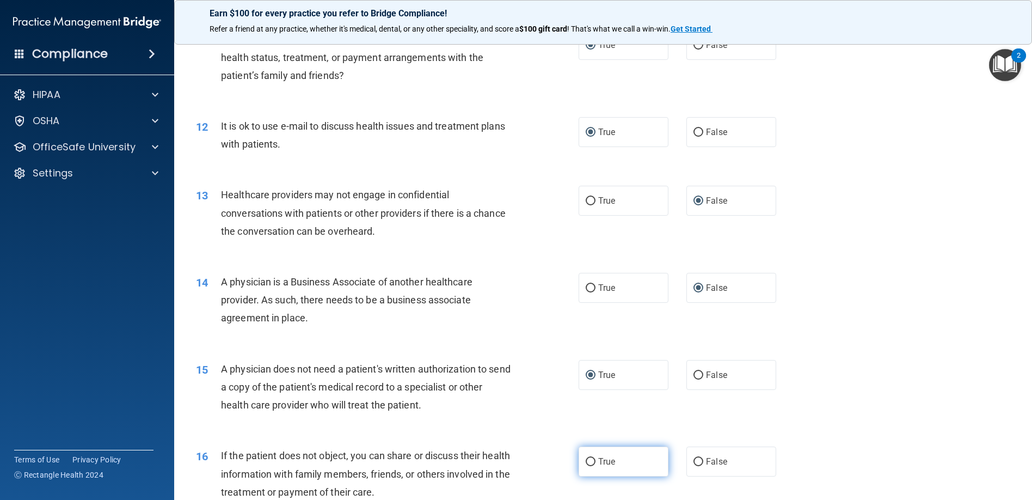
scroll to position [980, 0]
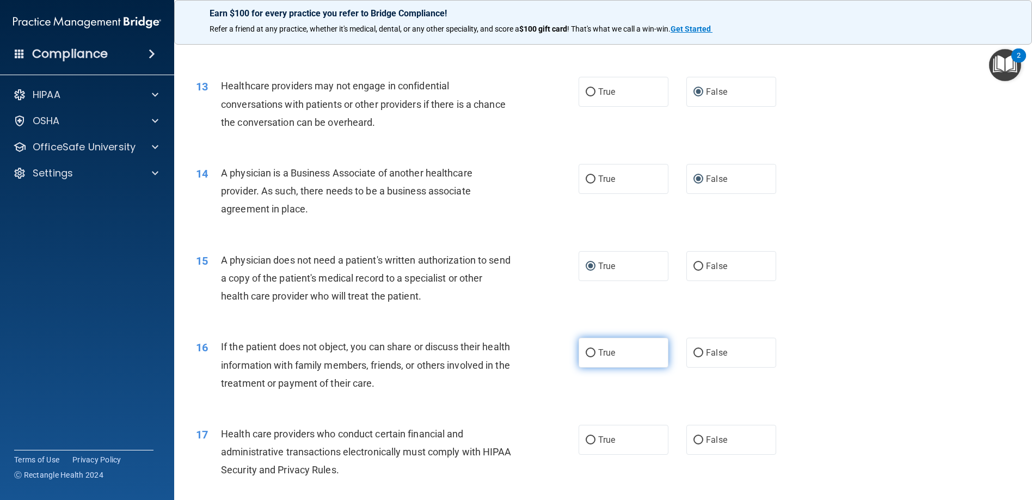
drag, startPoint x: 588, startPoint y: 371, endPoint x: 595, endPoint y: 382, distance: 13.4
click at [589, 357] on input "True" at bounding box center [591, 353] width 10 height 8
radio input "true"
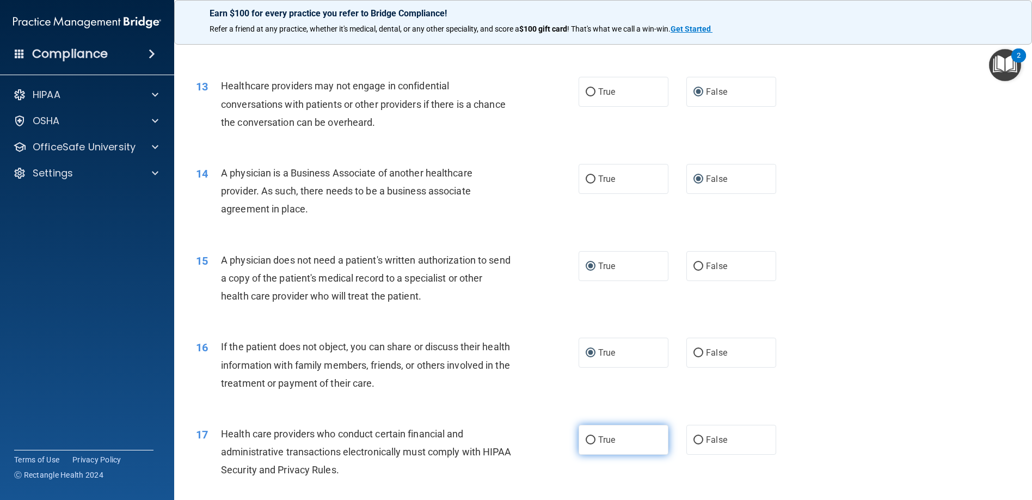
click at [586, 444] on input "True" at bounding box center [591, 440] width 10 height 8
radio input "true"
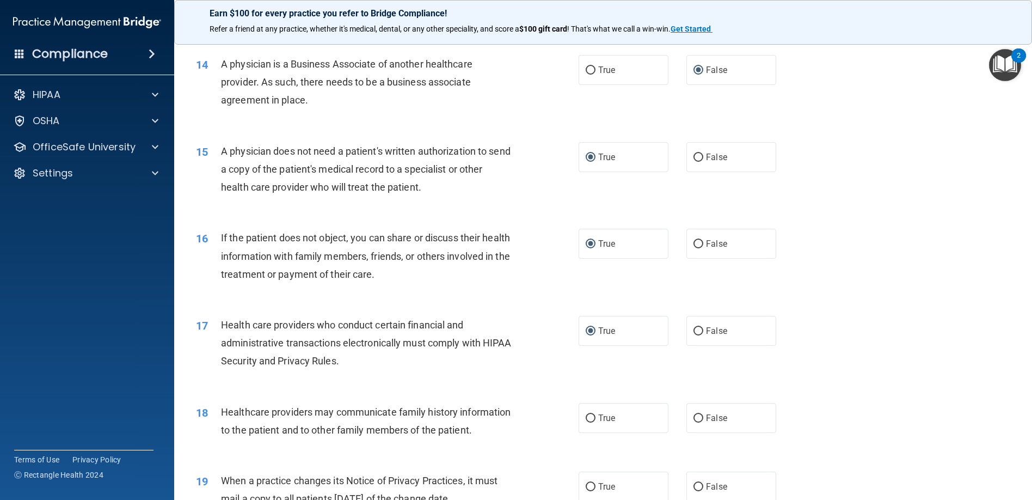
scroll to position [1144, 0]
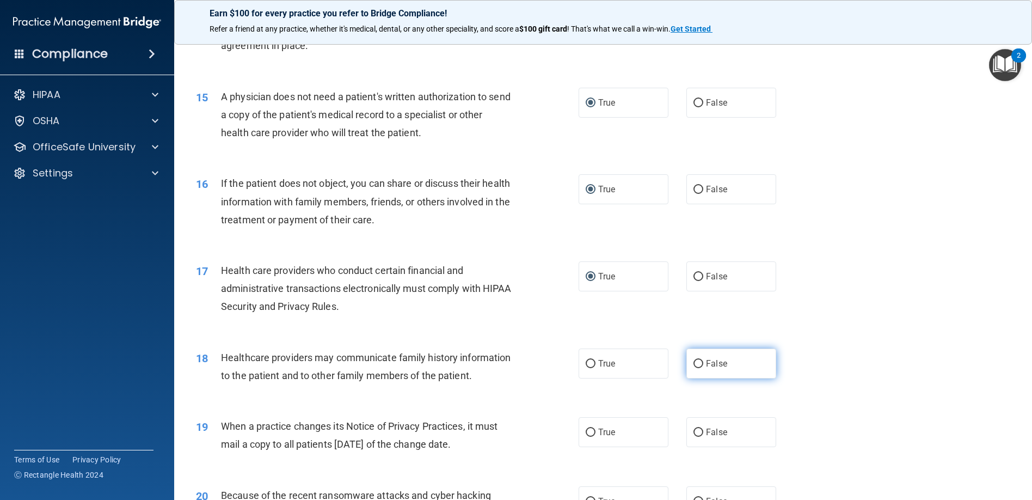
click at [694, 368] on input "False" at bounding box center [699, 364] width 10 height 8
radio input "true"
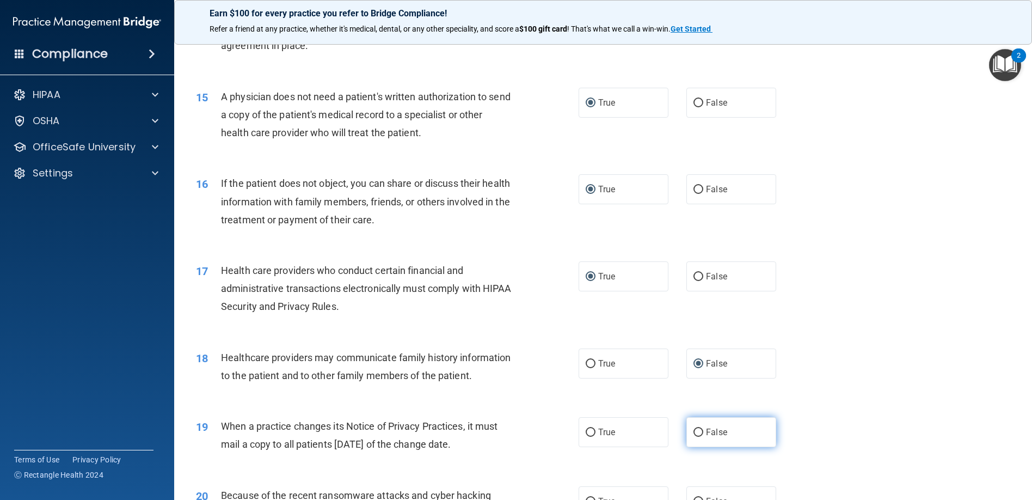
click at [694, 437] on input "False" at bounding box center [699, 433] width 10 height 8
radio input "true"
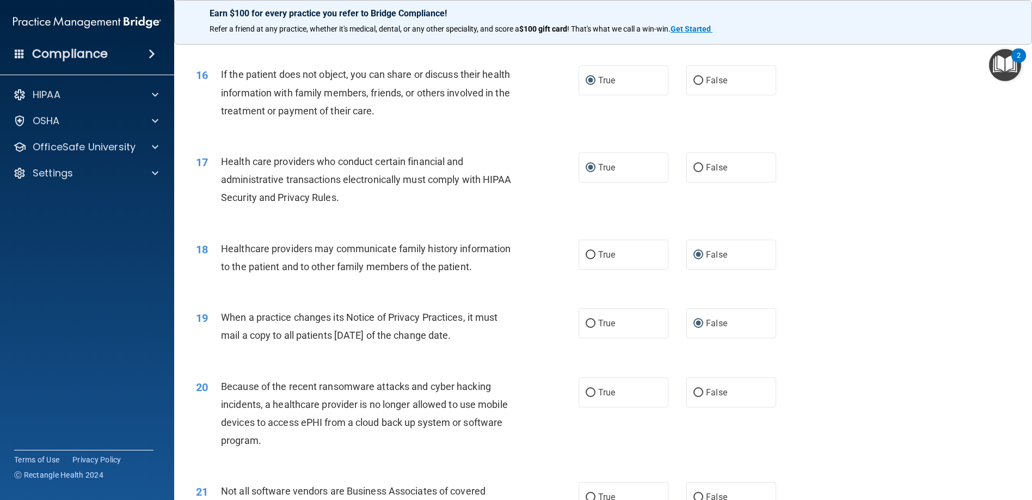
scroll to position [1361, 0]
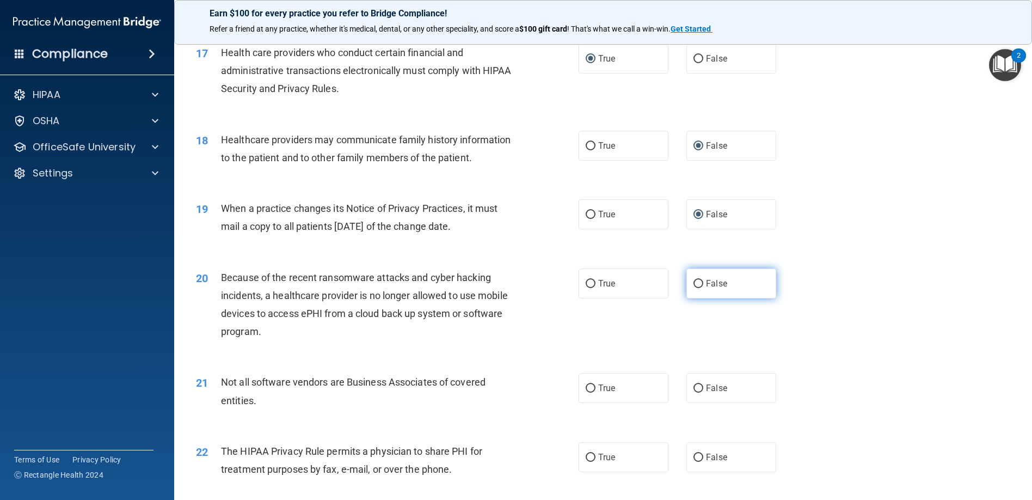
click at [694, 288] on input "False" at bounding box center [699, 284] width 10 height 8
radio input "true"
drag, startPoint x: 584, startPoint y: 423, endPoint x: 584, endPoint y: 417, distance: 6.6
click at [586, 393] on input "True" at bounding box center [591, 388] width 10 height 8
radio input "true"
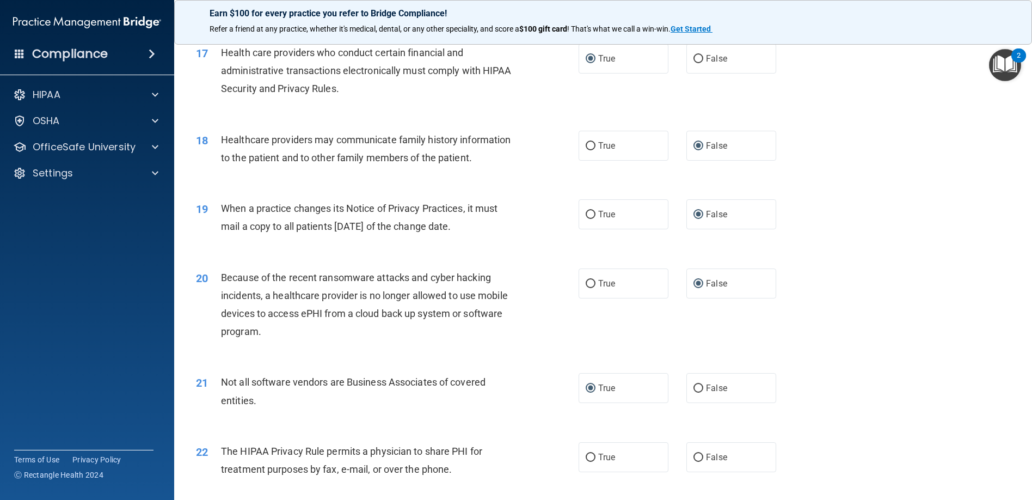
scroll to position [1470, 0]
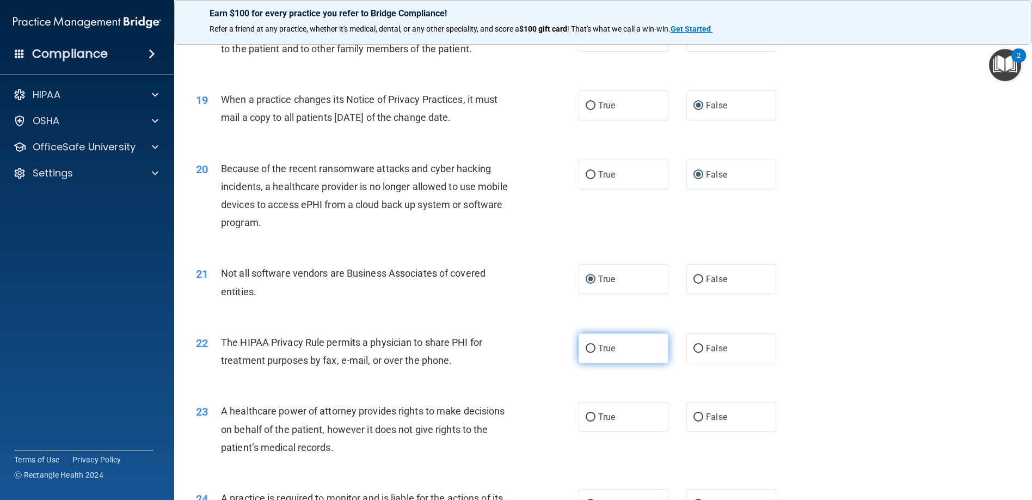
drag, startPoint x: 585, startPoint y: 383, endPoint x: 594, endPoint y: 387, distance: 9.3
click at [586, 353] on input "True" at bounding box center [591, 349] width 10 height 8
radio input "true"
click at [694, 421] on input "False" at bounding box center [699, 417] width 10 height 8
radio input "true"
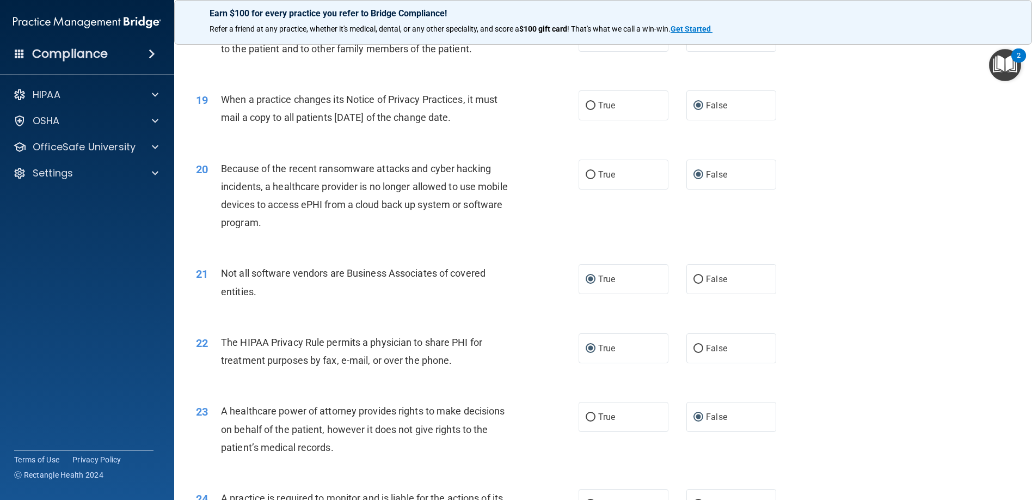
scroll to position [1579, 0]
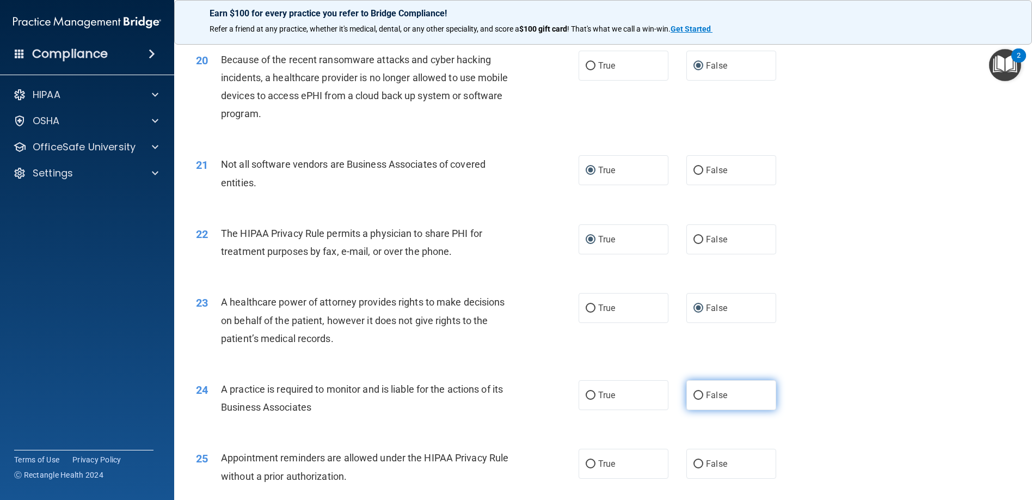
click at [694, 400] on input "False" at bounding box center [699, 396] width 10 height 8
radio input "true"
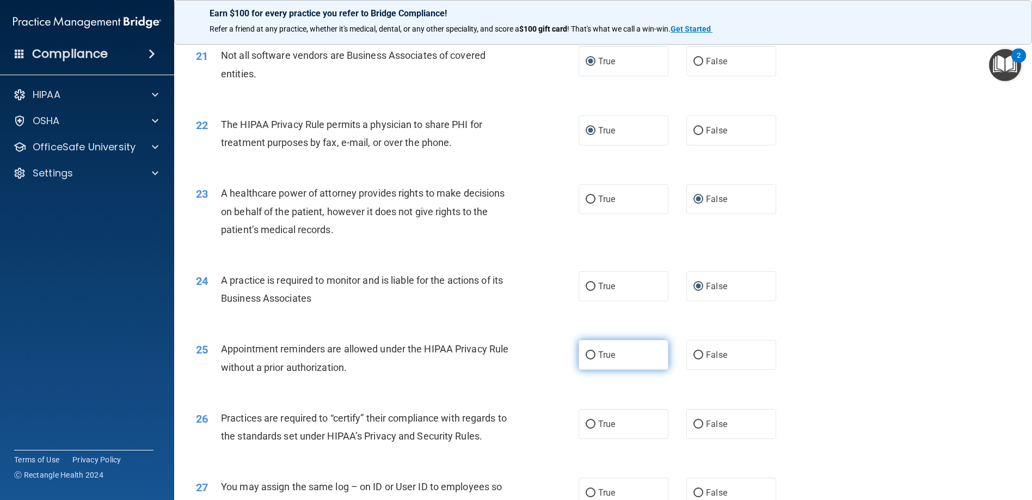
click at [586, 359] on input "True" at bounding box center [591, 355] width 10 height 8
radio input "true"
click at [694, 429] on input "False" at bounding box center [699, 424] width 10 height 8
radio input "true"
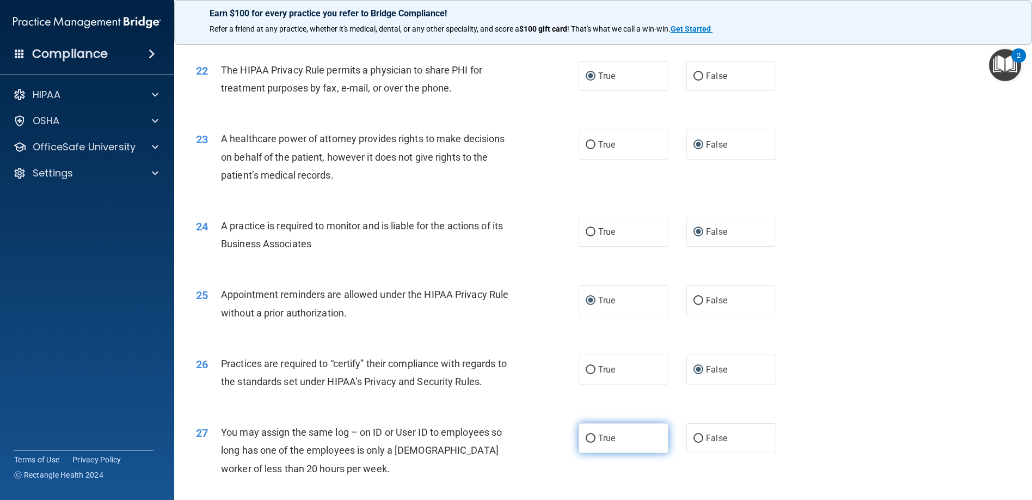
scroll to position [1797, 0]
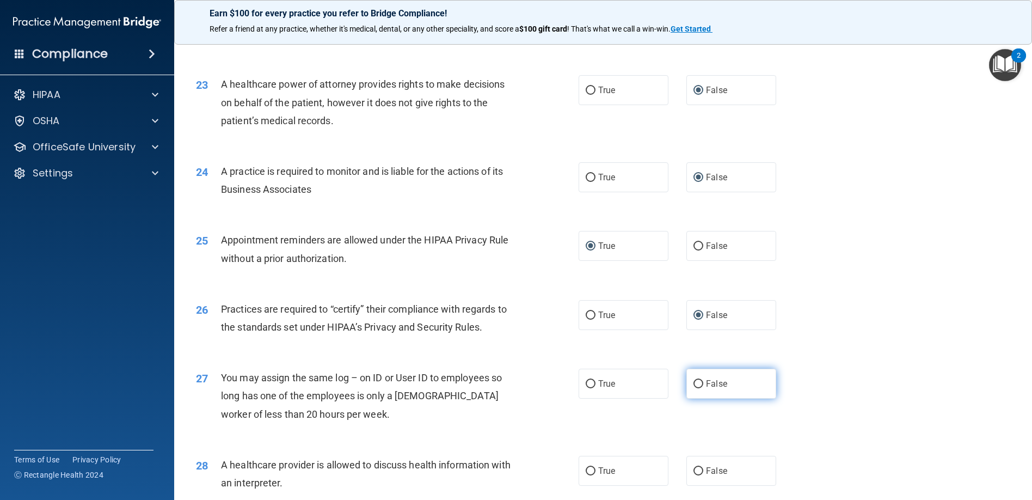
click at [695, 388] on input "False" at bounding box center [699, 384] width 10 height 8
radio input "true"
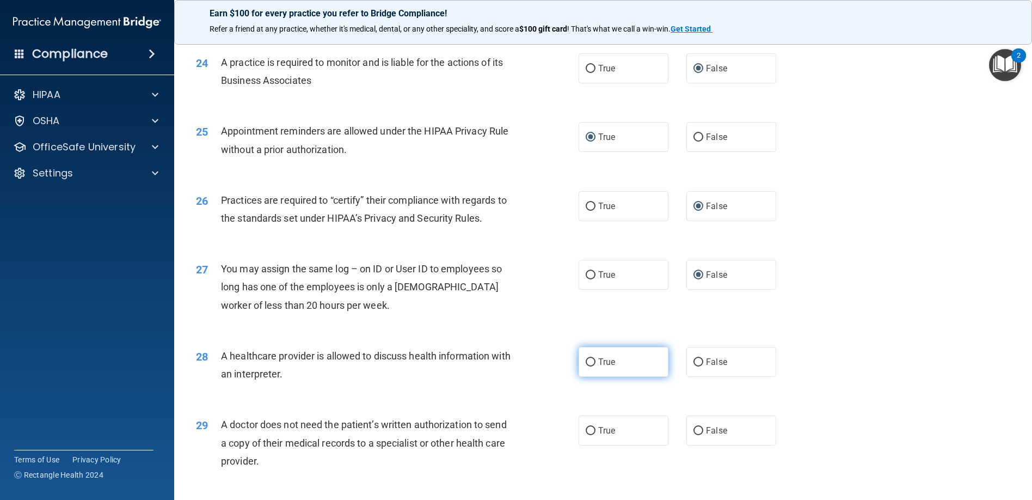
click at [592, 377] on label "True" at bounding box center [624, 362] width 90 height 30
click at [592, 366] on input "True" at bounding box center [591, 362] width 10 height 8
radio input "true"
drag, startPoint x: 585, startPoint y: 468, endPoint x: 589, endPoint y: 464, distance: 5.8
click at [586, 435] on input "True" at bounding box center [591, 431] width 10 height 8
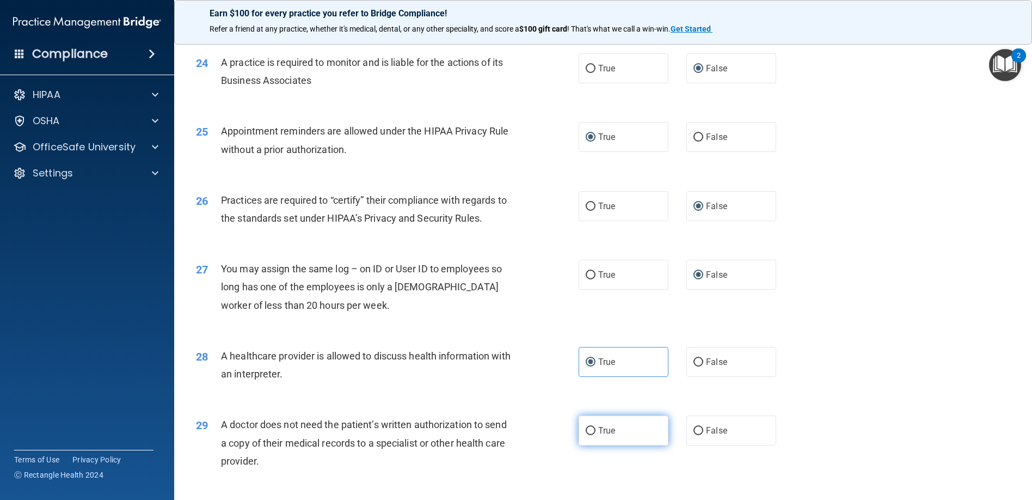
radio input "true"
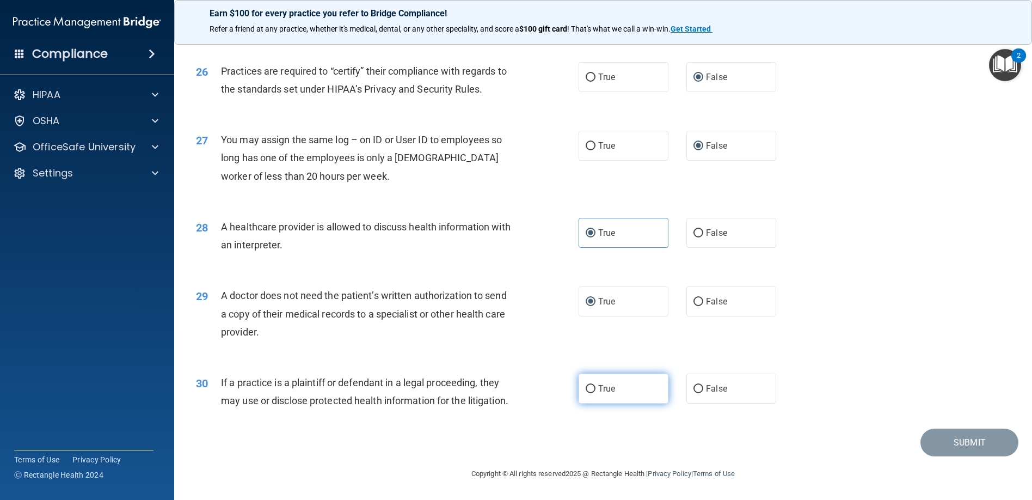
click at [586, 393] on input "True" at bounding box center [591, 389] width 10 height 8
radio input "true"
click at [964, 456] on button "Submit" at bounding box center [970, 443] width 98 height 28
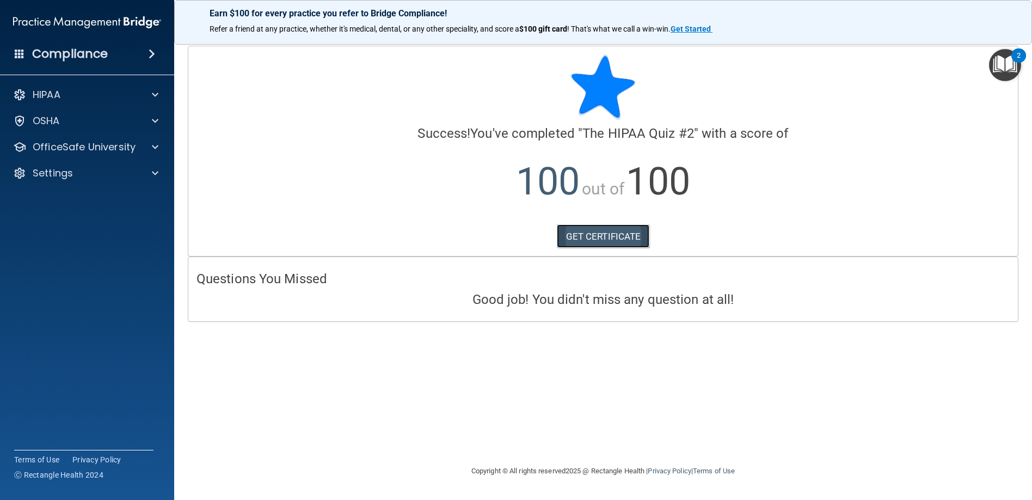
click at [594, 238] on link "GET CERTIFICATE" at bounding box center [603, 236] width 93 height 24
click at [72, 118] on div "OSHA" at bounding box center [72, 120] width 135 height 13
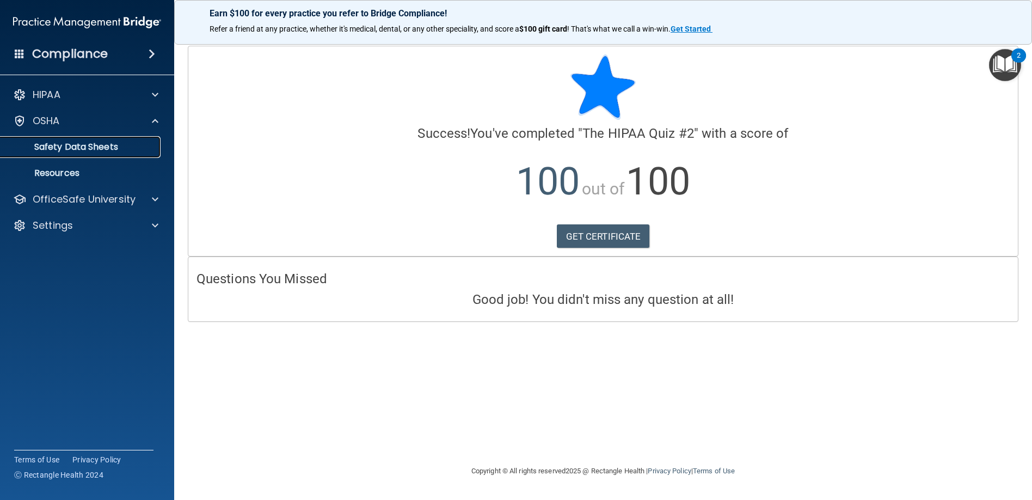
click at [82, 148] on p "Safety Data Sheets" at bounding box center [81, 147] width 149 height 11
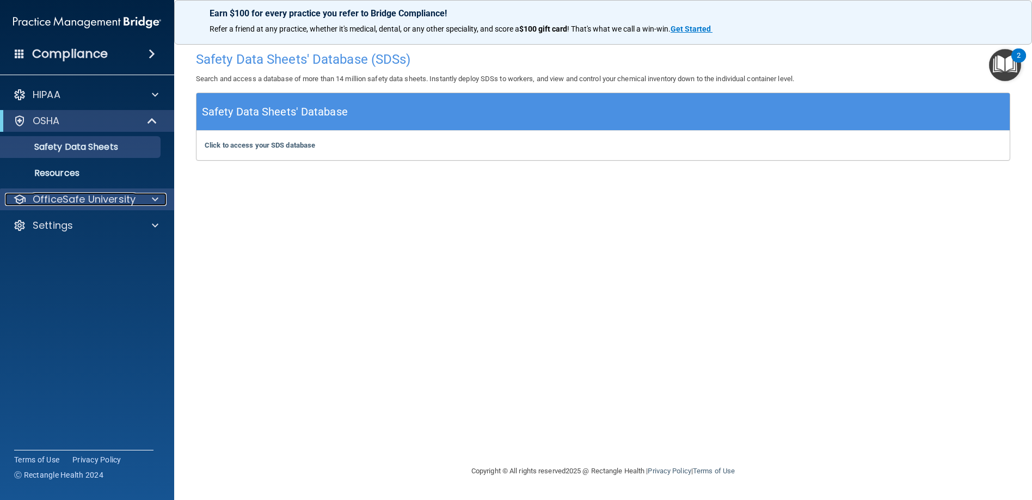
click at [56, 200] on p "OfficeSafe University" at bounding box center [84, 199] width 103 height 13
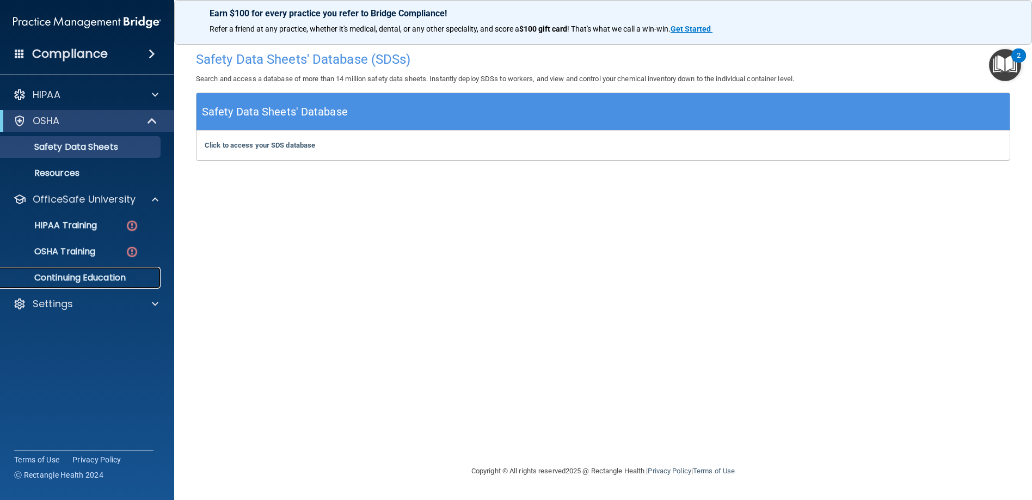
click at [69, 277] on p "Continuing Education" at bounding box center [81, 277] width 149 height 11
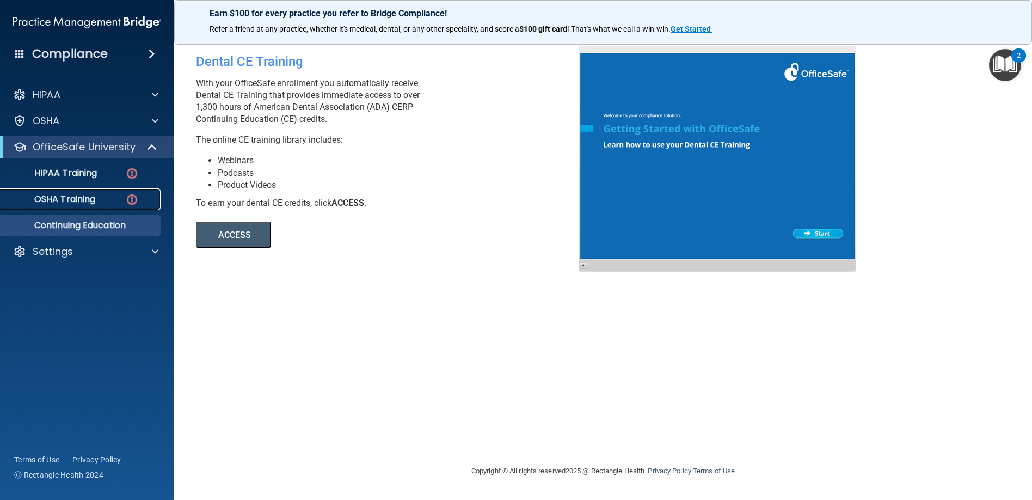
click at [52, 198] on p "OSHA Training" at bounding box center [51, 199] width 88 height 11
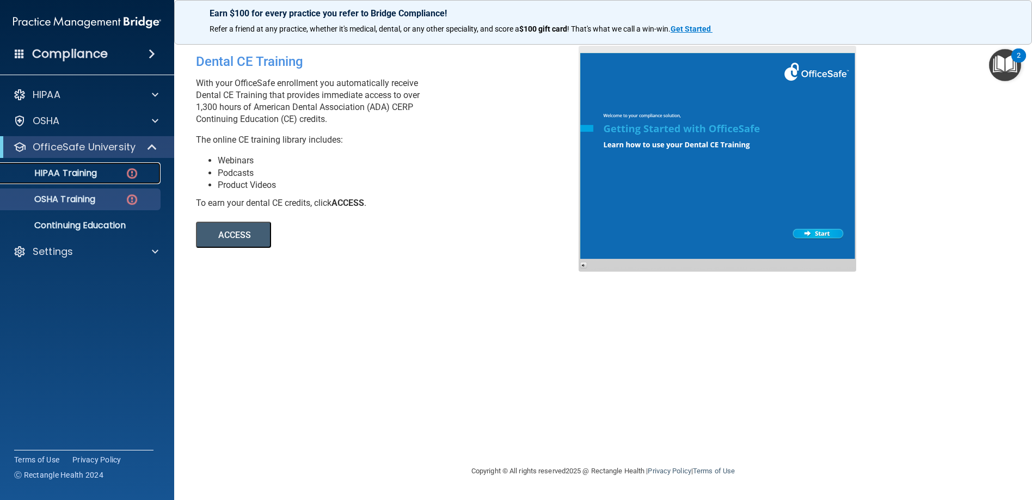
click at [76, 168] on p "HIPAA Training" at bounding box center [52, 173] width 90 height 11
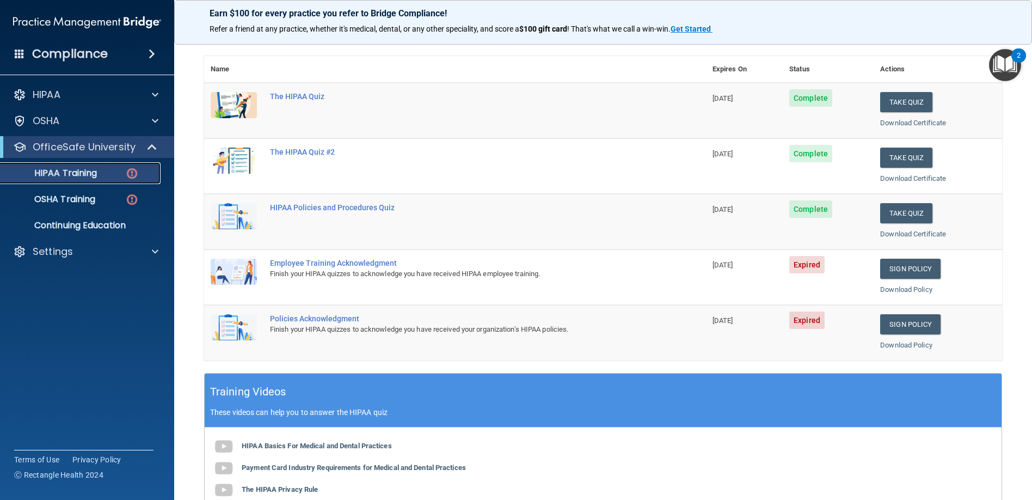
scroll to position [163, 0]
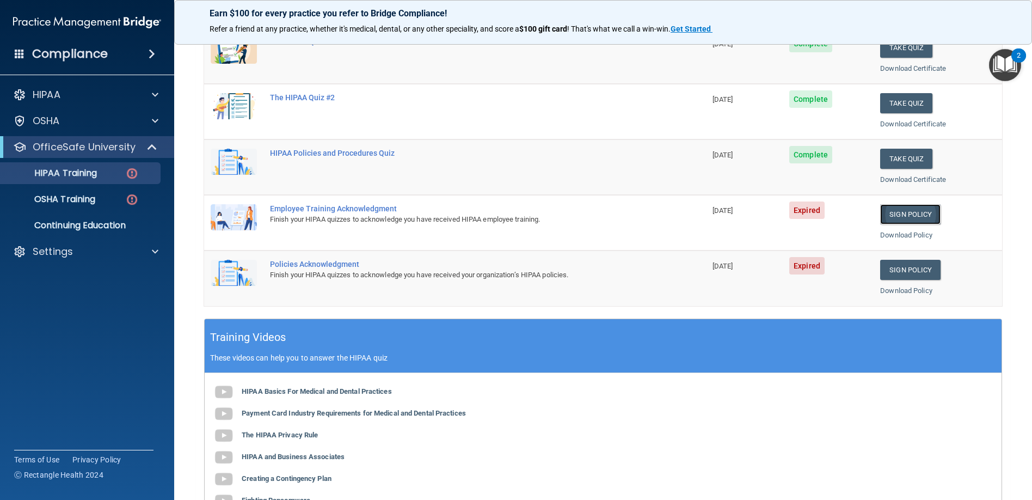
click at [893, 215] on link "Sign Policy" at bounding box center [911, 214] width 60 height 20
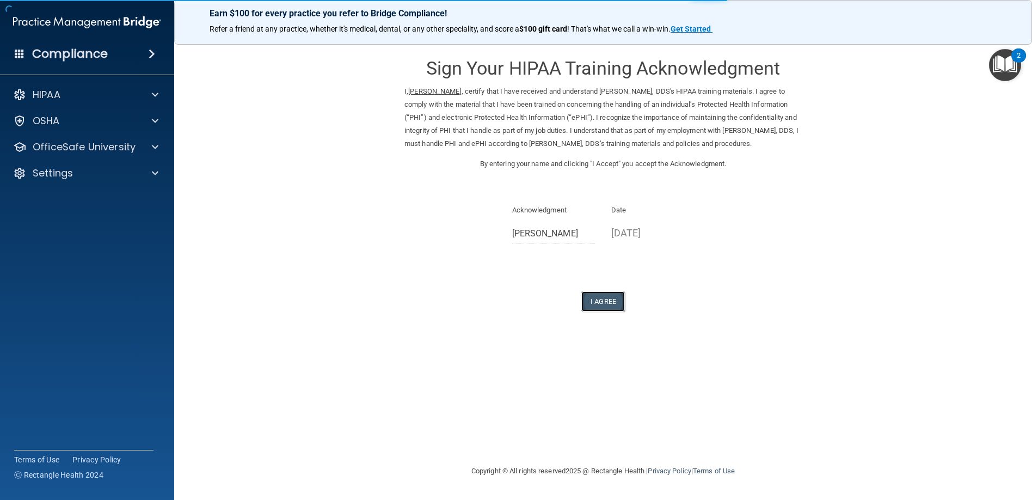
click at [596, 300] on button "I Agree" at bounding box center [604, 301] width 44 height 20
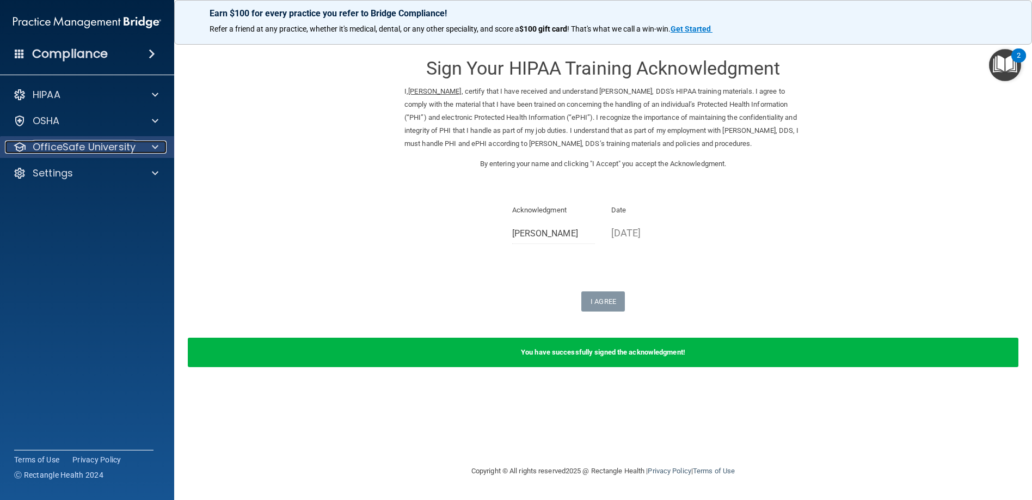
click at [99, 152] on p "OfficeSafe University" at bounding box center [84, 146] width 103 height 13
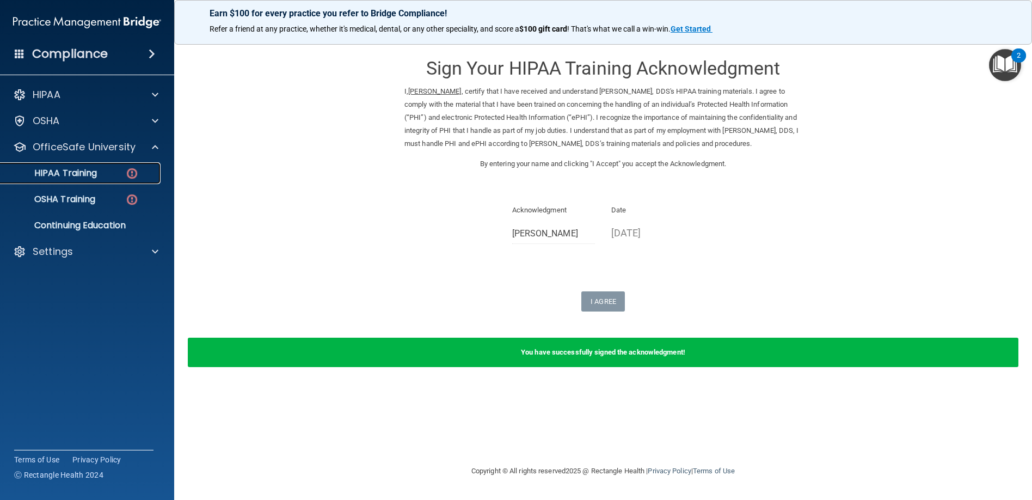
click at [68, 173] on p "HIPAA Training" at bounding box center [52, 173] width 90 height 11
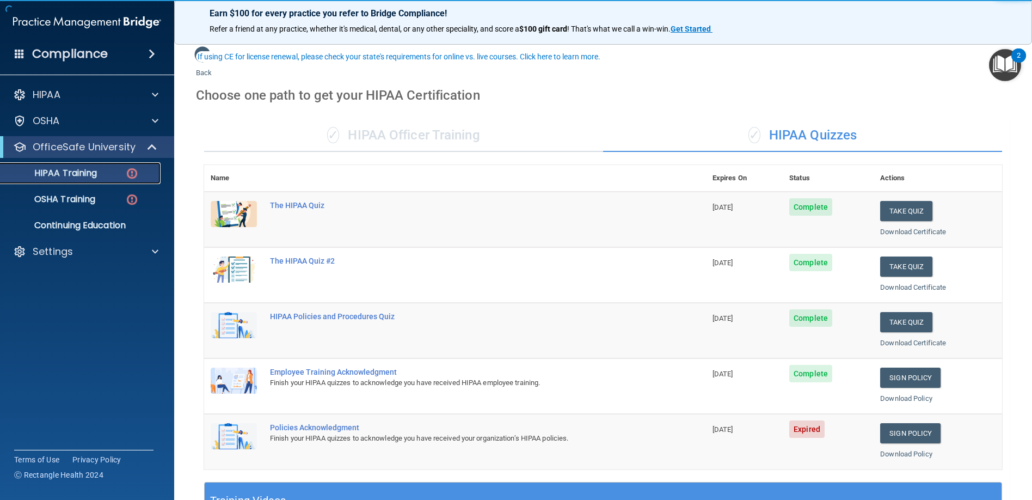
scroll to position [163, 0]
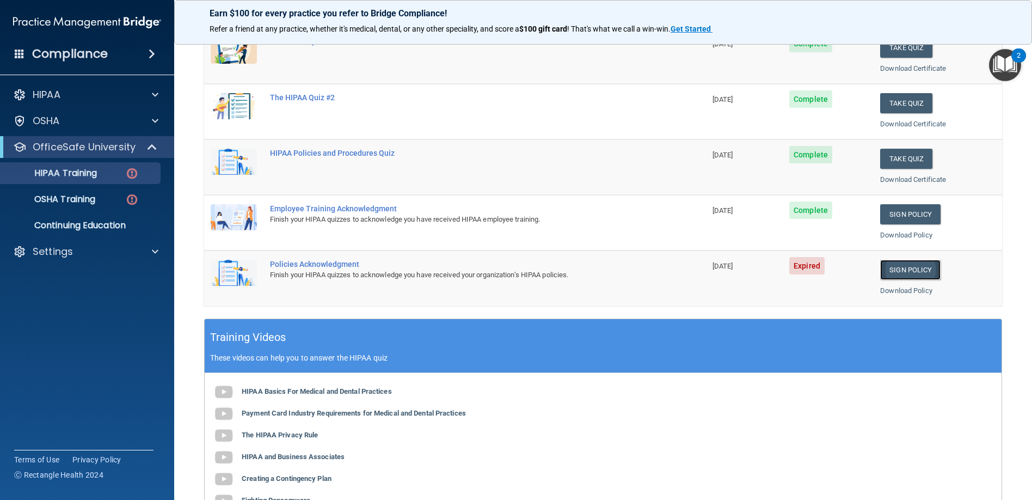
click at [906, 267] on link "Sign Policy" at bounding box center [911, 270] width 60 height 20
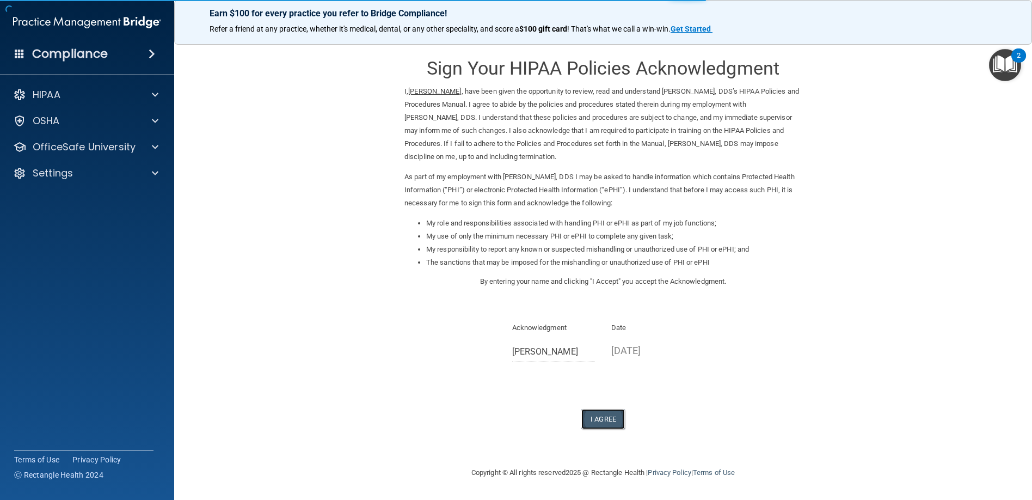
click at [599, 420] on button "I Agree" at bounding box center [604, 419] width 44 height 20
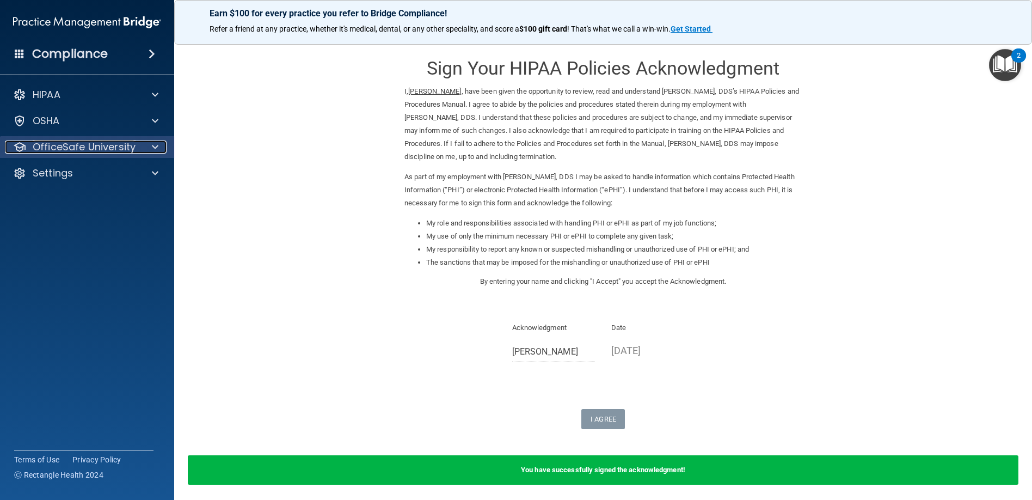
click at [58, 149] on p "OfficeSafe University" at bounding box center [84, 146] width 103 height 13
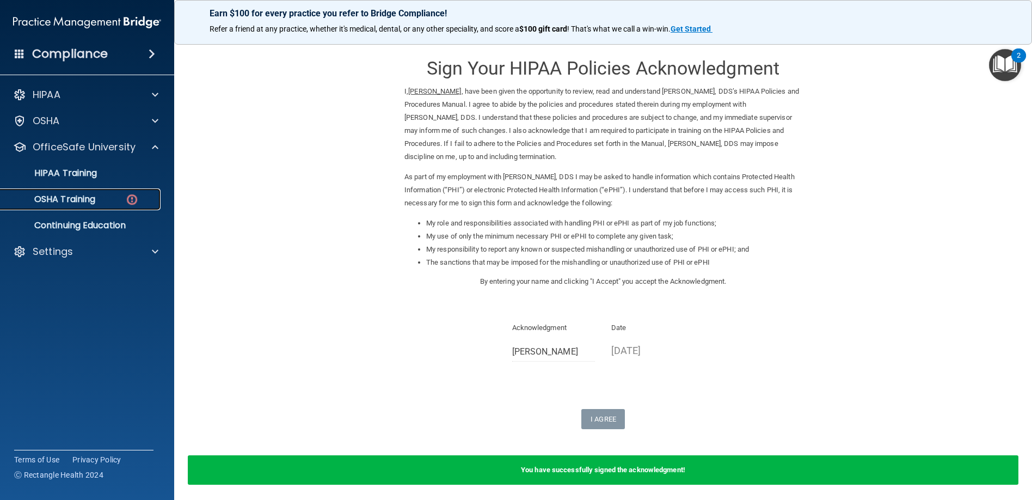
click at [80, 197] on p "OSHA Training" at bounding box center [51, 199] width 88 height 11
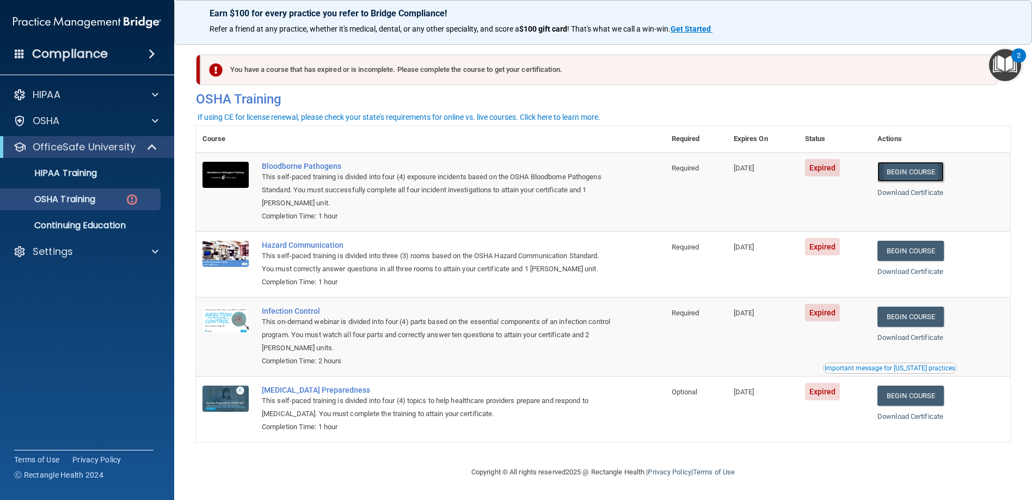
click at [903, 172] on link "Begin Course" at bounding box center [911, 172] width 66 height 20
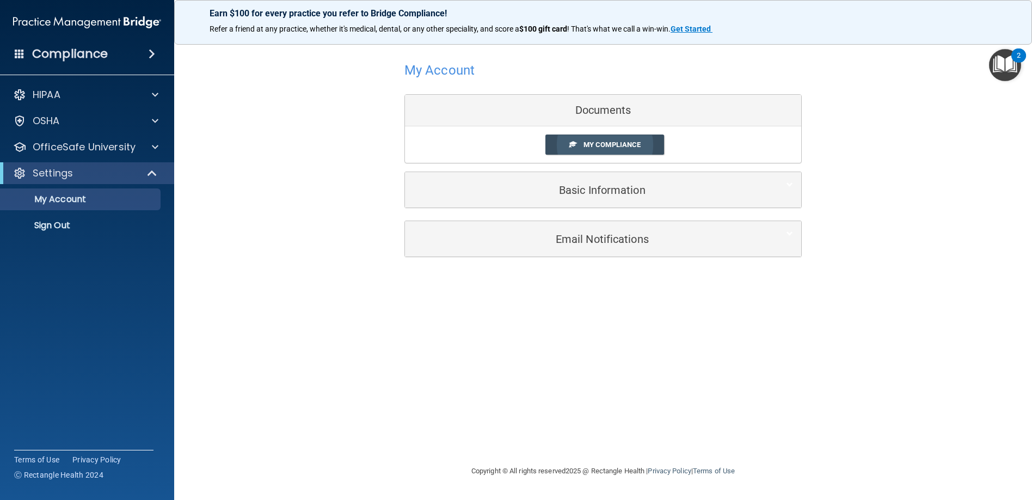
click at [577, 148] on link "My Compliance" at bounding box center [605, 145] width 119 height 20
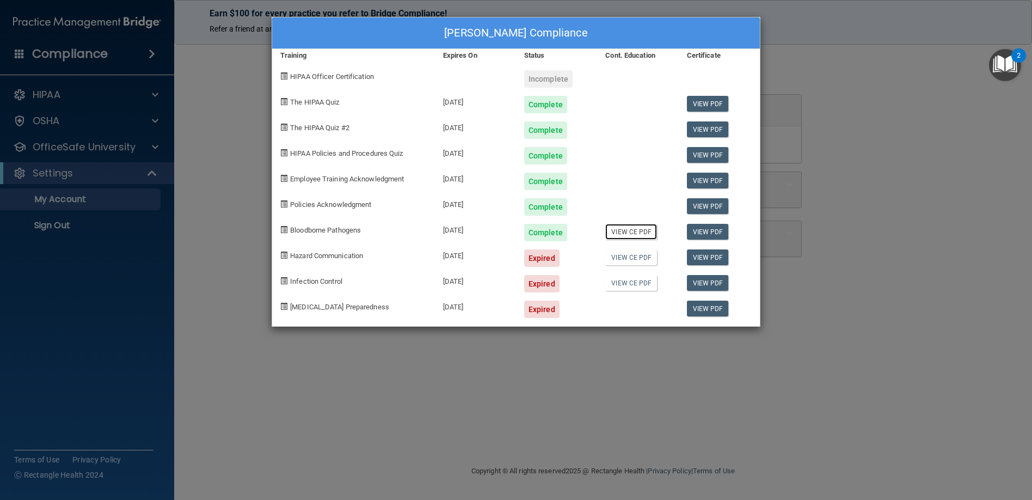
click at [639, 231] on link "View CE PDF" at bounding box center [632, 232] width 52 height 16
click at [77, 147] on div "Nancy Katz's Compliance Training Expires On Status Cont. Education Certificate …" at bounding box center [516, 250] width 1032 height 500
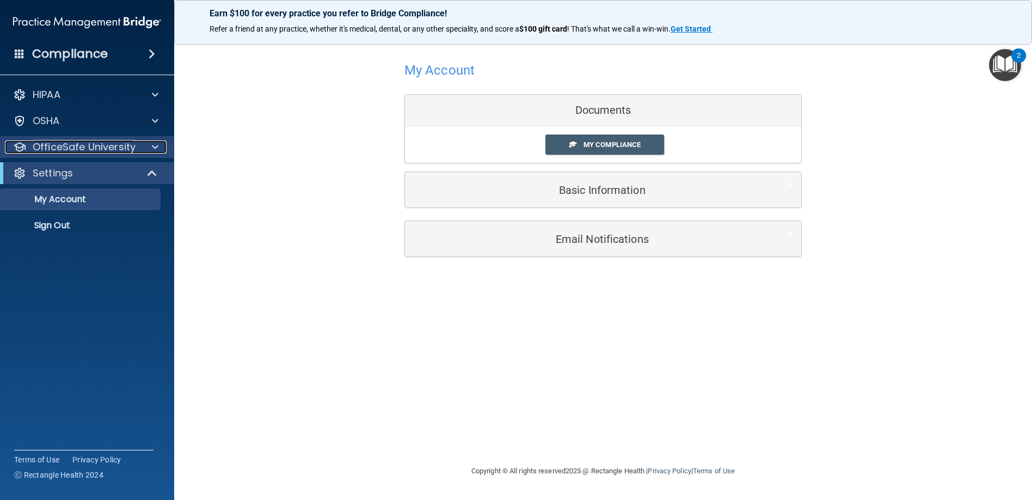
click at [94, 143] on p "OfficeSafe University" at bounding box center [84, 146] width 103 height 13
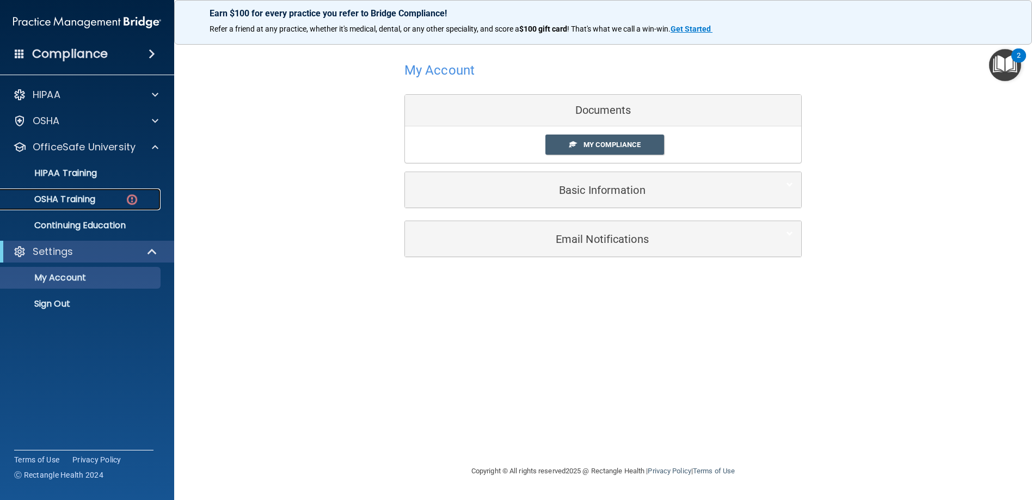
click at [89, 194] on p "OSHA Training" at bounding box center [51, 199] width 88 height 11
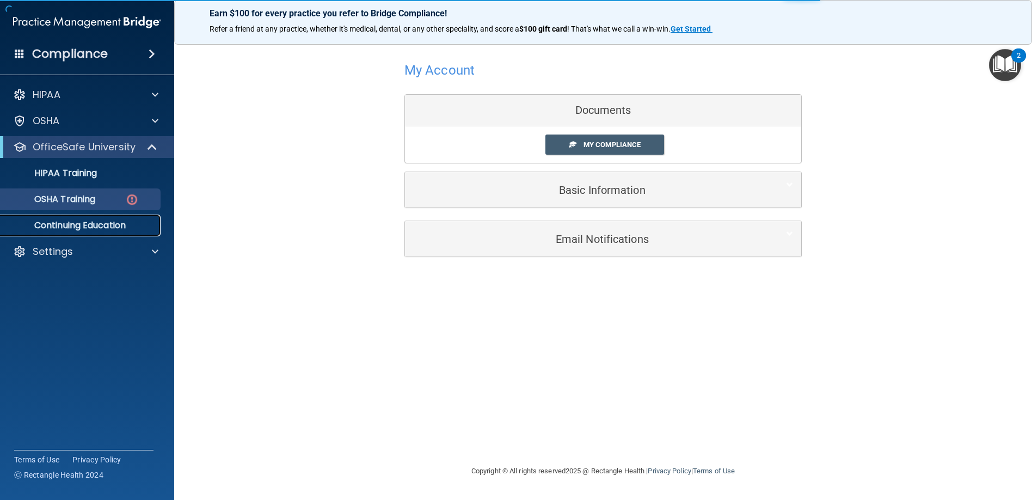
click at [54, 225] on p "Continuing Education" at bounding box center [81, 225] width 149 height 11
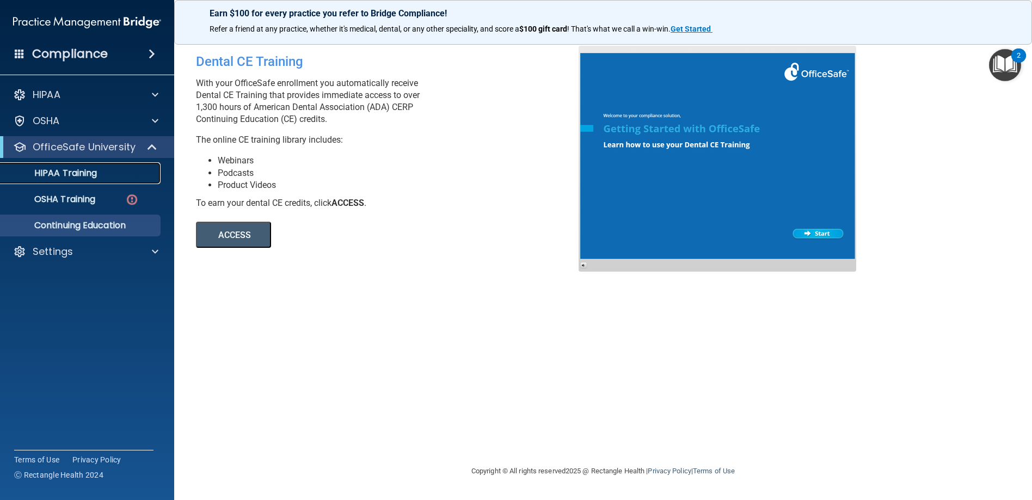
click at [81, 173] on p "HIPAA Training" at bounding box center [52, 173] width 90 height 11
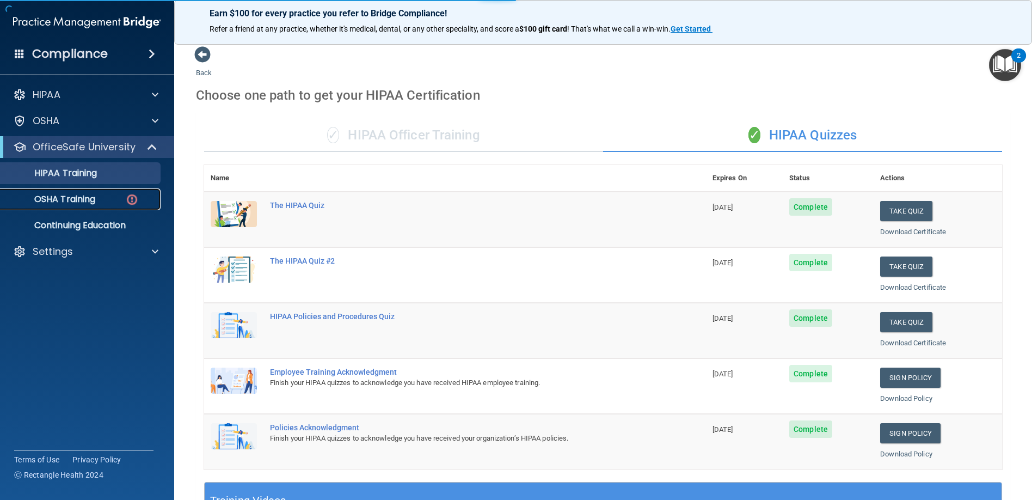
click at [80, 196] on p "OSHA Training" at bounding box center [51, 199] width 88 height 11
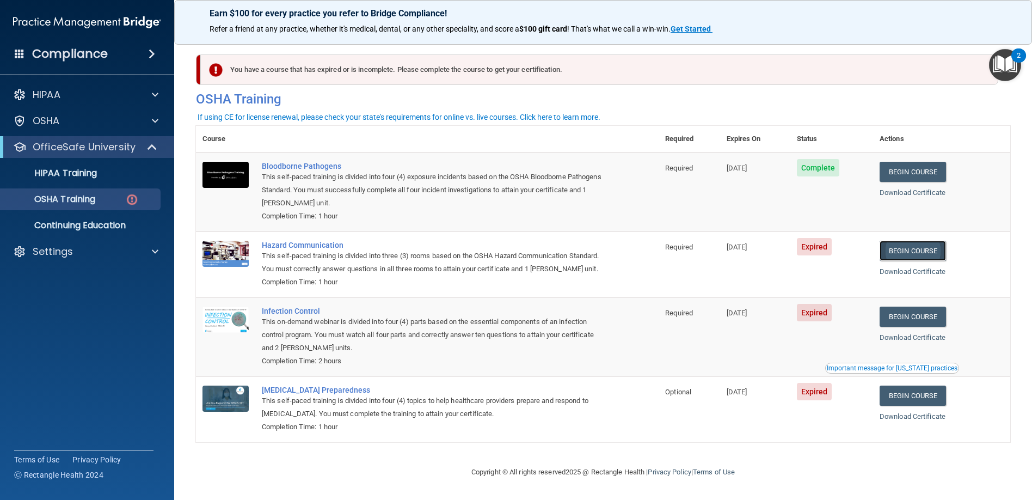
click at [909, 254] on link "Begin Course" at bounding box center [913, 251] width 66 height 20
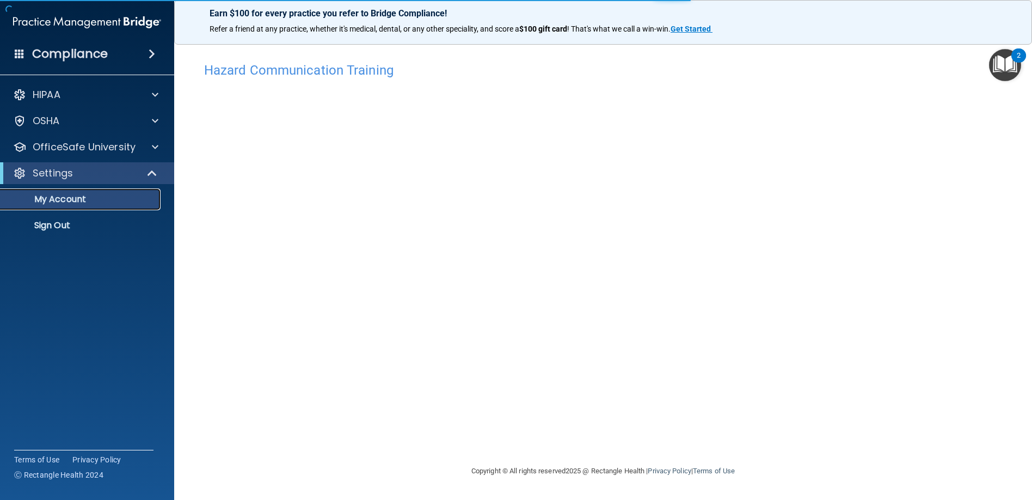
click at [40, 194] on p "My Account" at bounding box center [81, 199] width 149 height 11
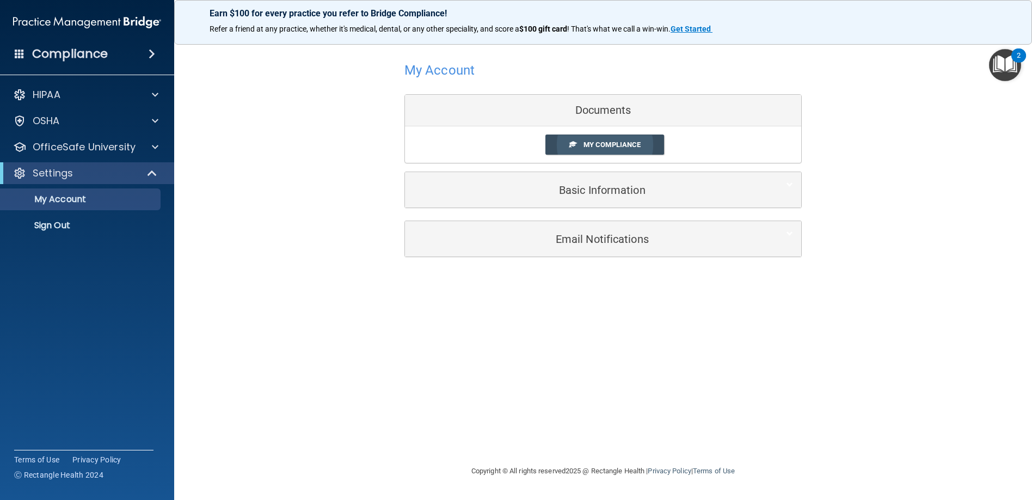
click at [586, 143] on span "My Compliance" at bounding box center [612, 144] width 57 height 8
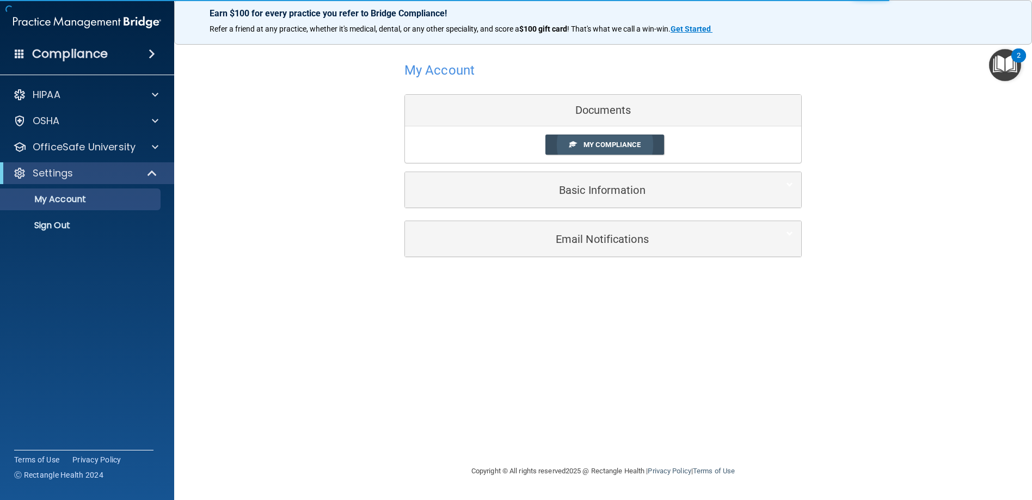
click at [582, 144] on body "Compliance HIPAA Documents and Policies Report an Incident Business Associates …" at bounding box center [516, 250] width 1032 height 500
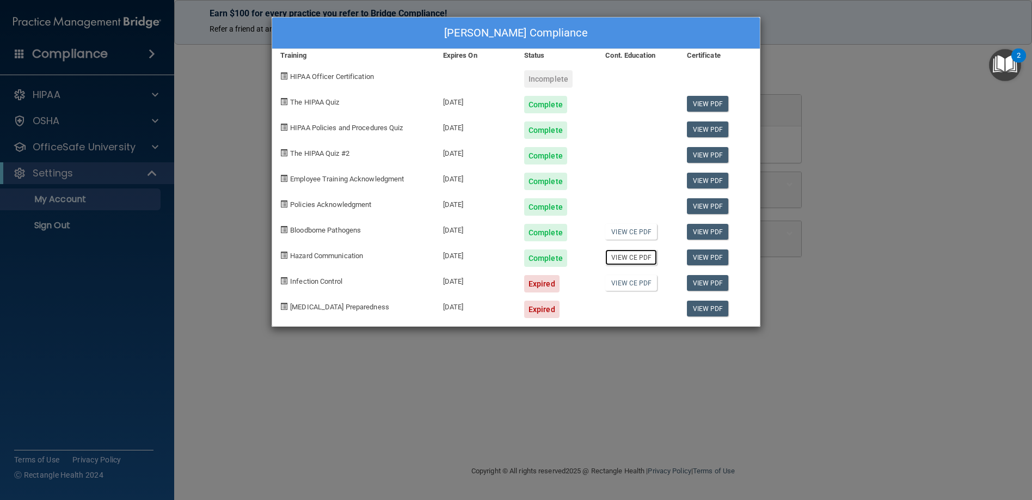
click at [628, 260] on link "View CE PDF" at bounding box center [632, 257] width 52 height 16
click at [71, 149] on div "Nancy Katz's Compliance Training Expires On Status Cont. Education Certificate …" at bounding box center [516, 250] width 1032 height 500
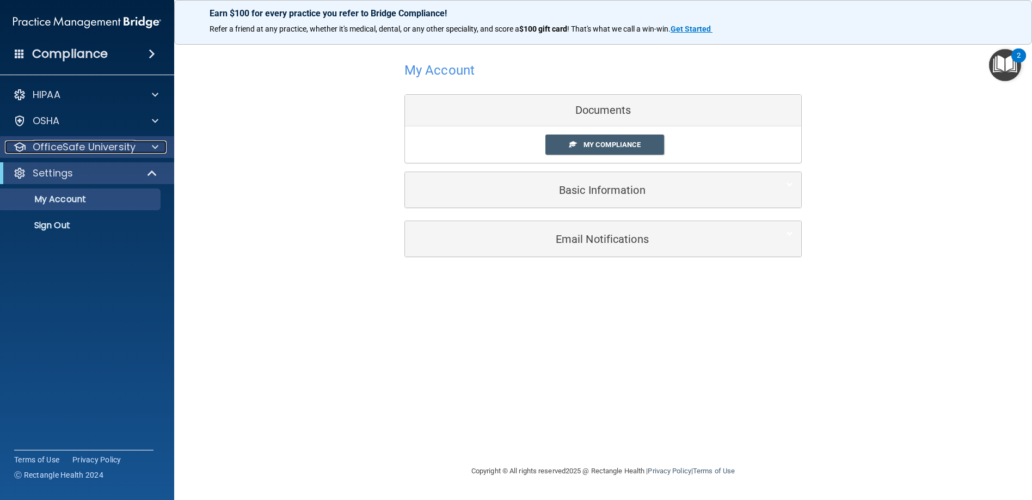
click at [101, 150] on p "OfficeSafe University" at bounding box center [84, 146] width 103 height 13
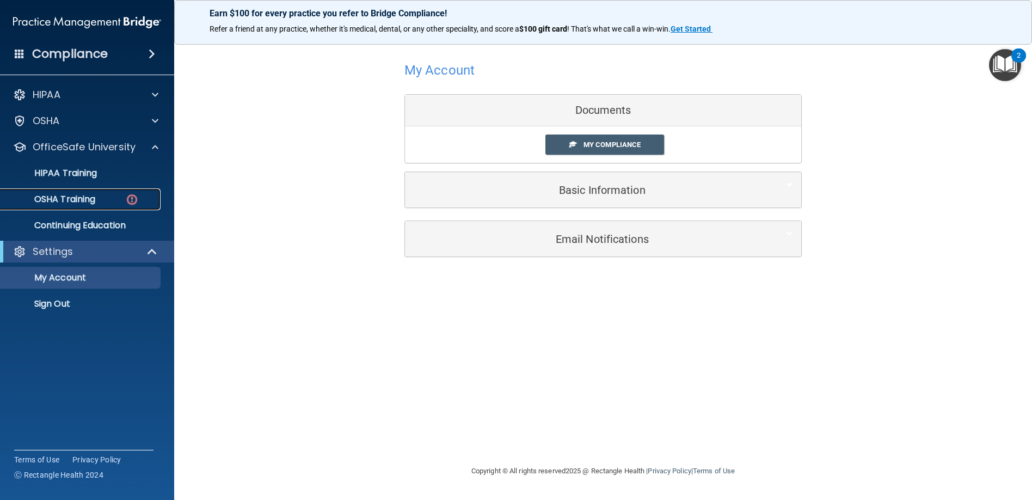
click at [80, 199] on p "OSHA Training" at bounding box center [51, 199] width 88 height 11
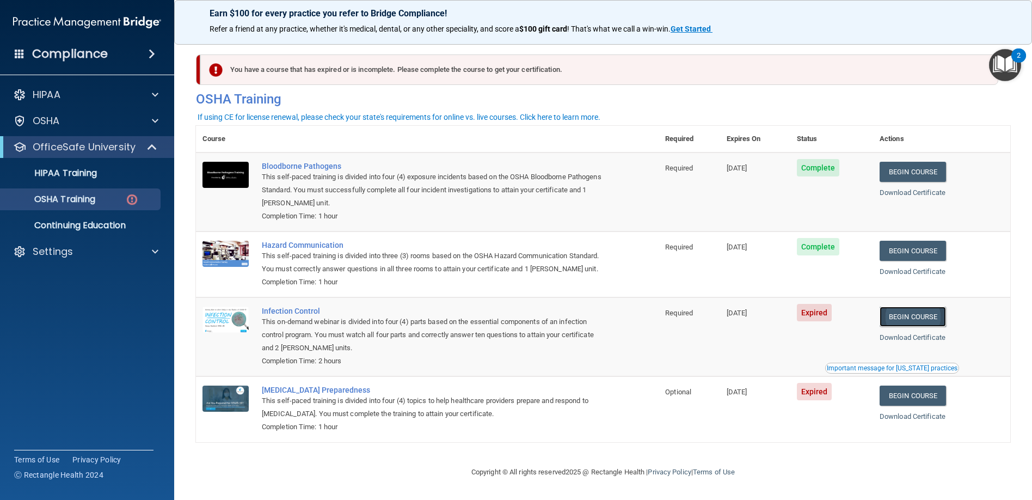
click at [900, 327] on link "Begin Course" at bounding box center [913, 317] width 66 height 20
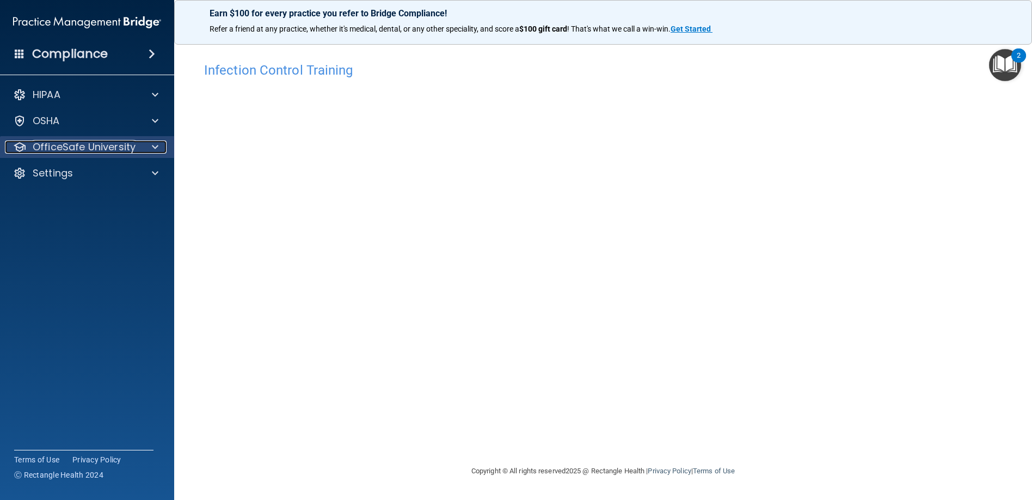
click at [76, 148] on p "OfficeSafe University" at bounding box center [84, 146] width 103 height 13
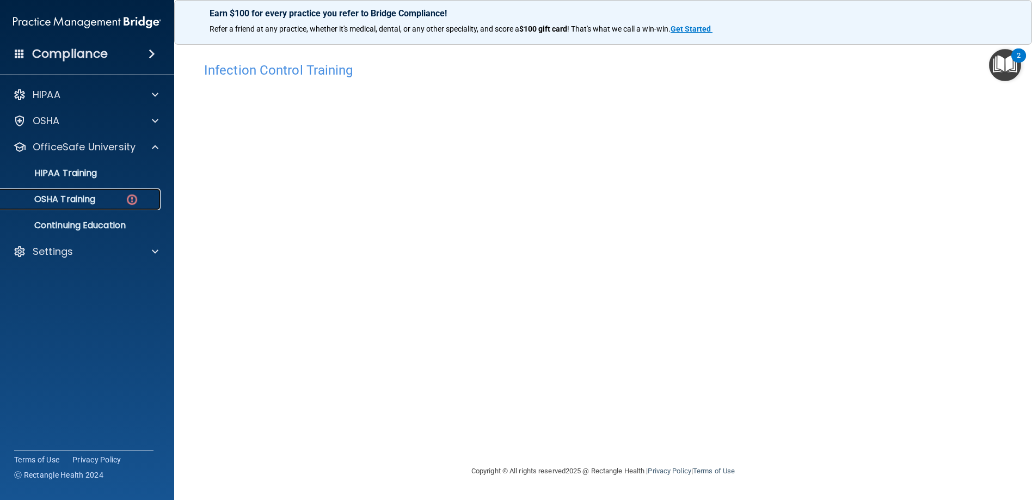
click at [74, 195] on p "OSHA Training" at bounding box center [51, 199] width 88 height 11
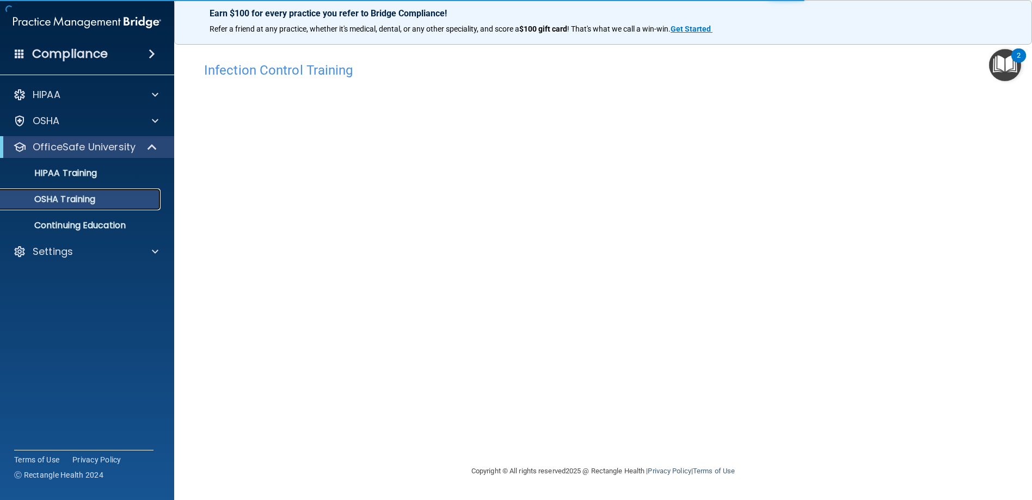
click at [95, 200] on p "OSHA Training" at bounding box center [51, 199] width 88 height 11
click at [94, 200] on p "OSHA Training" at bounding box center [51, 199] width 88 height 11
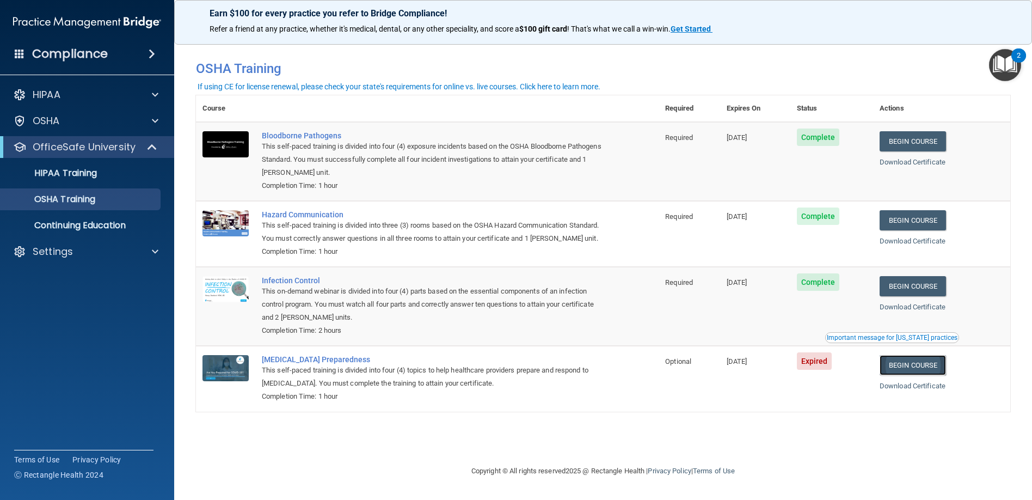
click at [919, 375] on link "Begin Course" at bounding box center [913, 365] width 66 height 20
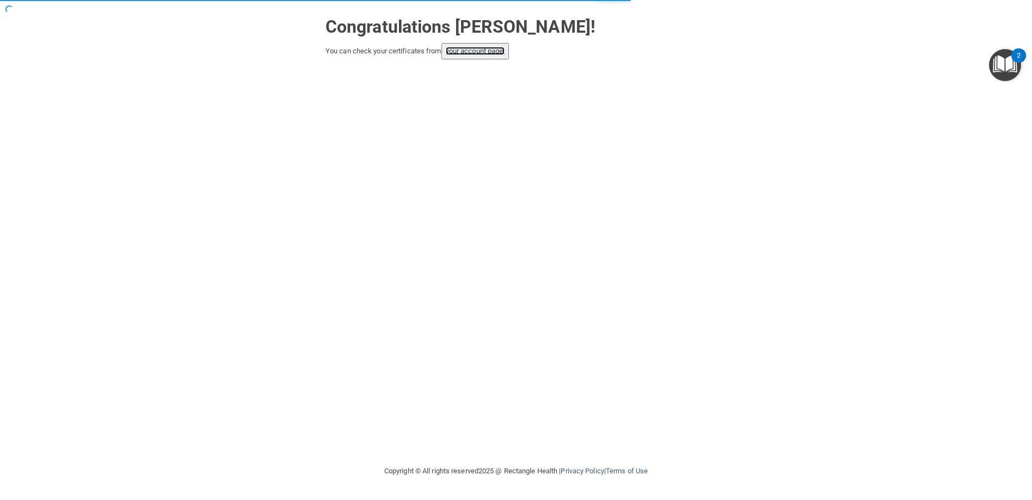
click at [459, 50] on link "your account page!" at bounding box center [475, 51] width 59 height 8
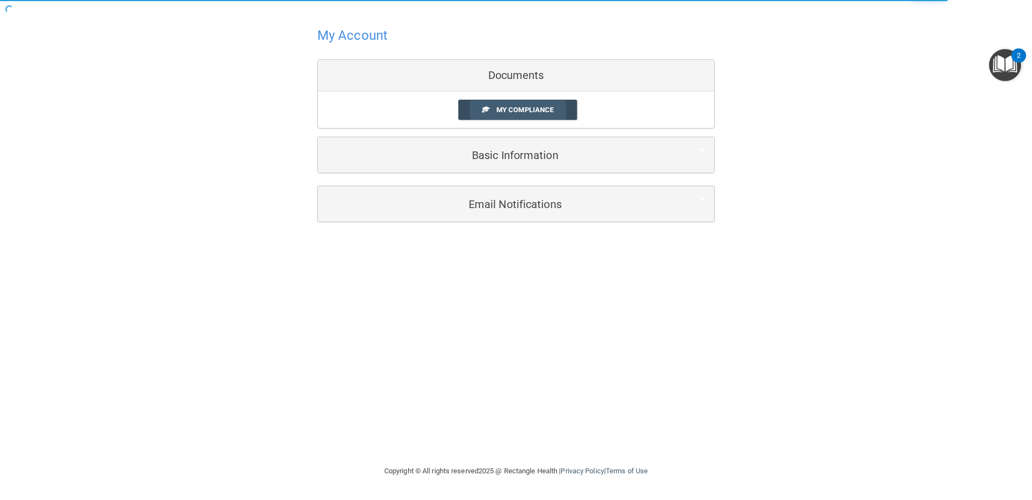
click at [494, 113] on link "My Compliance" at bounding box center [518, 110] width 119 height 20
click at [490, 110] on link "My Compliance" at bounding box center [518, 110] width 119 height 20
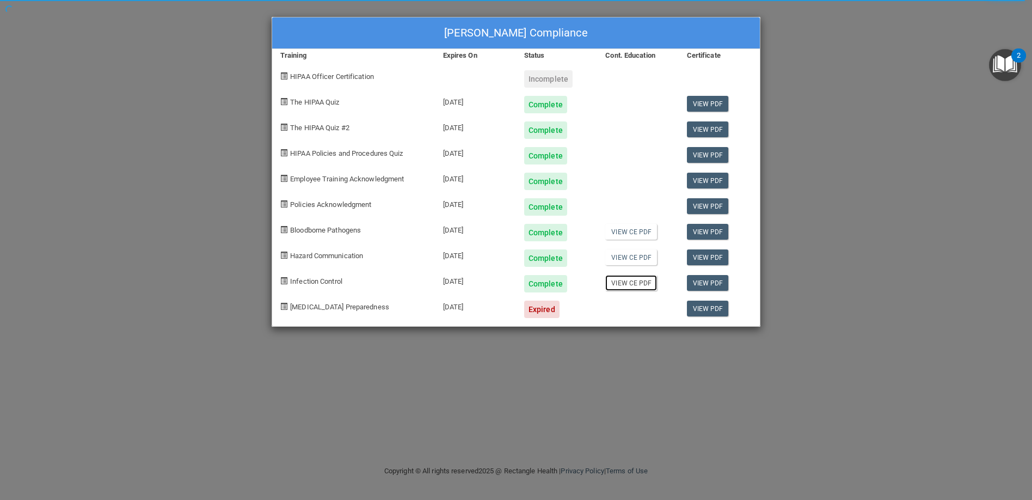
click at [619, 288] on link "View CE PDF" at bounding box center [632, 283] width 52 height 16
click at [698, 285] on link "View PDF" at bounding box center [708, 283] width 42 height 16
click at [696, 234] on link "View PDF" at bounding box center [708, 232] width 42 height 16
click at [711, 258] on link "View PDF" at bounding box center [708, 257] width 42 height 16
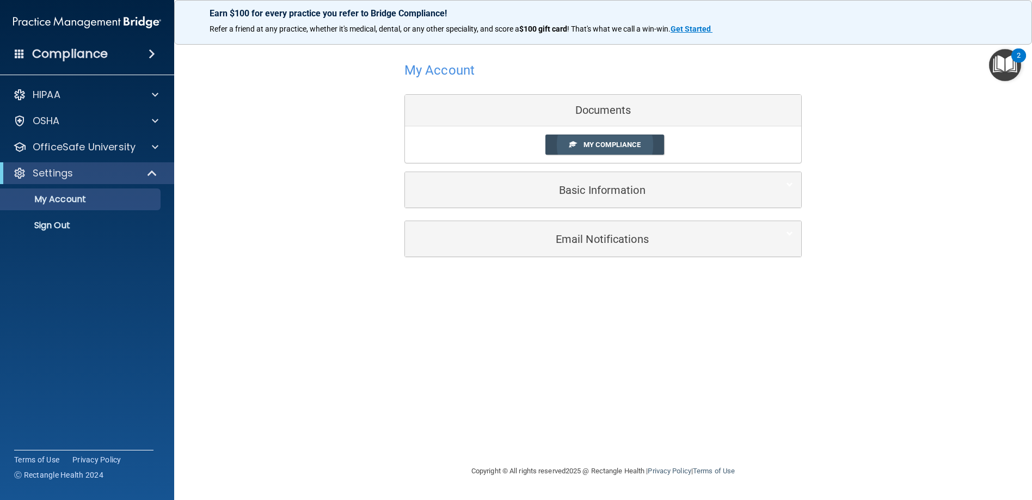
click at [601, 146] on span "My Compliance" at bounding box center [612, 144] width 57 height 8
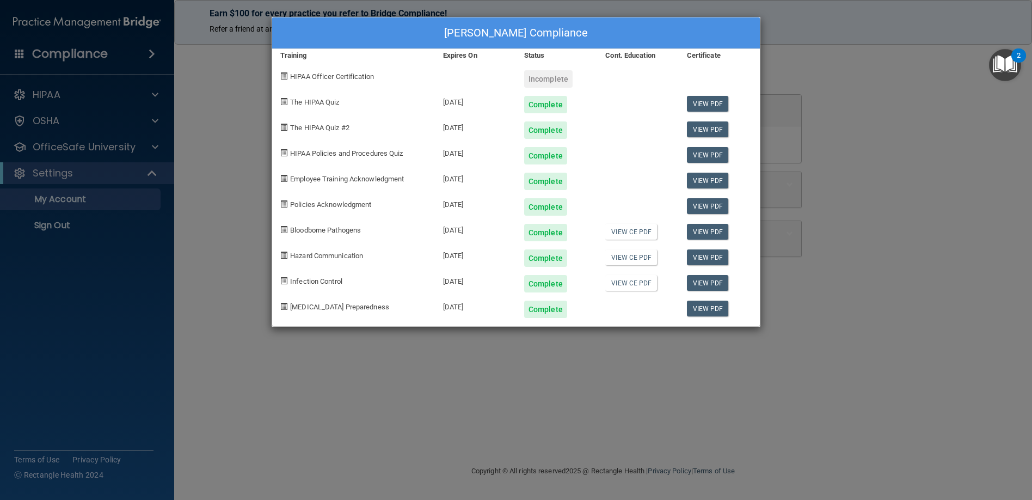
click at [95, 146] on div "[PERSON_NAME] Compliance Training Expires On Status Cont. Education Certificate…" at bounding box center [516, 250] width 1032 height 500
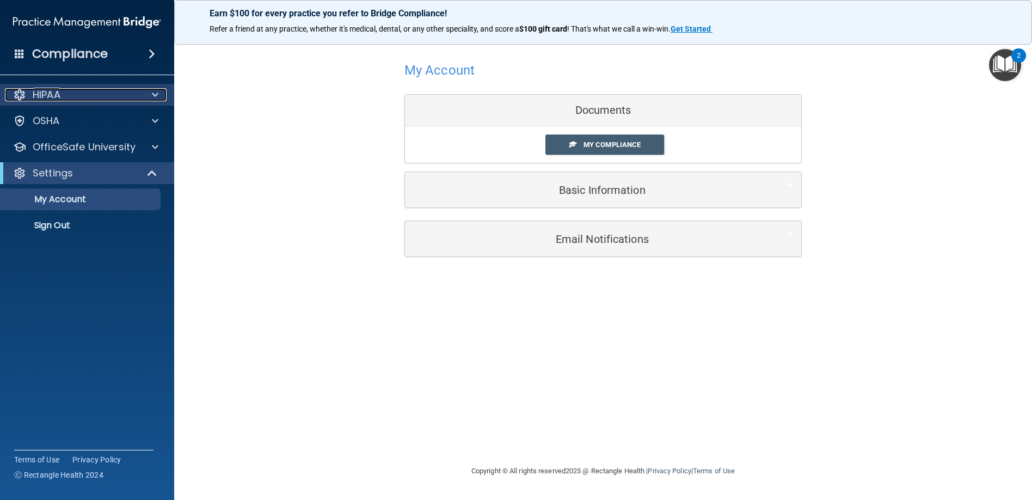
click at [41, 95] on p "HIPAA" at bounding box center [47, 94] width 28 height 13
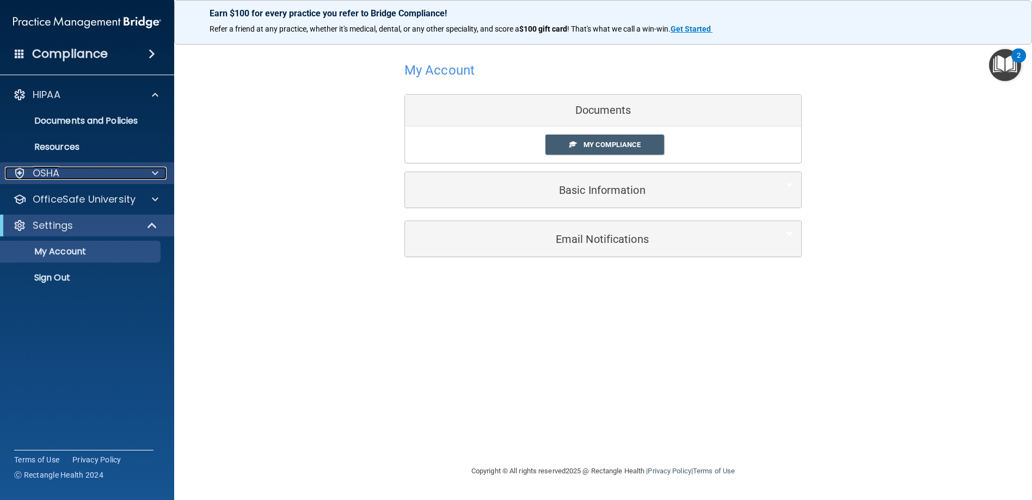
click at [52, 168] on p "OSHA" at bounding box center [46, 173] width 27 height 13
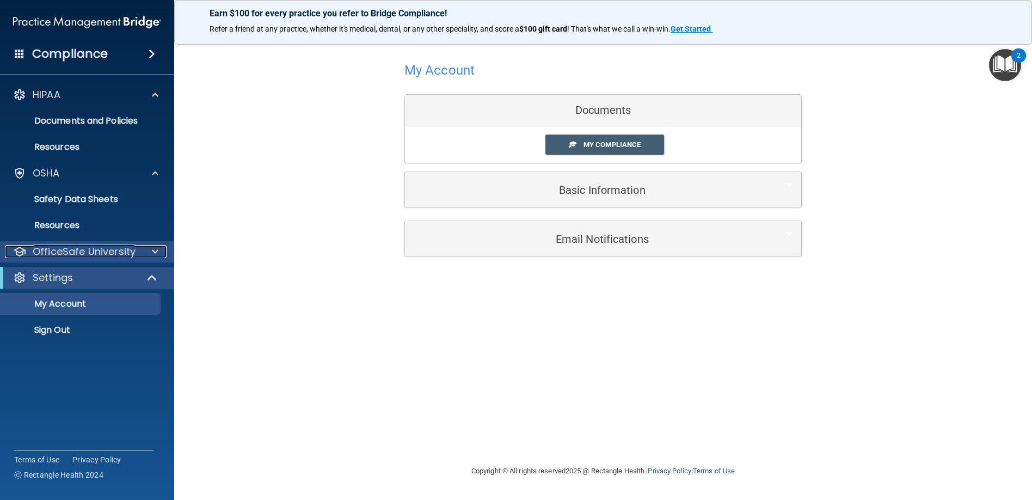
click at [69, 253] on p "OfficeSafe University" at bounding box center [84, 251] width 103 height 13
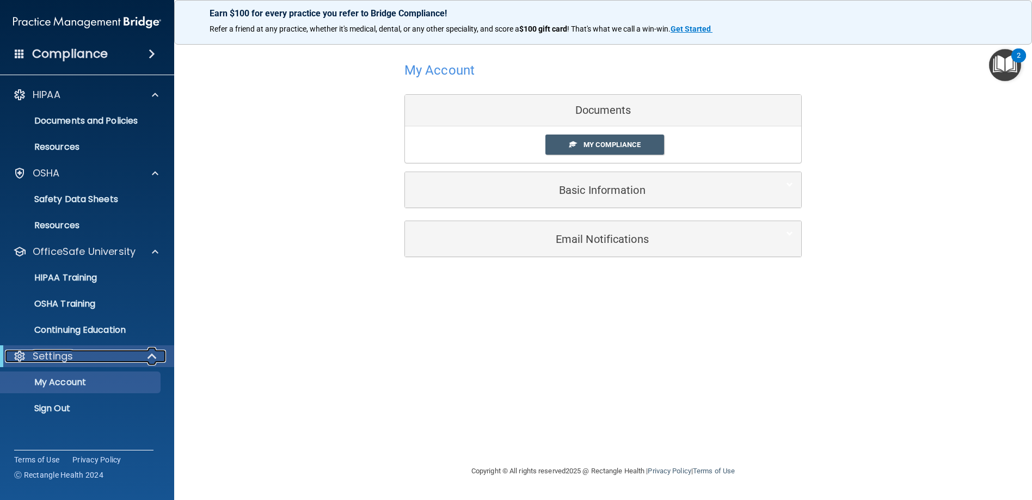
click at [74, 354] on div "Settings" at bounding box center [72, 356] width 135 height 13
